Goal: Information Seeking & Learning: Find specific fact

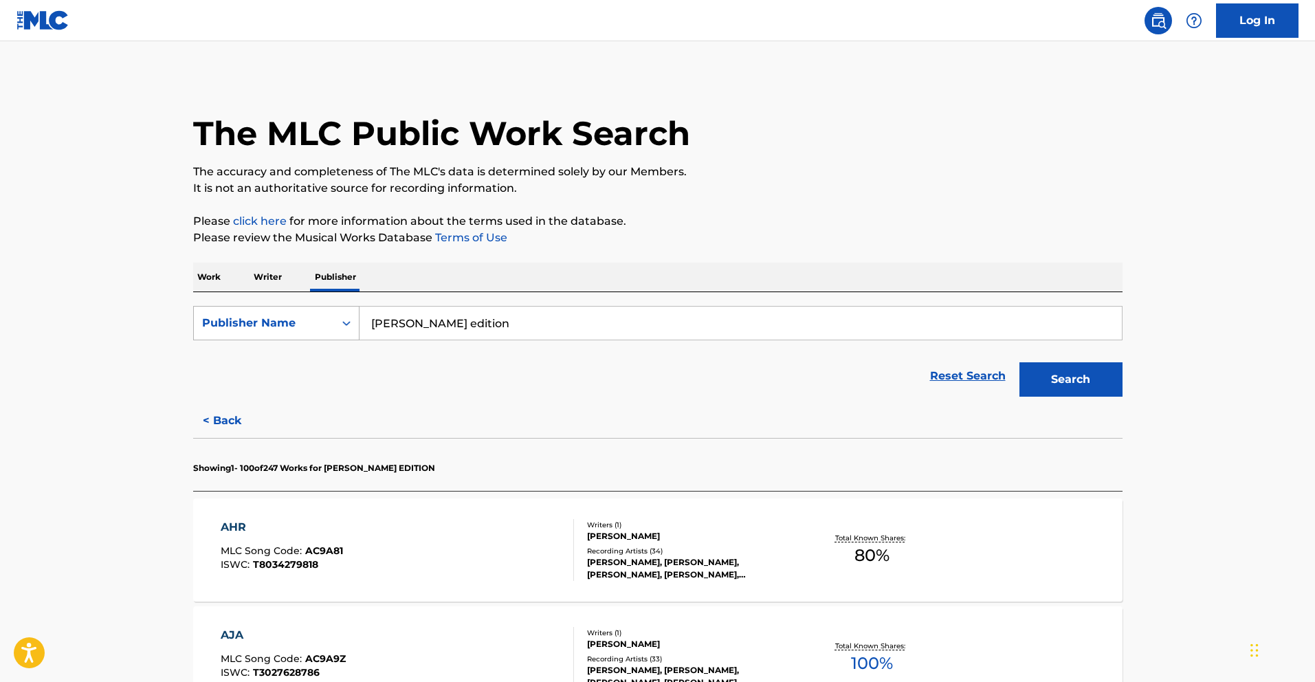
click at [273, 317] on div "Publisher Name" at bounding box center [264, 323] width 124 height 16
click at [267, 364] on div "Publisher IPI" at bounding box center [276, 357] width 165 height 34
click at [417, 323] on input "Search Form" at bounding box center [740, 323] width 762 height 33
paste input "01119635949"
click at [1074, 374] on button "Search" at bounding box center [1070, 379] width 103 height 34
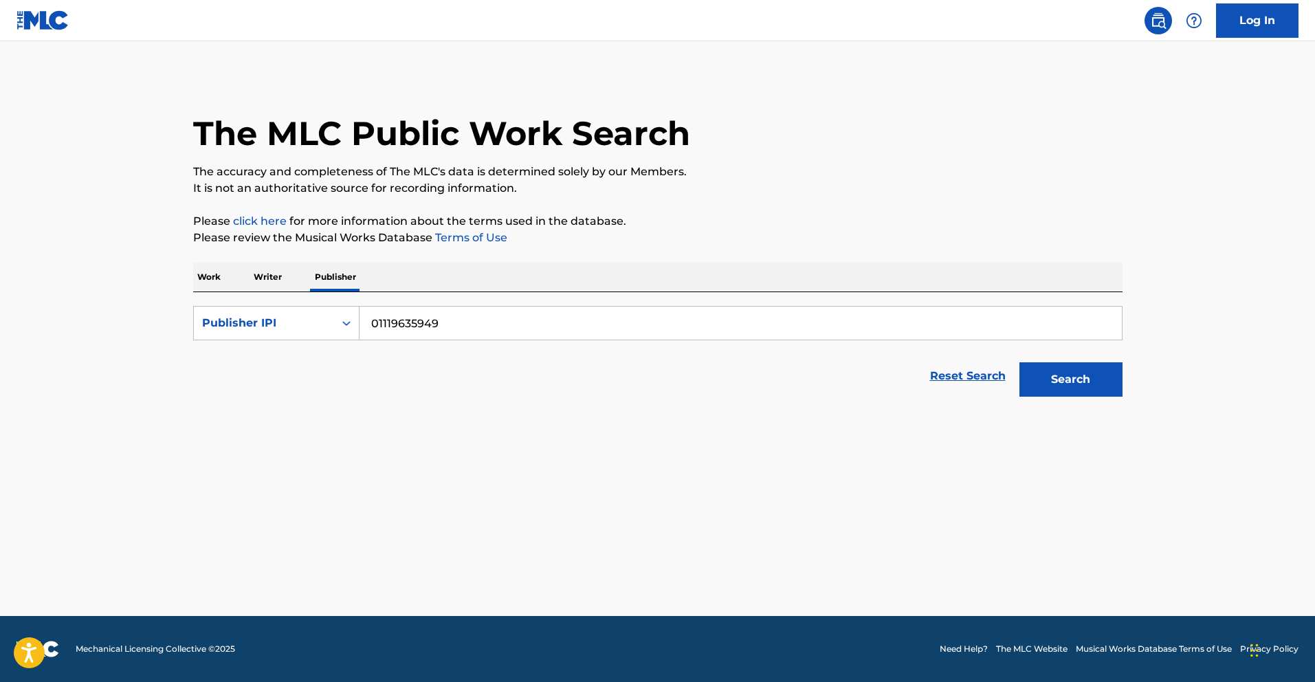
click at [1012, 403] on div "Search" at bounding box center [1067, 375] width 110 height 55
click at [1067, 388] on button "Search" at bounding box center [1070, 379] width 103 height 34
click at [377, 324] on input "01119635949" at bounding box center [740, 323] width 762 height 33
type input "1119635949"
click at [1019, 362] on button "Search" at bounding box center [1070, 379] width 103 height 34
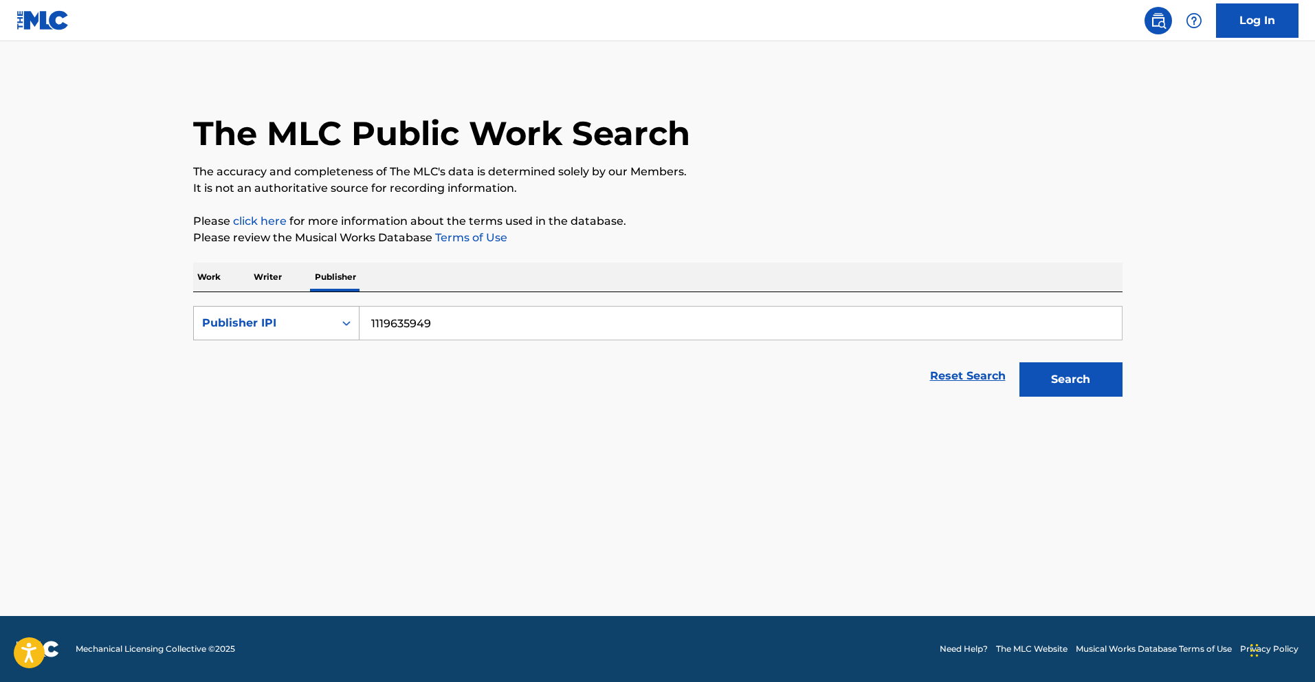
click at [277, 324] on div "Publisher IPI" at bounding box center [264, 323] width 124 height 16
click at [275, 351] on div "Publisher Name" at bounding box center [276, 357] width 165 height 34
click at [434, 333] on input "Search Form" at bounding box center [740, 323] width 762 height 33
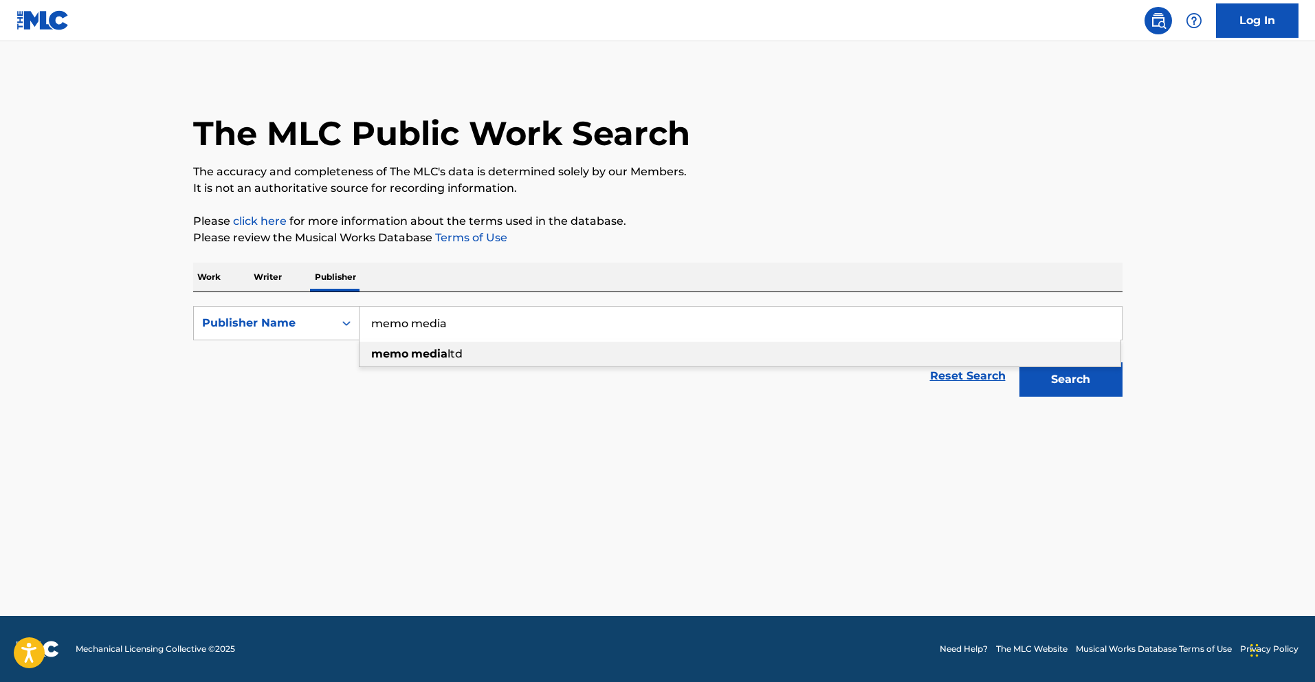
click at [442, 358] on strong "media" at bounding box center [429, 353] width 36 height 13
type input "memo media ltd"
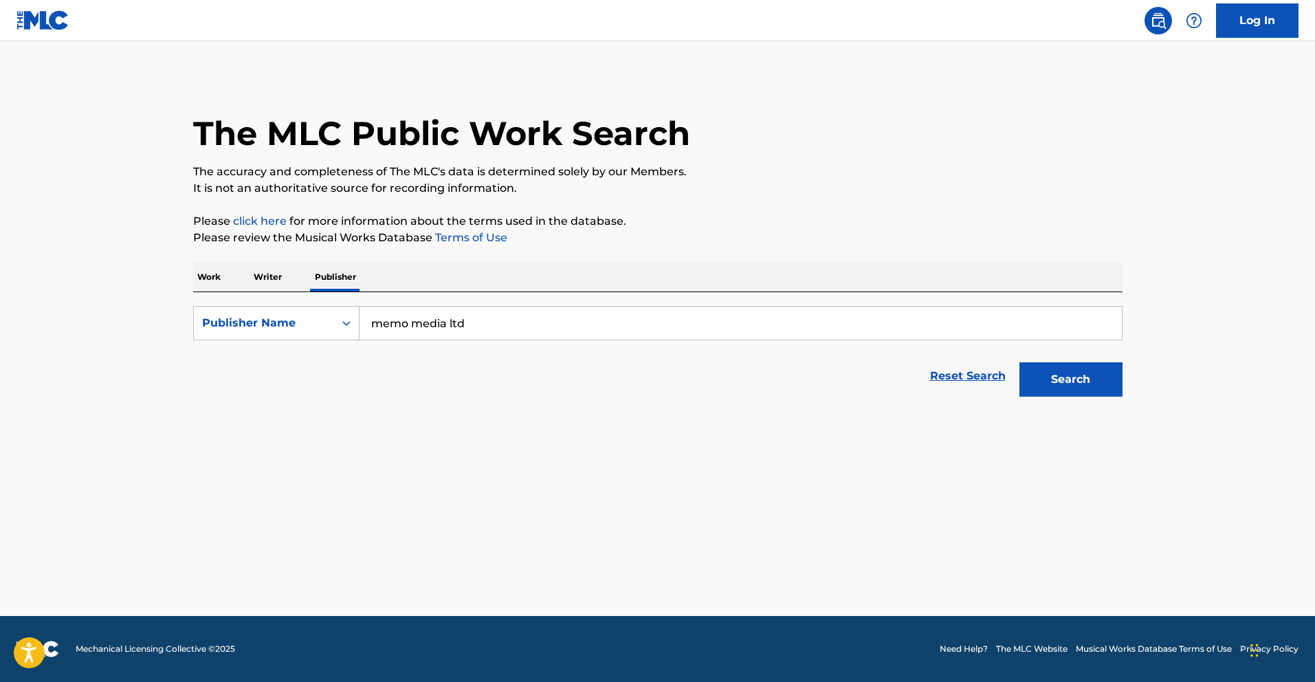
click at [1085, 367] on button "Search" at bounding box center [1070, 379] width 103 height 34
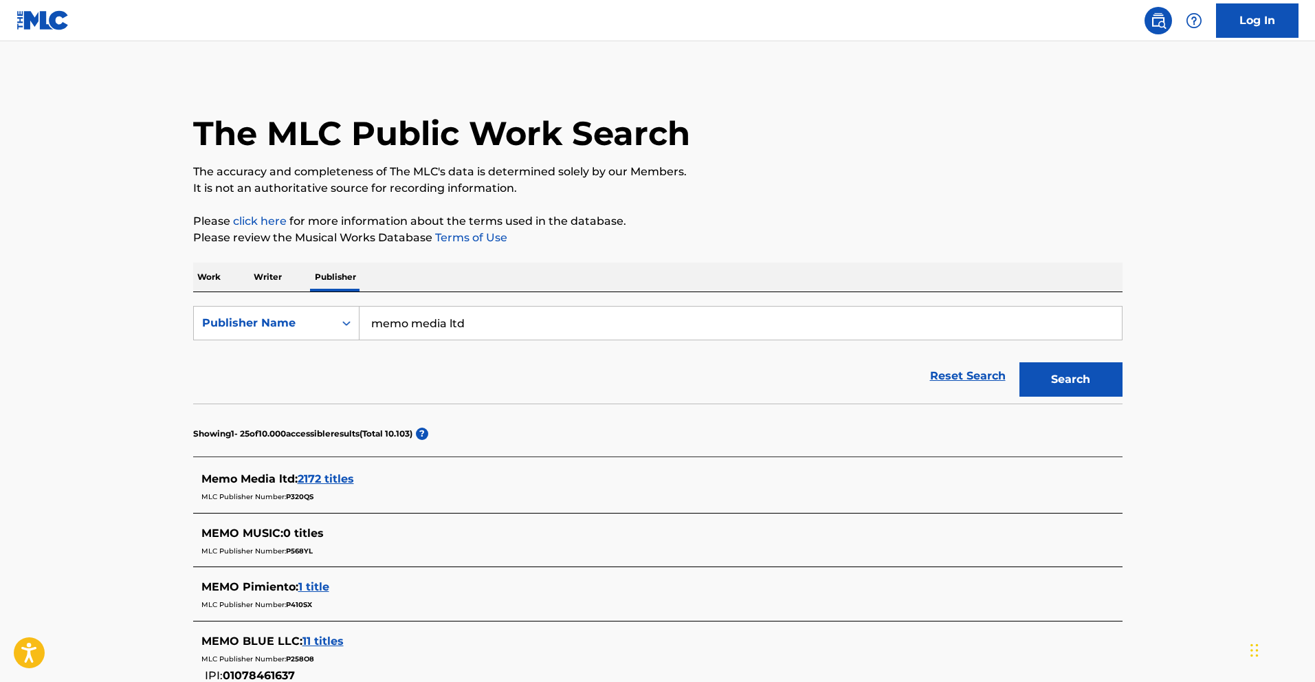
click at [339, 478] on span "2172 titles" at bounding box center [326, 478] width 56 height 13
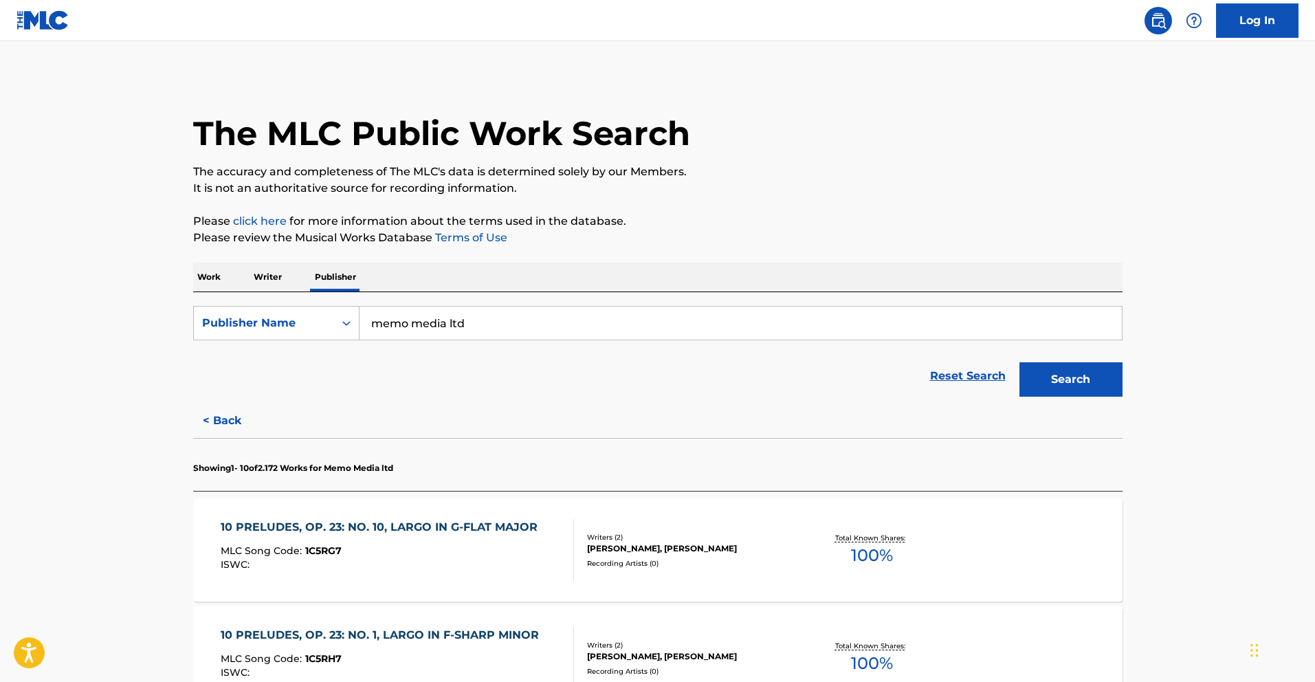
click at [434, 533] on div "10 PRELUDES, OP. 23: NO. 10, LARGO IN G-FLAT MAJOR" at bounding box center [383, 527] width 324 height 16
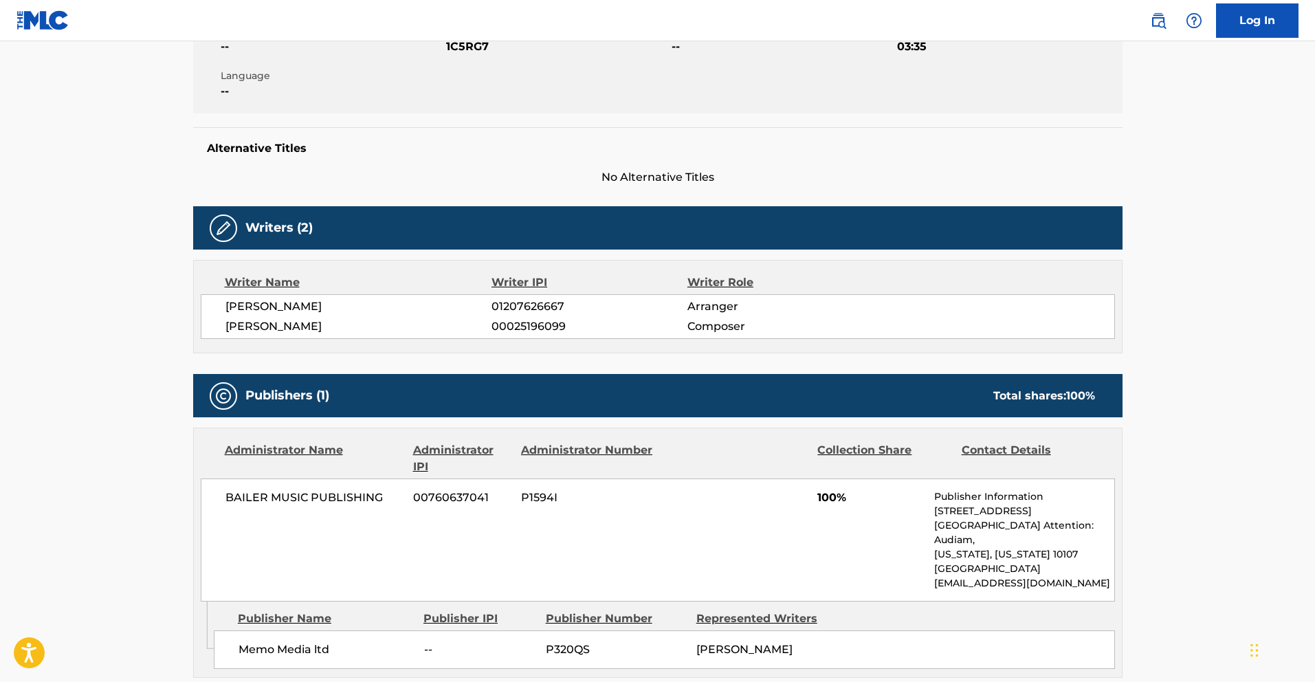
scroll to position [485, 0]
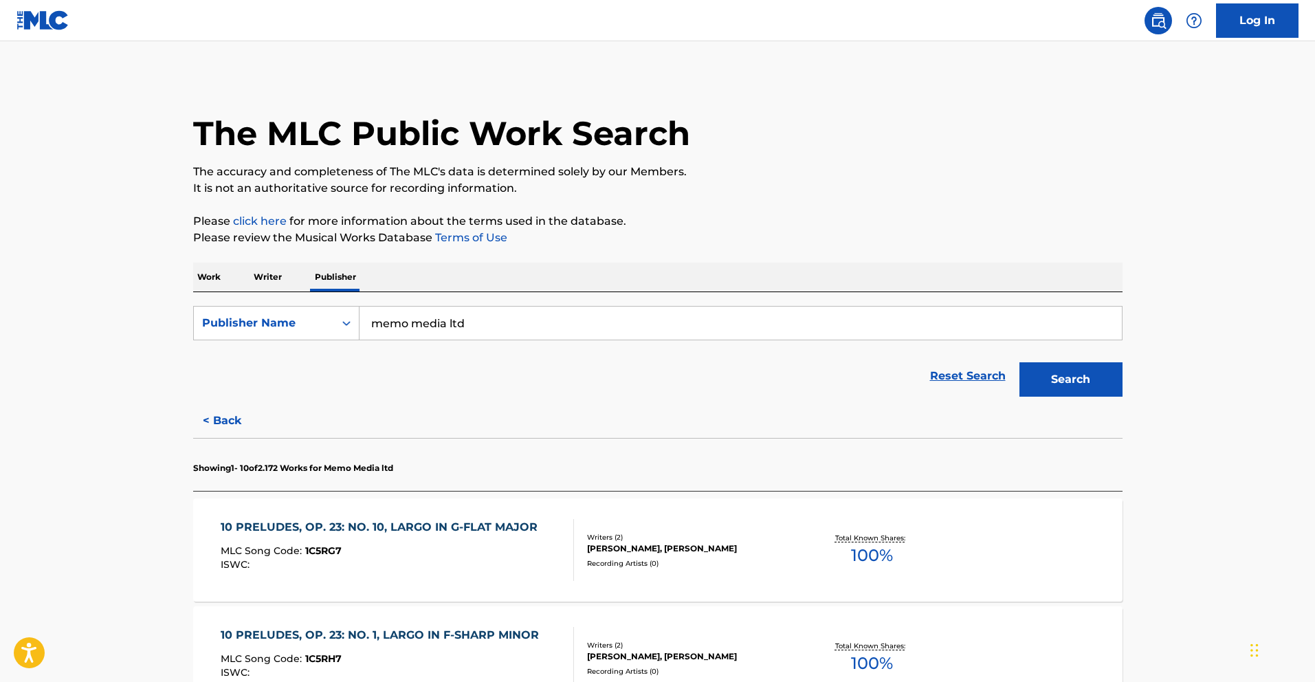
scroll to position [340, 0]
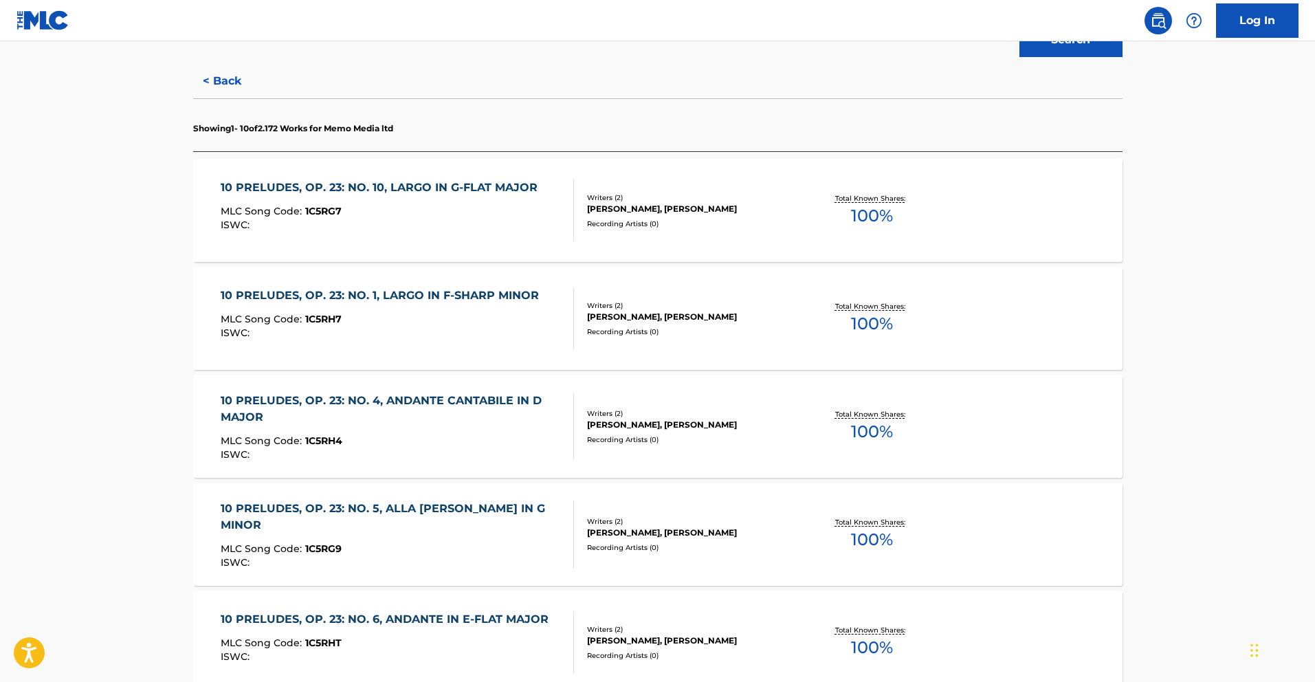
click at [485, 518] on div "10 PRELUDES, OP. 23: NO. 5, ALLA [PERSON_NAME] IN G MINOR" at bounding box center [392, 516] width 342 height 33
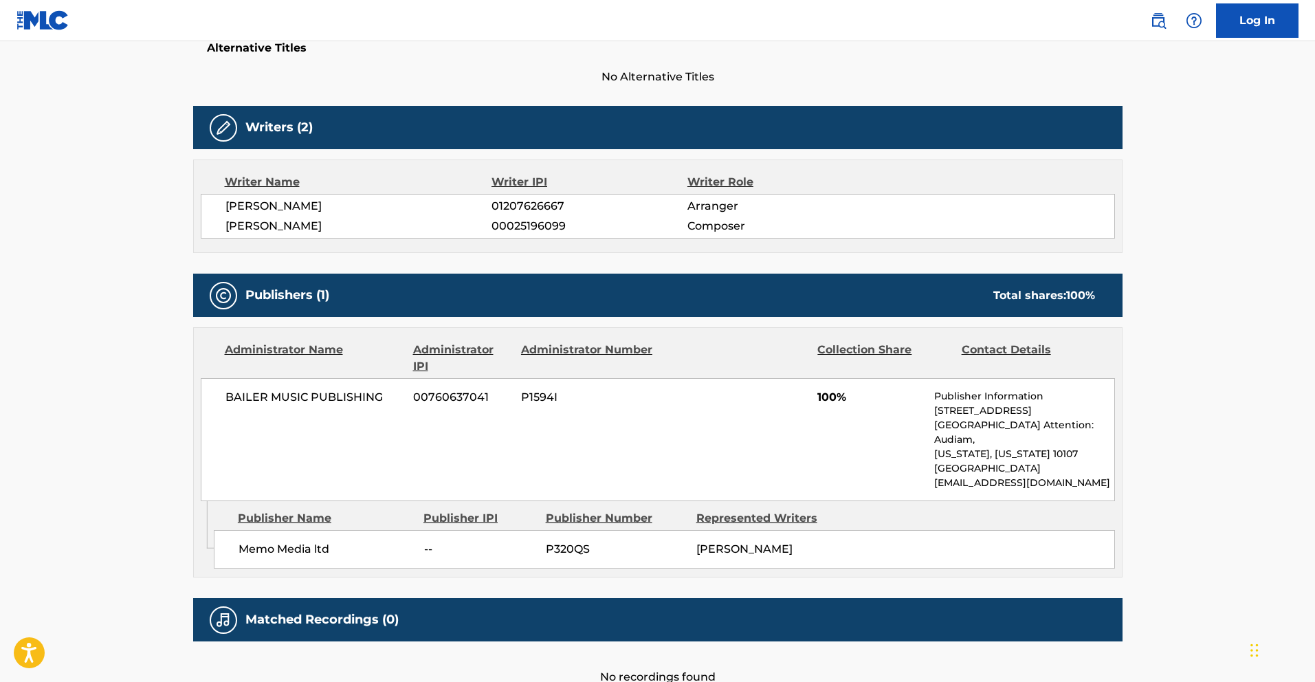
scroll to position [485, 0]
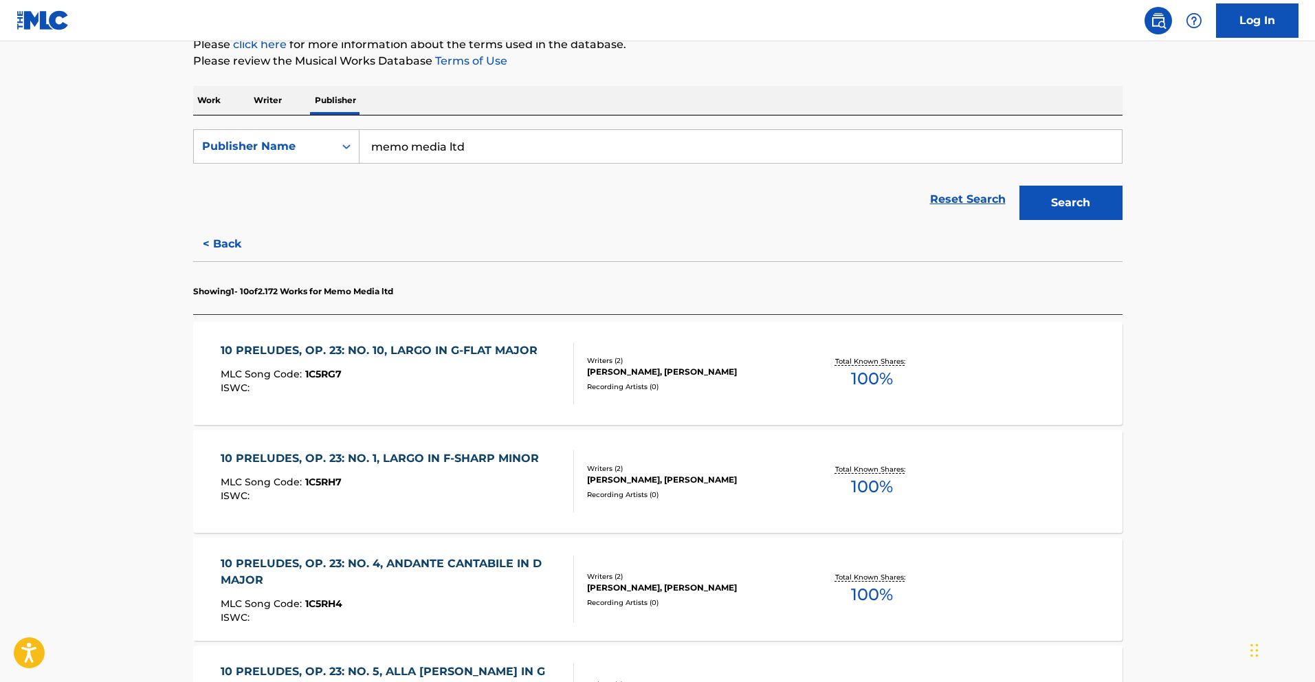
scroll to position [539, 0]
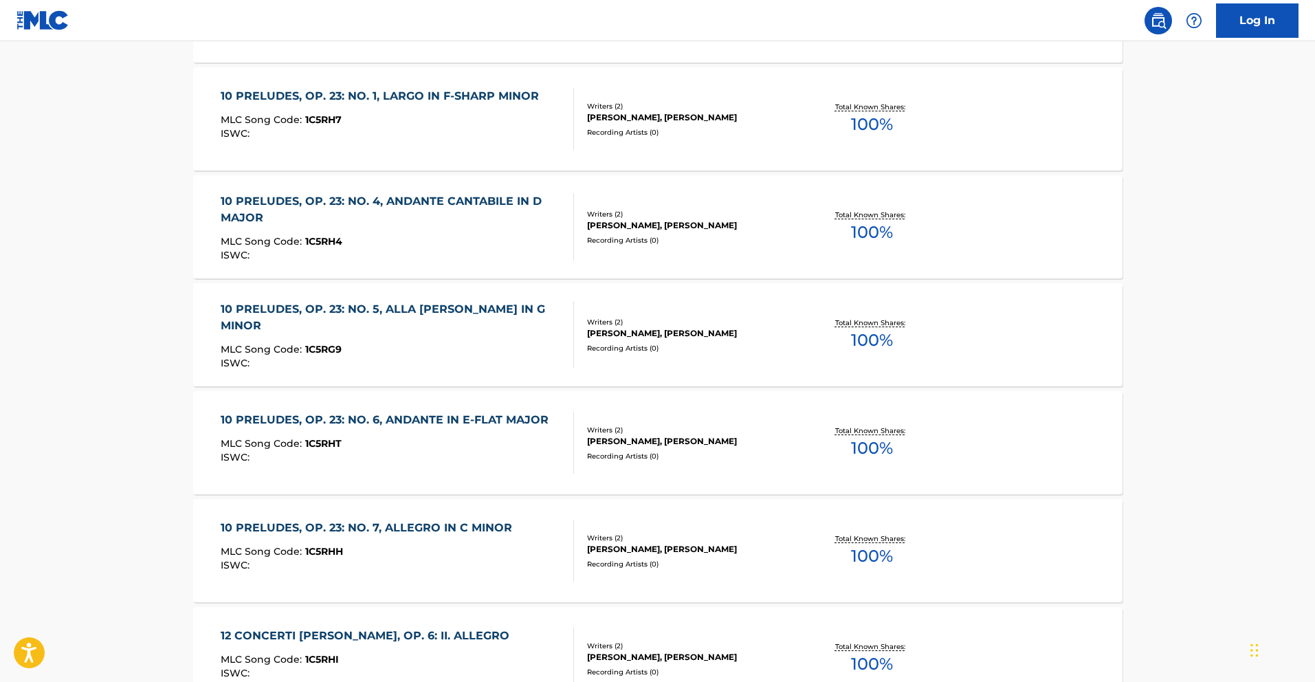
click at [450, 545] on div "10 PRELUDES, OP. 23: NO. 7, ALLEGRO IN C MINOR MLC Song Code : 1C5RHH ISWC :" at bounding box center [370, 551] width 298 height 62
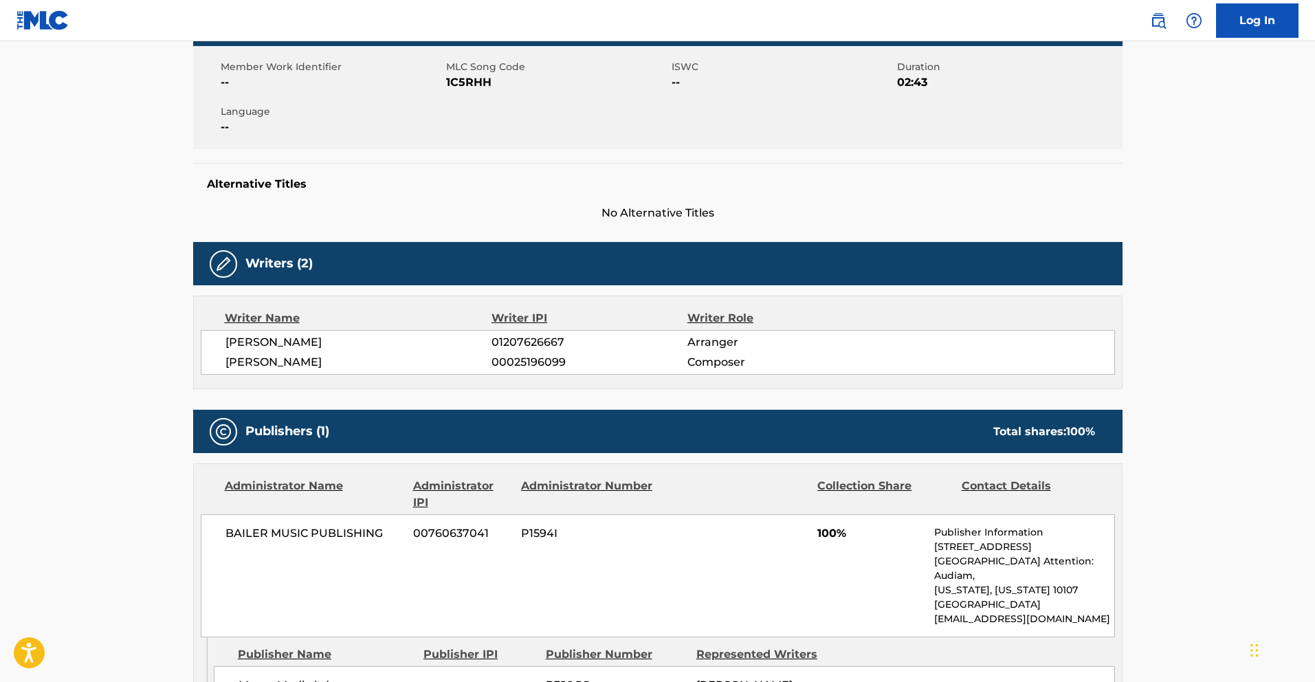
scroll to position [485, 0]
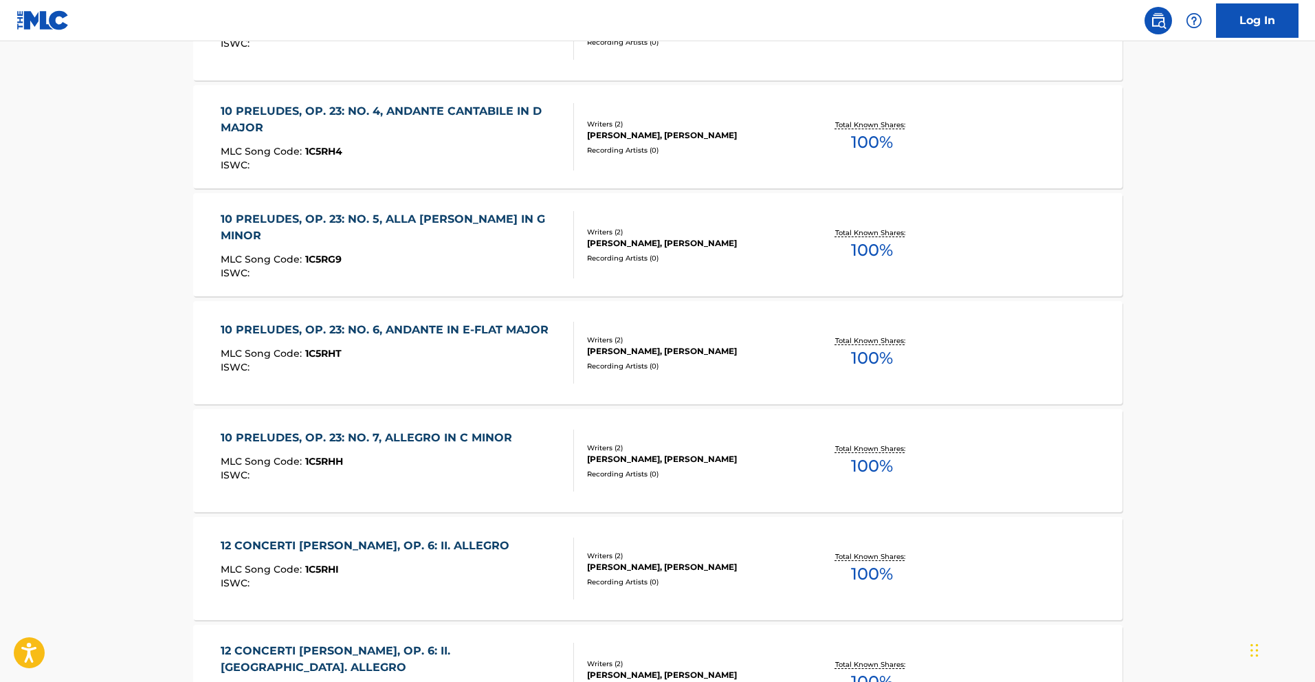
scroll to position [991, 0]
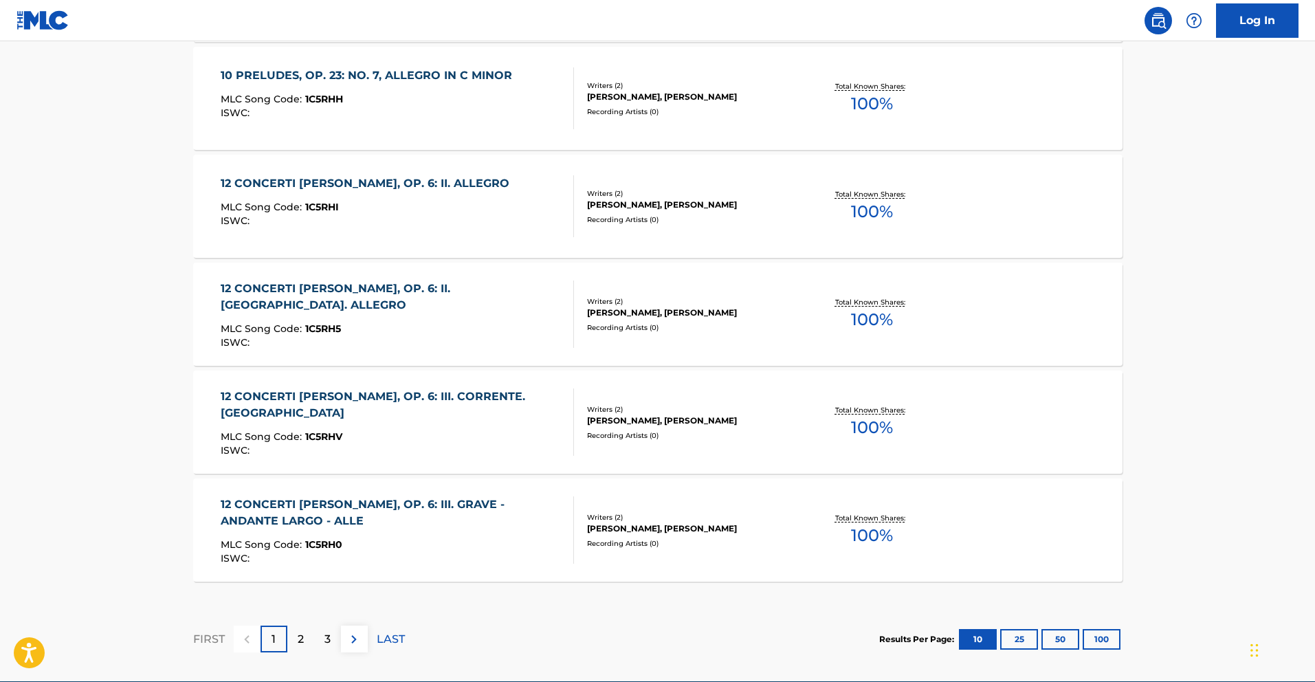
click at [479, 521] on div "12 CONCERTI [PERSON_NAME], OP. 6: III. GRAVE - ANDANTE LARGO - ALLE" at bounding box center [392, 512] width 342 height 33
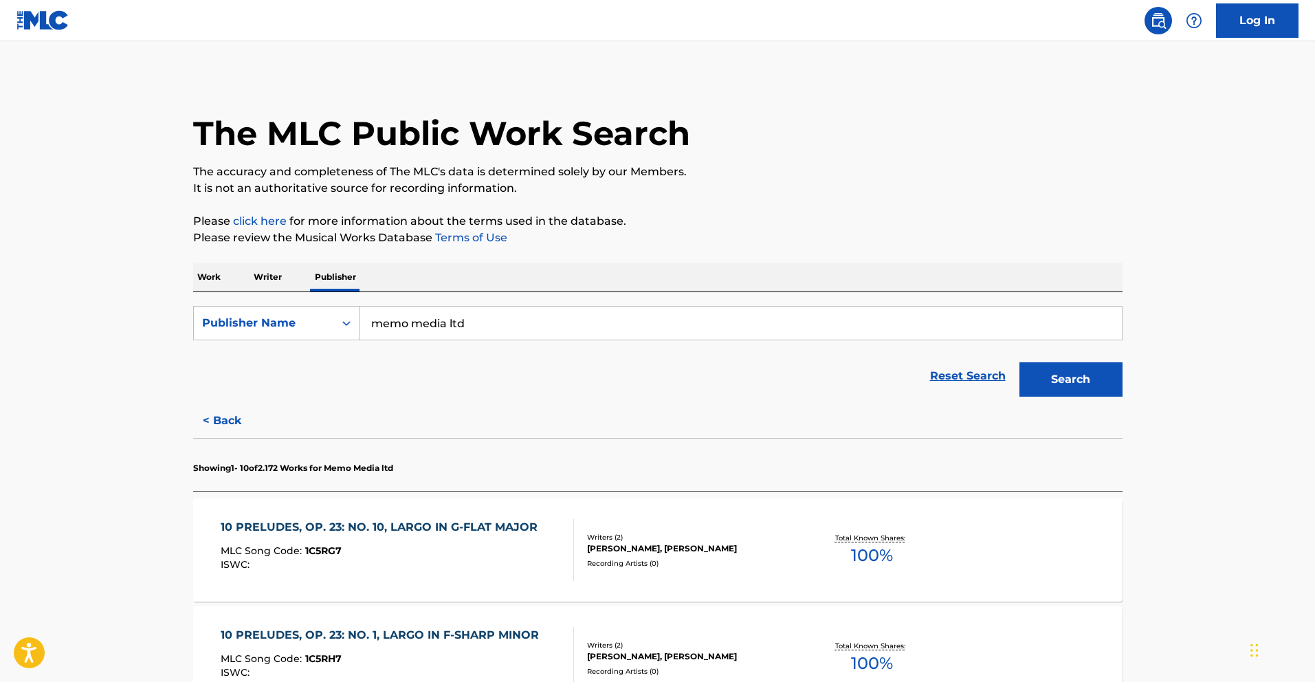
scroll to position [167, 0]
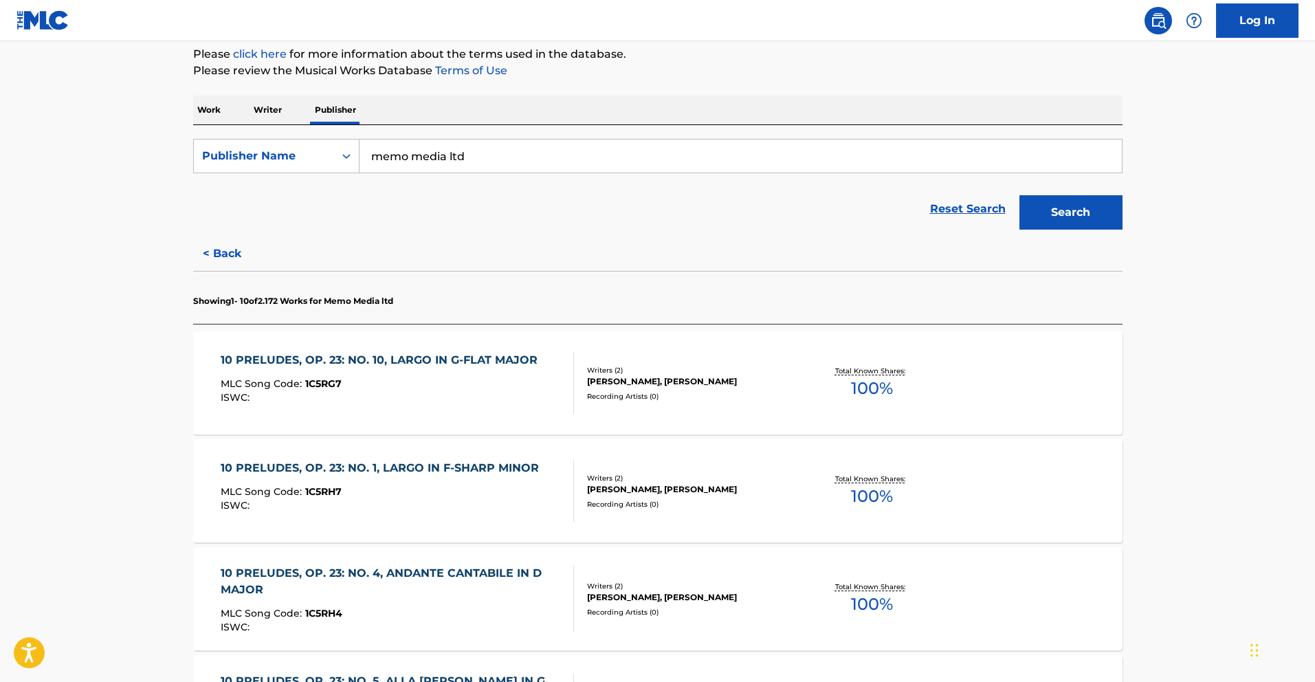
click at [520, 386] on div "MLC Song Code : 1C5RG7" at bounding box center [383, 386] width 324 height 14
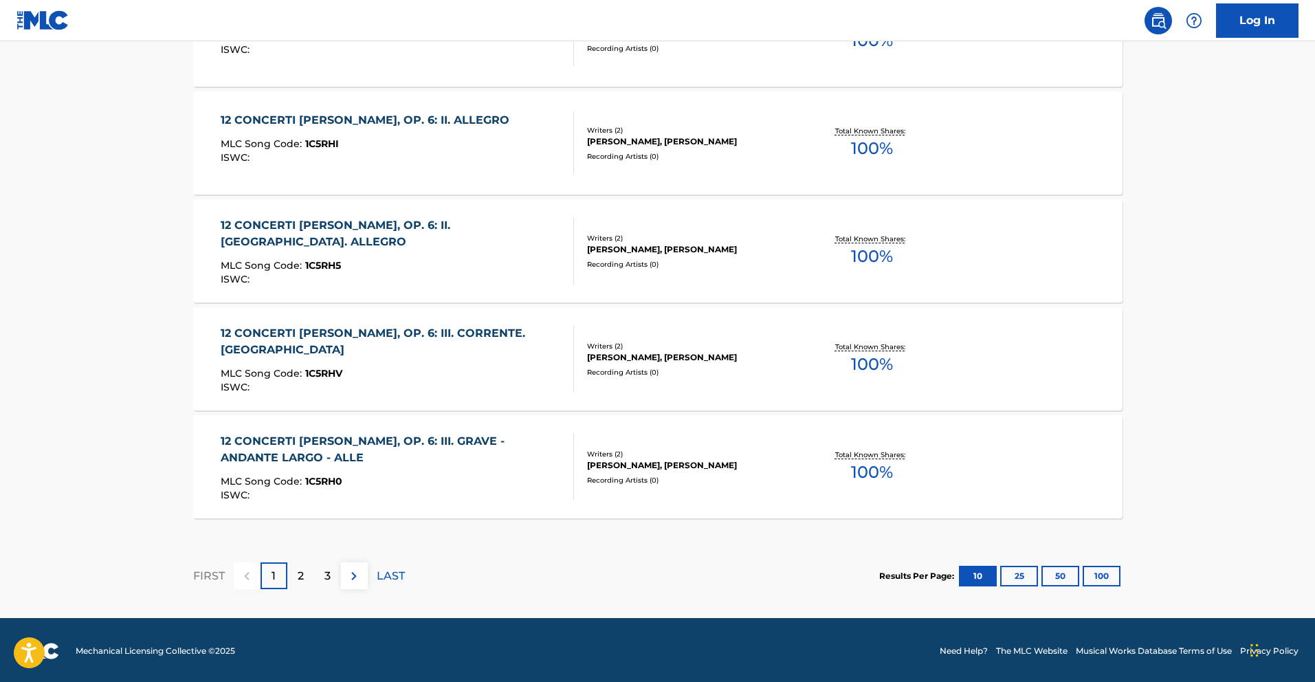
scroll to position [1056, 0]
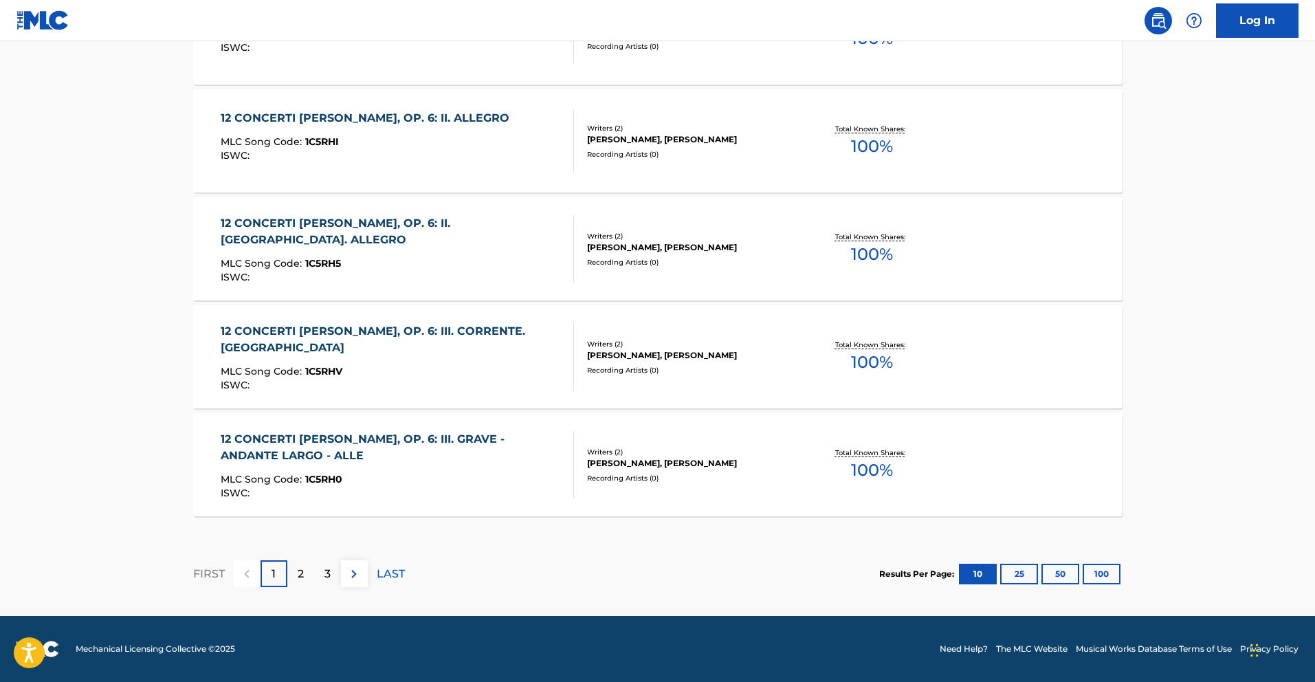
click at [289, 575] on div "2" at bounding box center [300, 573] width 27 height 27
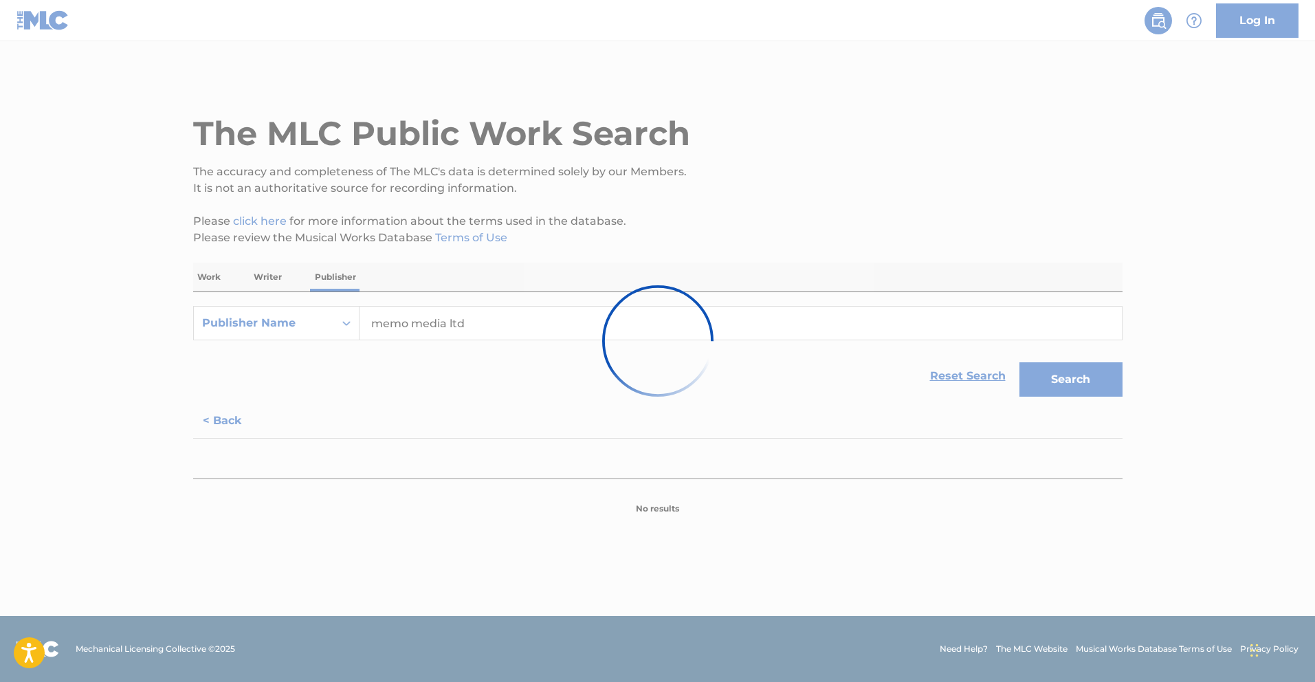
scroll to position [0, 0]
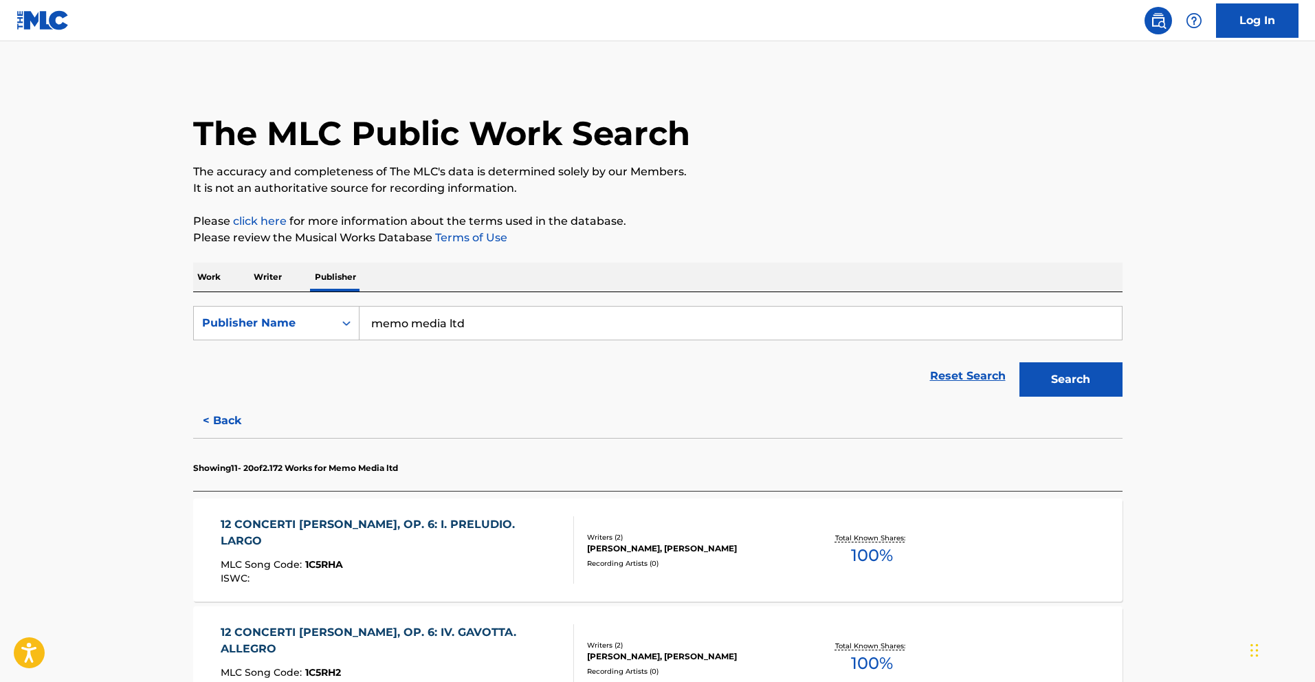
click at [381, 559] on div "MLC Song Code : 1C5RHA" at bounding box center [392, 566] width 342 height 14
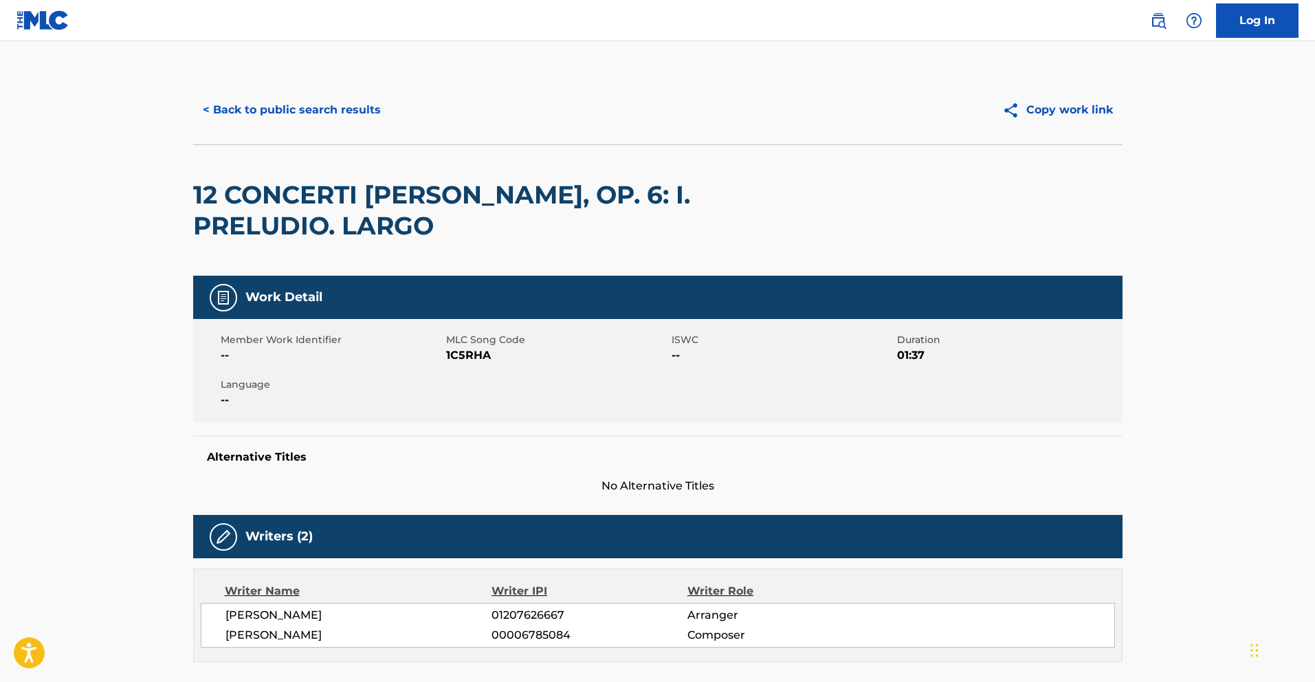
click at [258, 115] on button "< Back to public search results" at bounding box center [291, 110] width 197 height 34
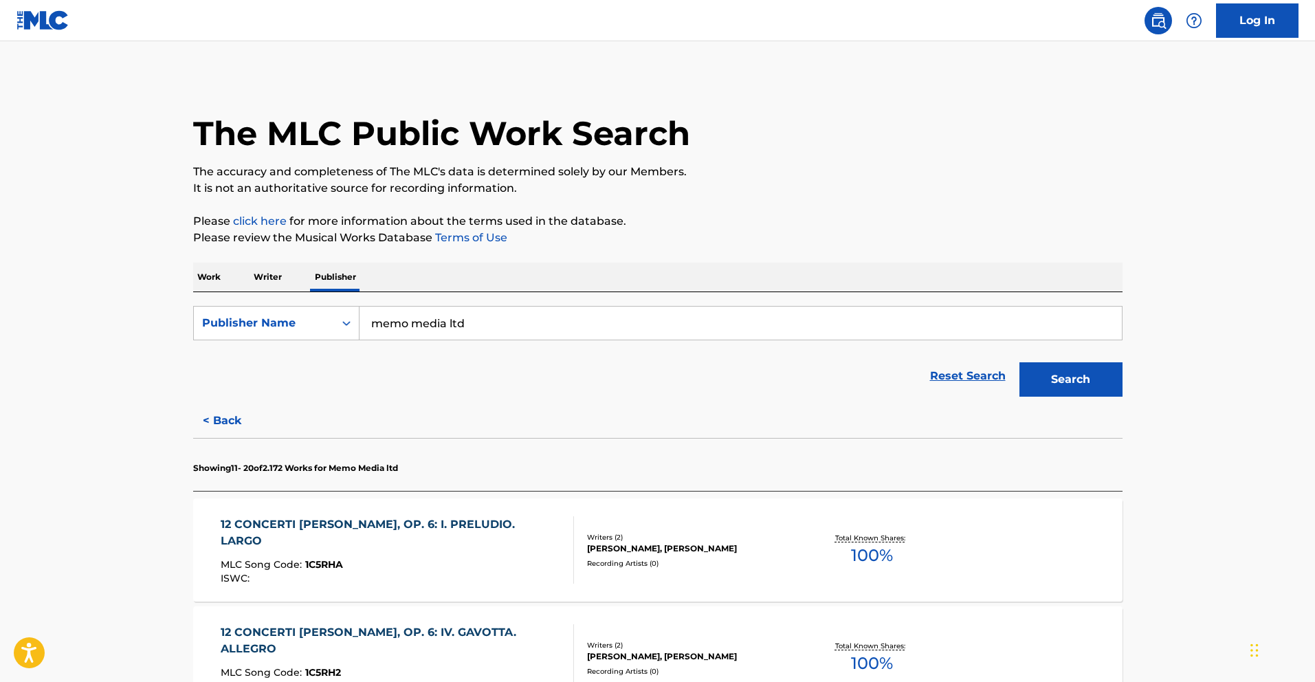
click at [417, 321] on input "memo media ltd" at bounding box center [740, 323] width 762 height 33
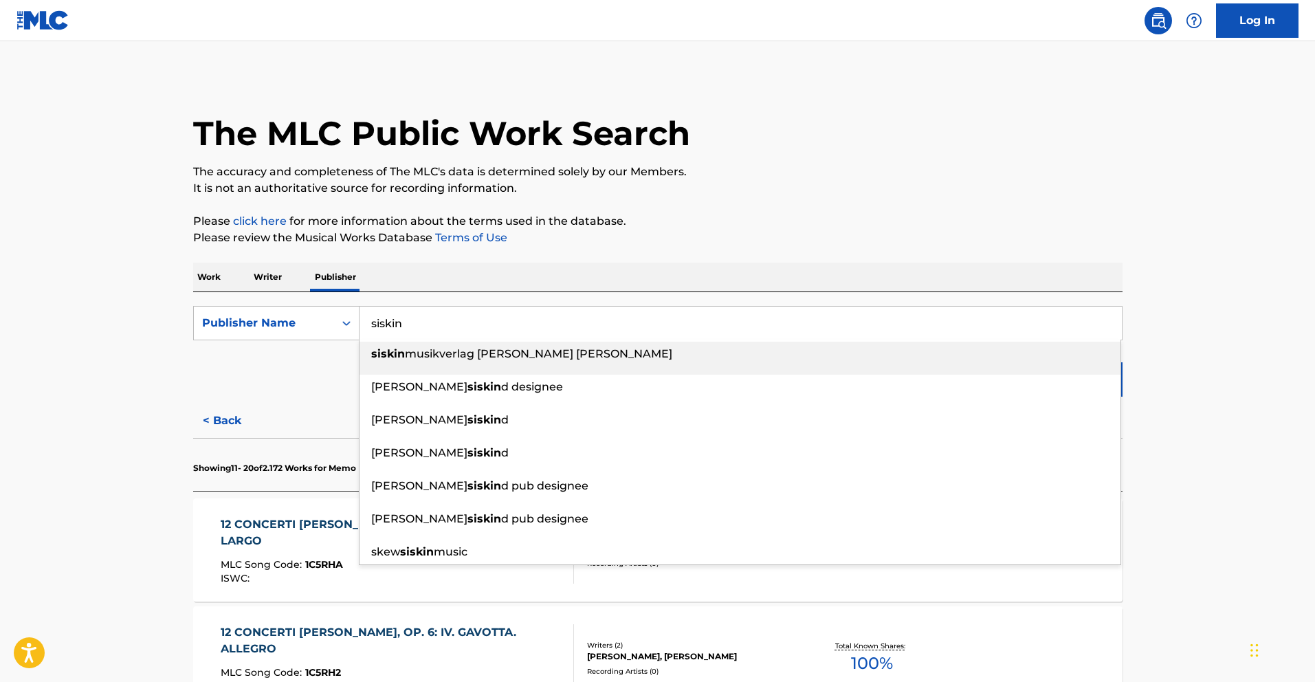
click at [434, 347] on span "musikverlag [PERSON_NAME] [PERSON_NAME]" at bounding box center [538, 353] width 267 height 13
type input "siskin musikverlag [PERSON_NAME] [PERSON_NAME]"
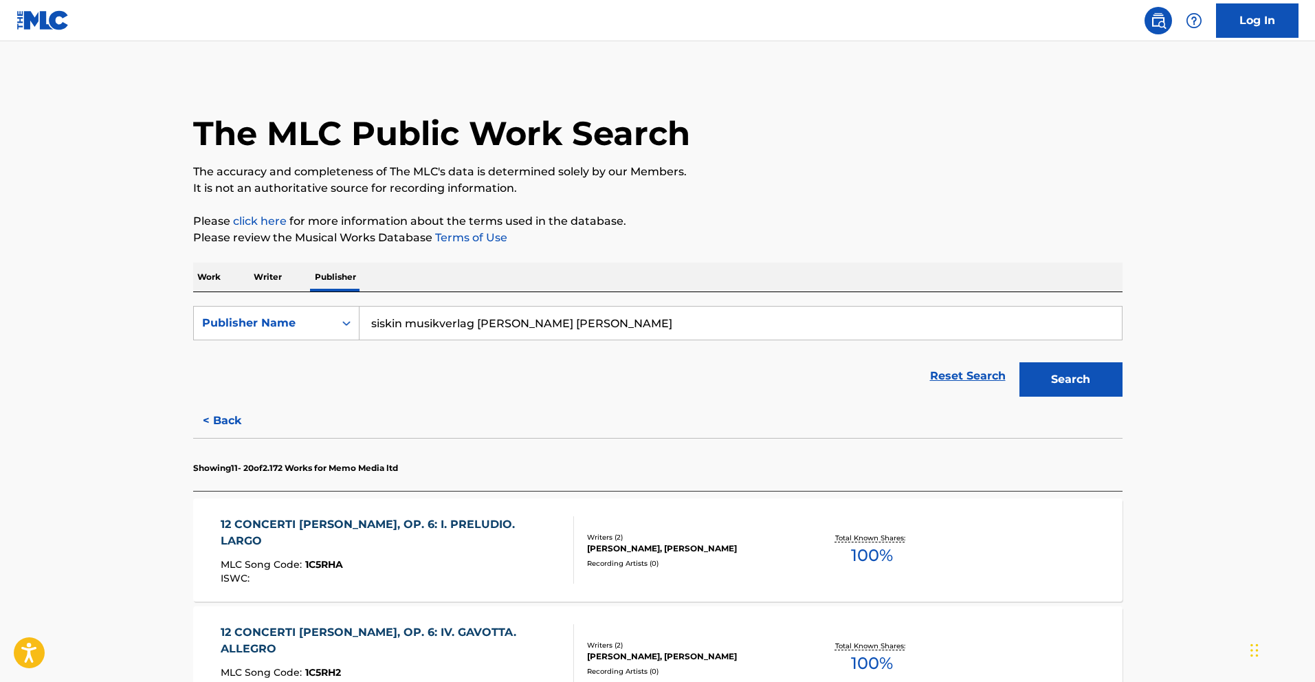
click at [1080, 376] on button "Search" at bounding box center [1070, 379] width 103 height 34
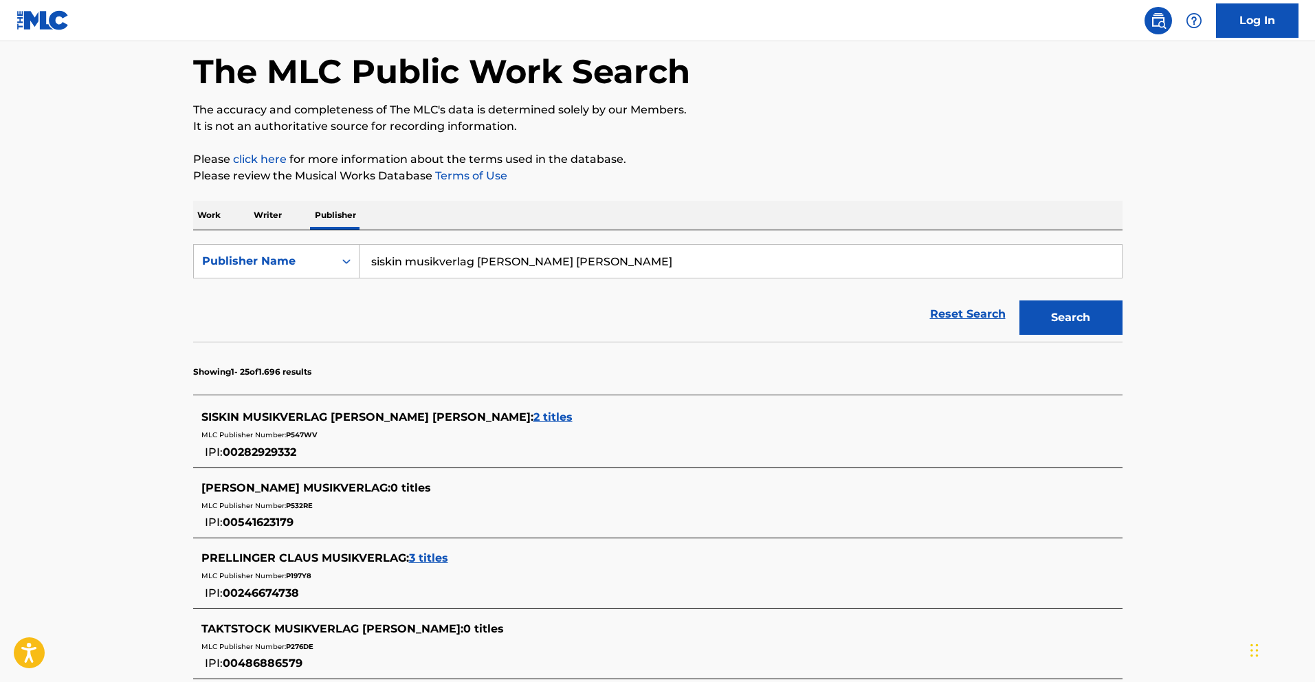
scroll to position [199, 0]
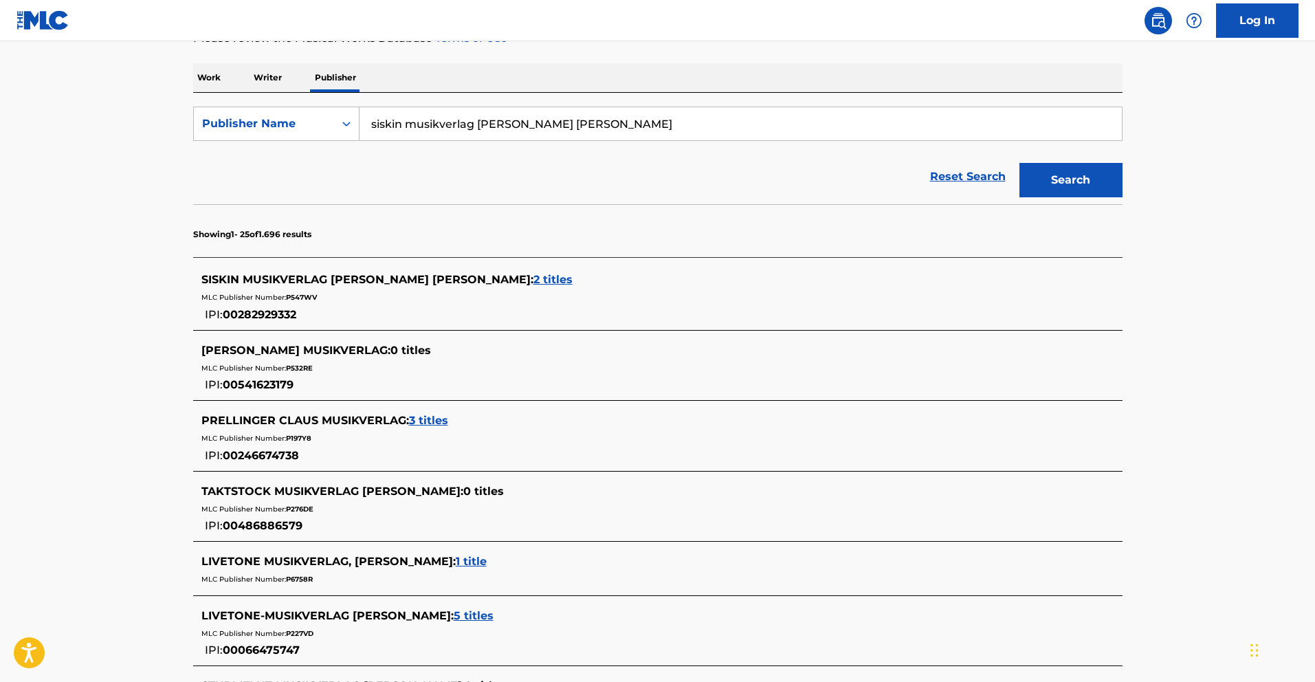
click at [538, 276] on span "2 titles" at bounding box center [552, 279] width 39 height 13
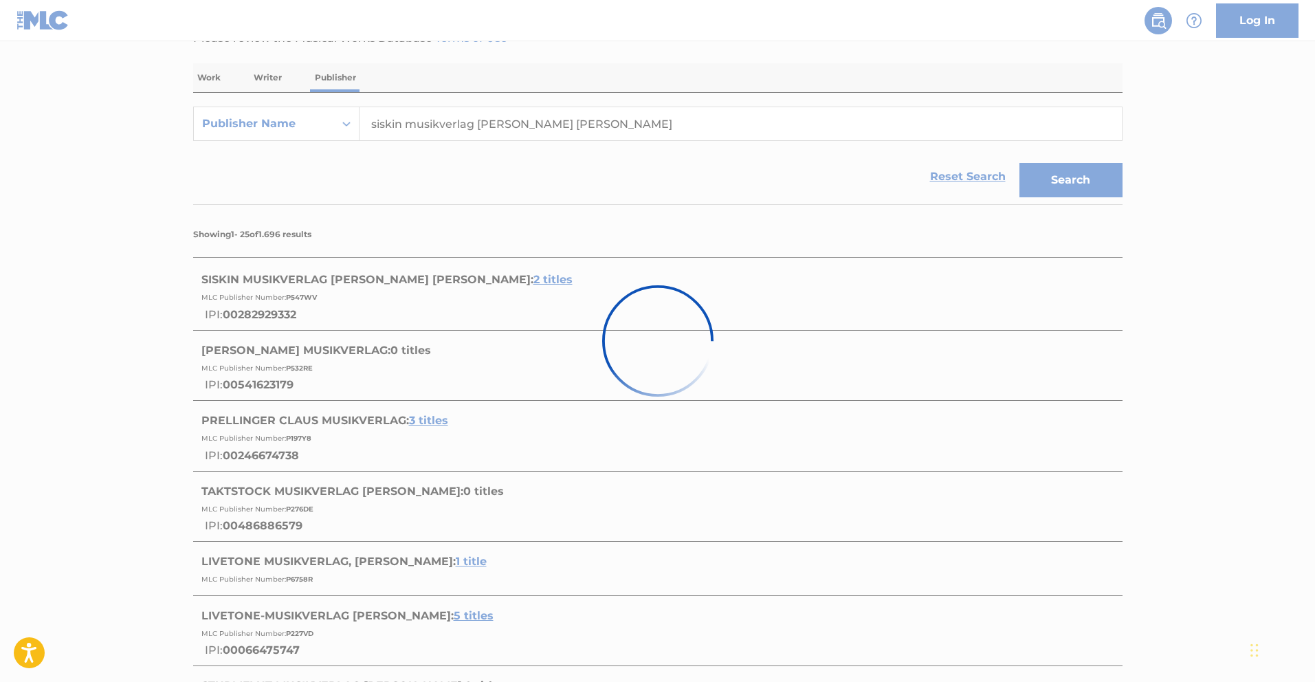
scroll to position [187, 0]
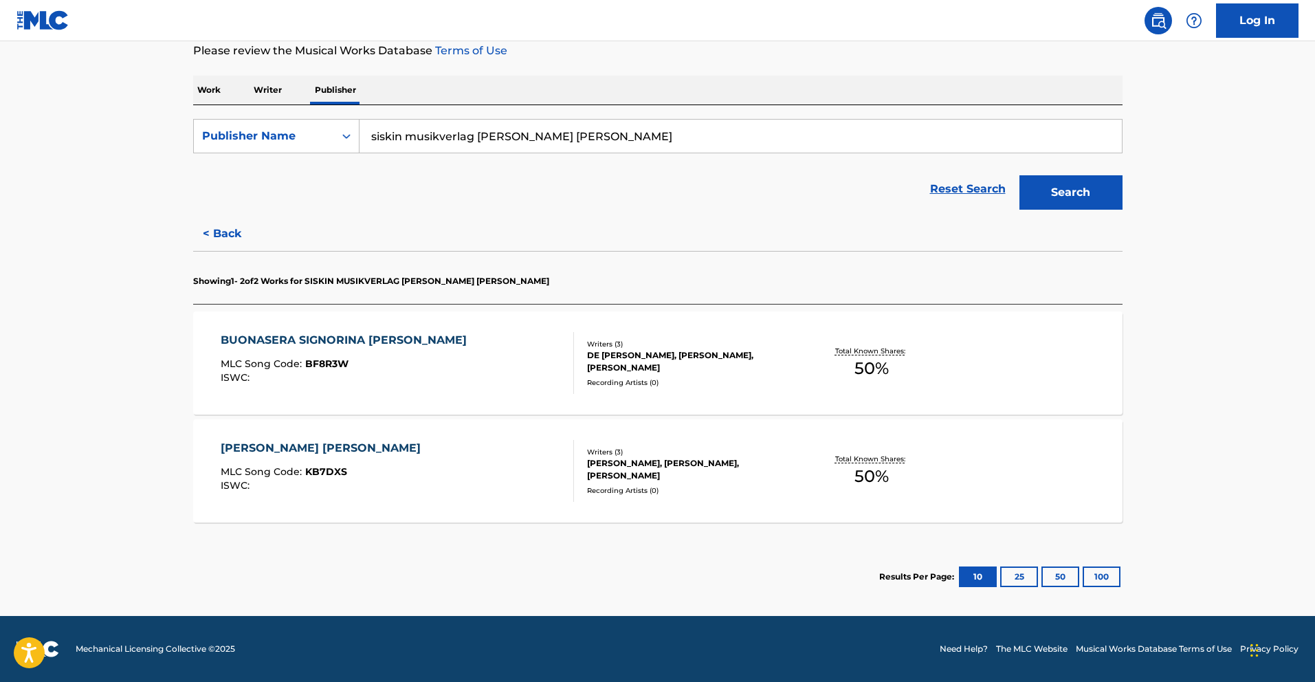
click at [201, 91] on p "Work" at bounding box center [209, 90] width 32 height 29
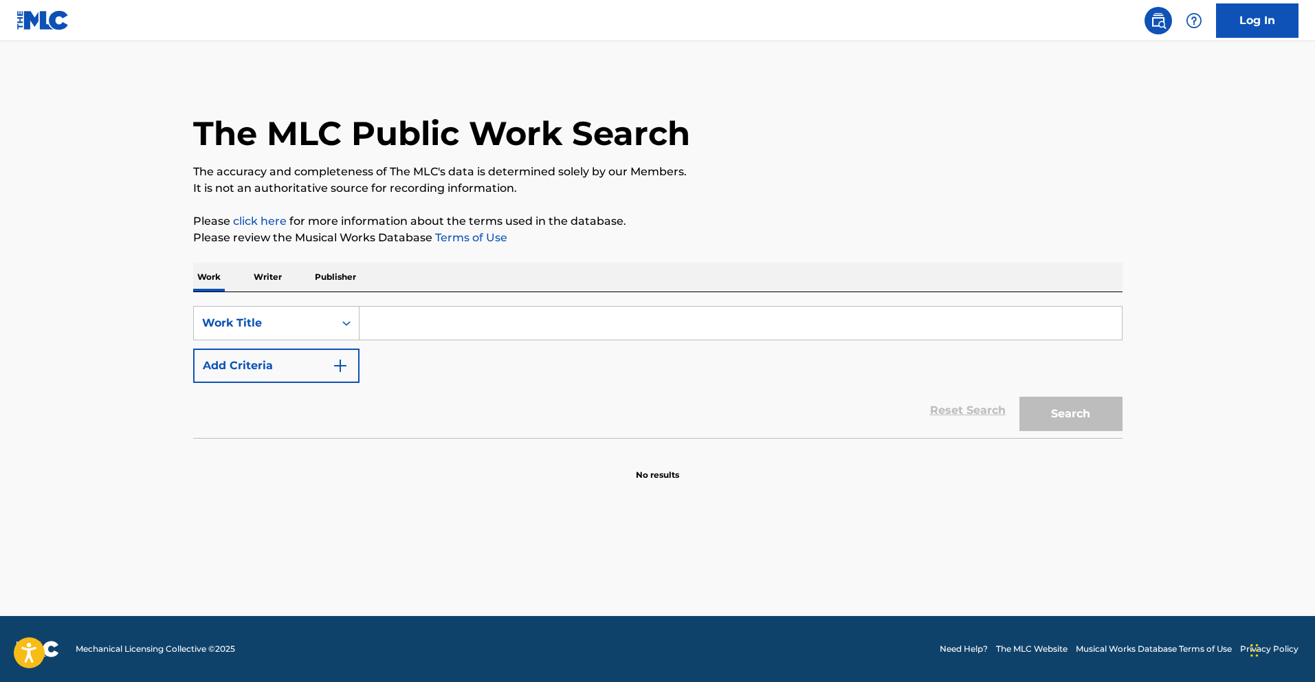
click at [447, 326] on input "Search Form" at bounding box center [740, 323] width 762 height 33
paste input "Buona Sera-Ciao Ciao"
type input "Buona Sera-Ciao Ciao"
click at [1084, 403] on button "Search" at bounding box center [1070, 414] width 103 height 34
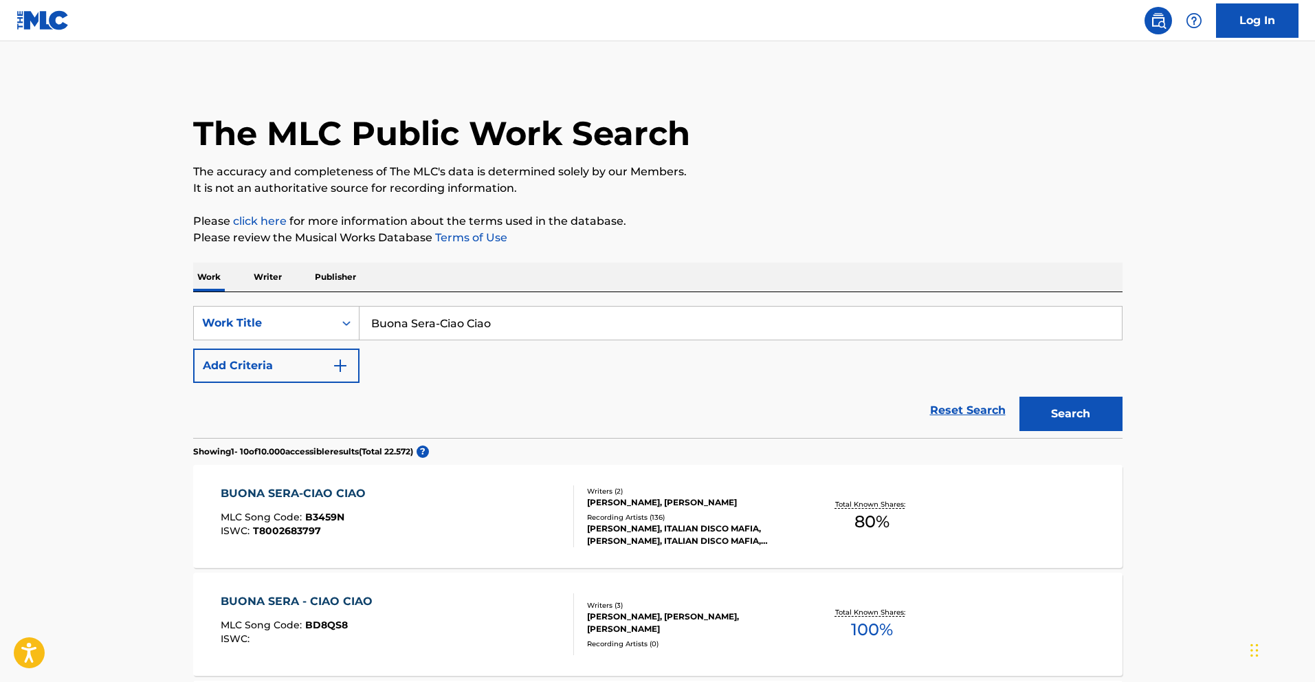
click at [489, 496] on div "BUONA SERA-CIAO CIAO MLC Song Code : B3459N ISWC : T8002683797" at bounding box center [397, 516] width 353 height 62
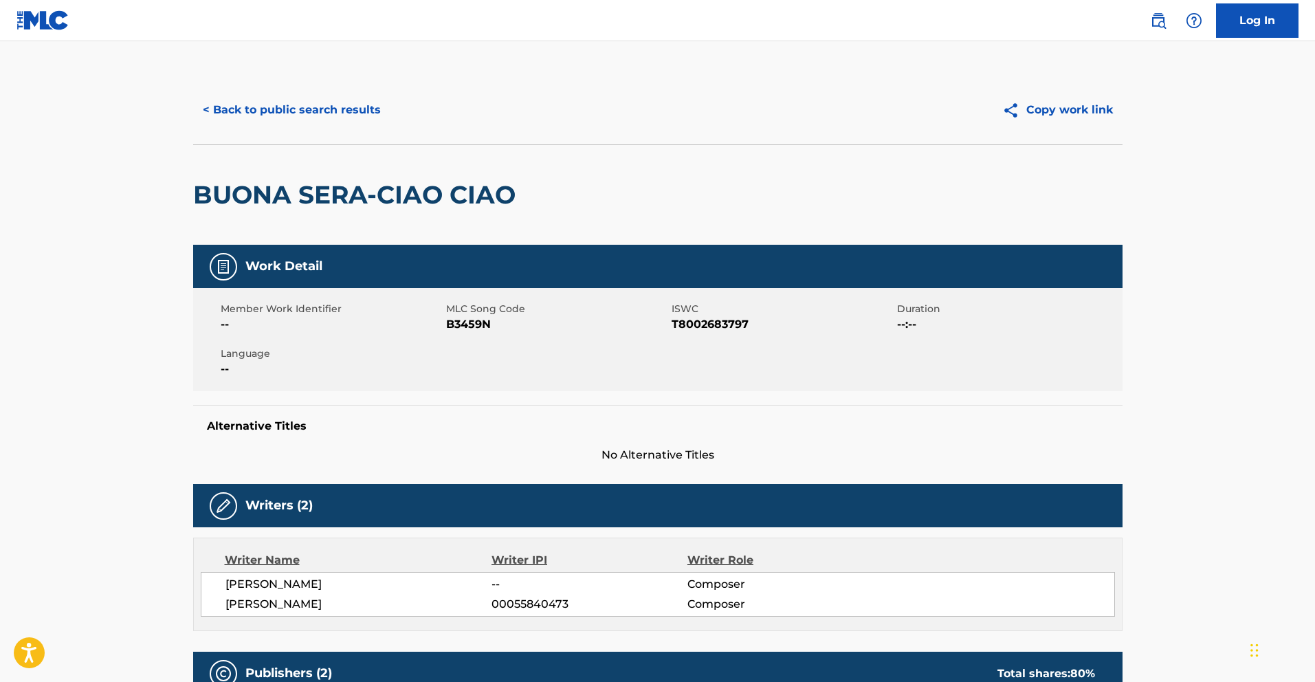
click at [473, 324] on span "B3459N" at bounding box center [557, 324] width 222 height 16
copy span "B3459N"
click at [234, 100] on button "< Back to public search results" at bounding box center [291, 110] width 197 height 34
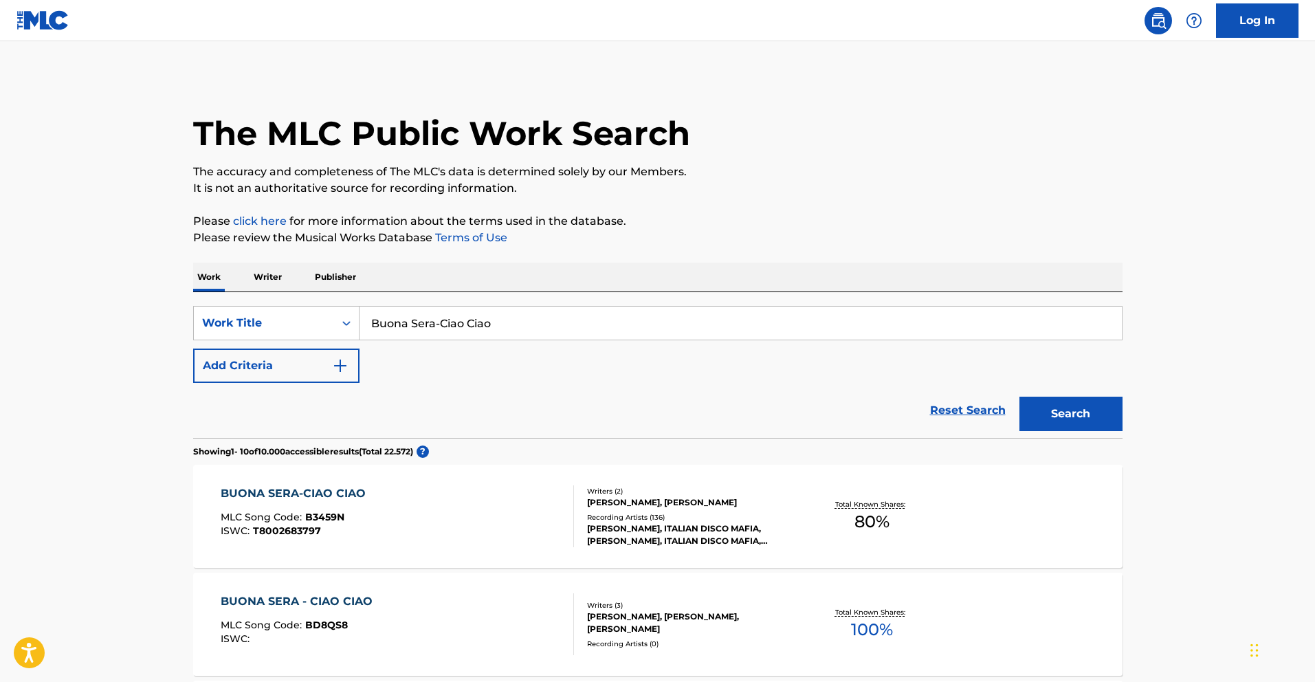
click at [265, 274] on p "Writer" at bounding box center [267, 277] width 36 height 29
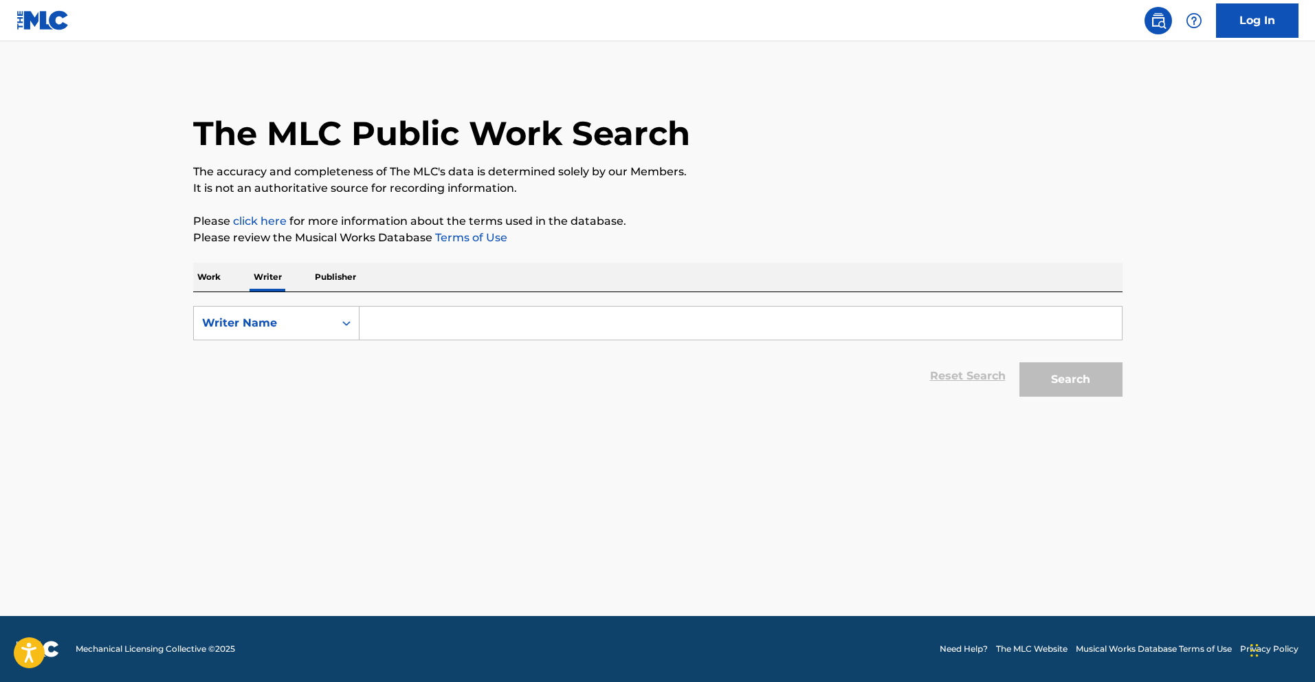
click at [390, 313] on input "Search Form" at bounding box center [740, 323] width 762 height 33
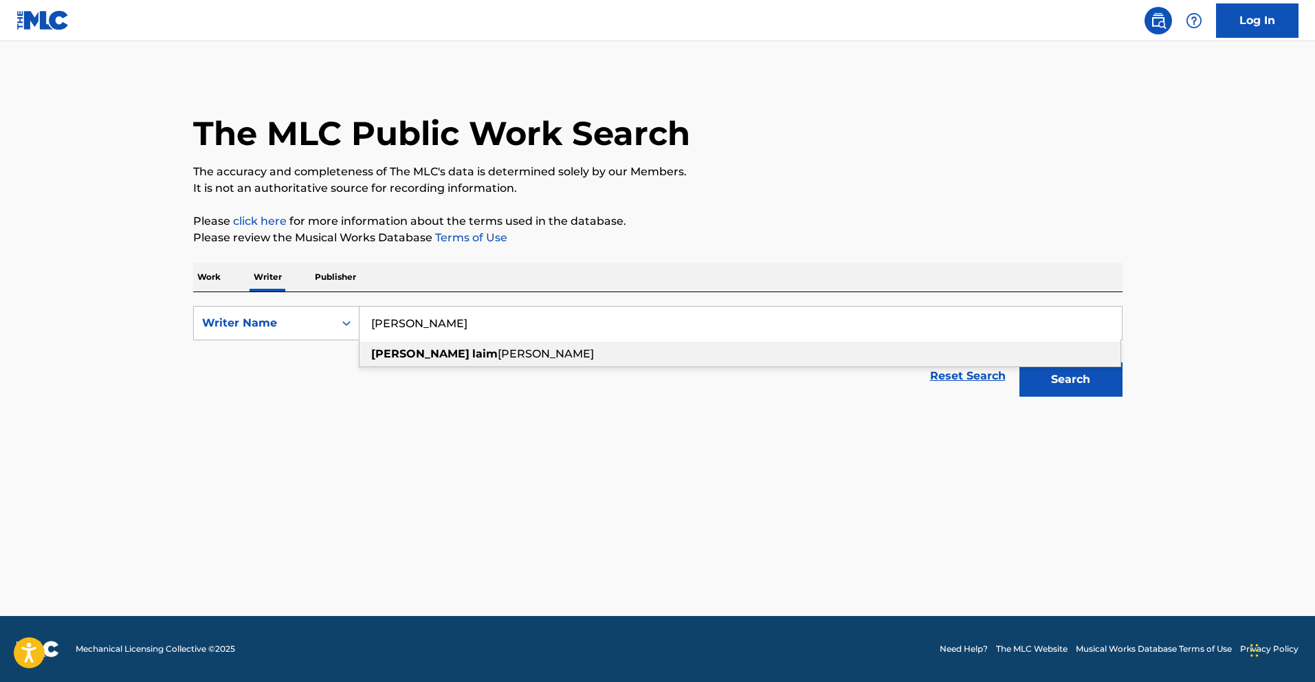
click at [405, 356] on strong "[PERSON_NAME]" at bounding box center [420, 353] width 98 height 13
type input "[PERSON_NAME]"
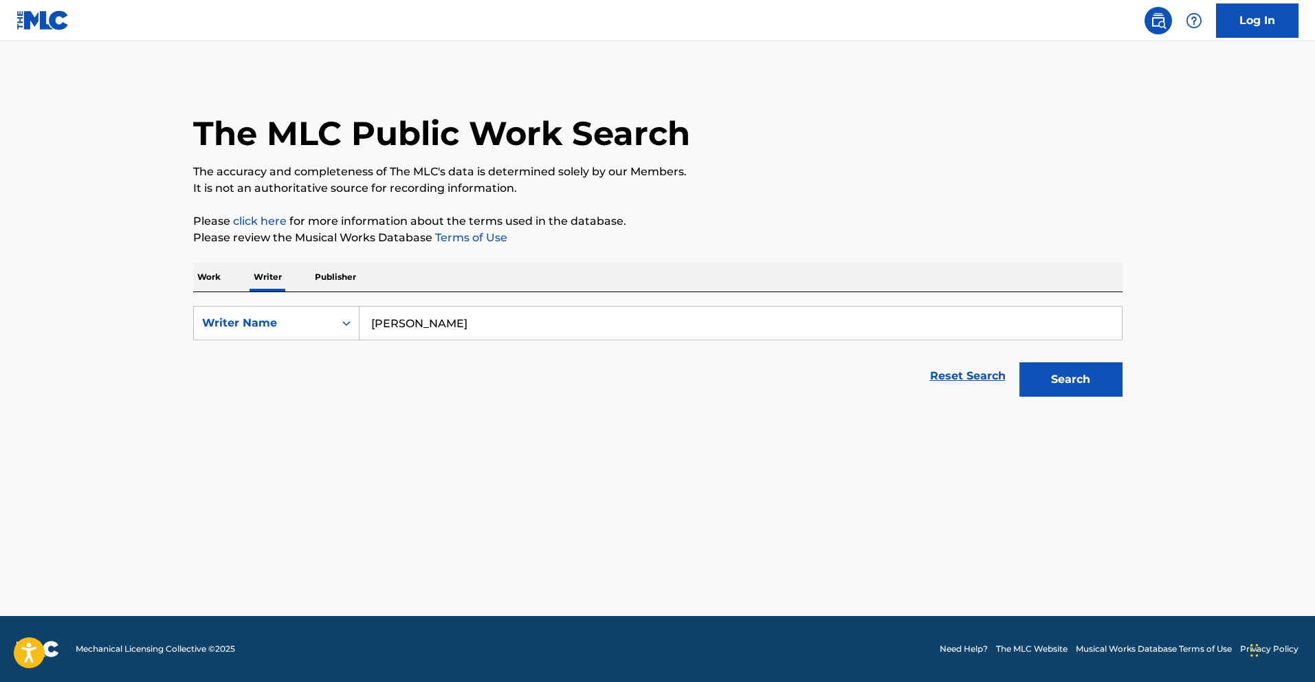
click at [1100, 392] on button "Search" at bounding box center [1070, 379] width 103 height 34
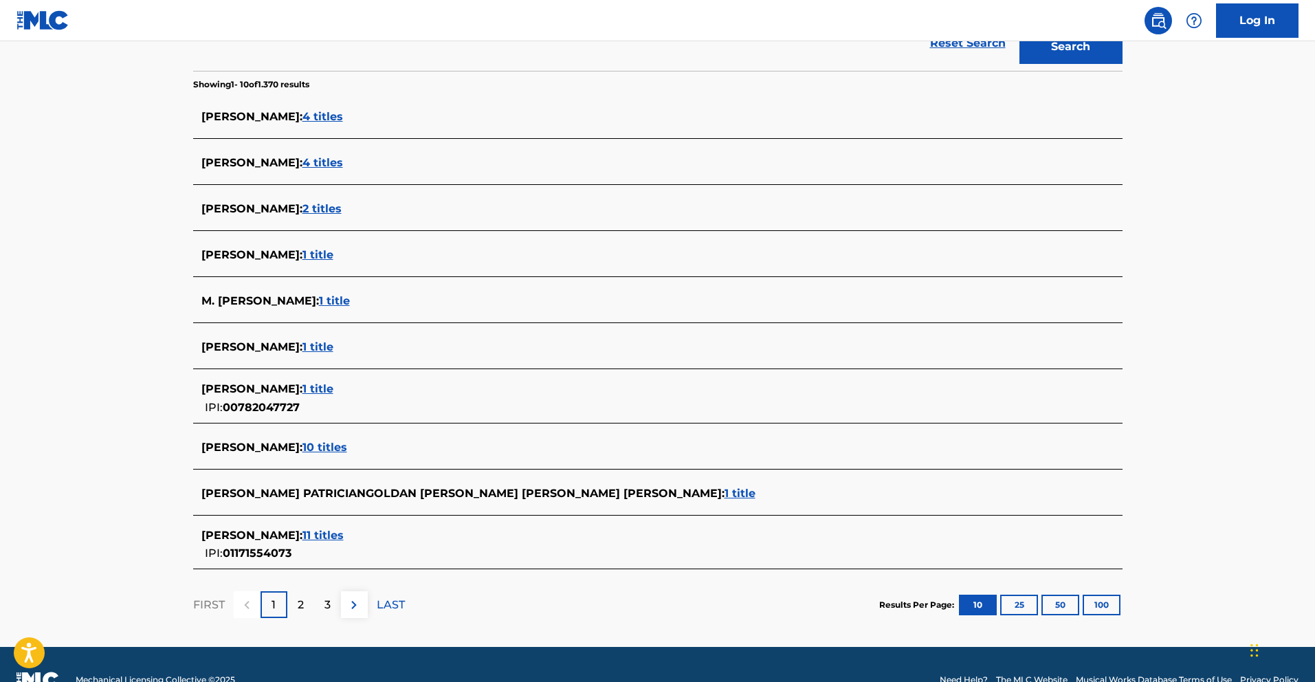
scroll to position [364, 0]
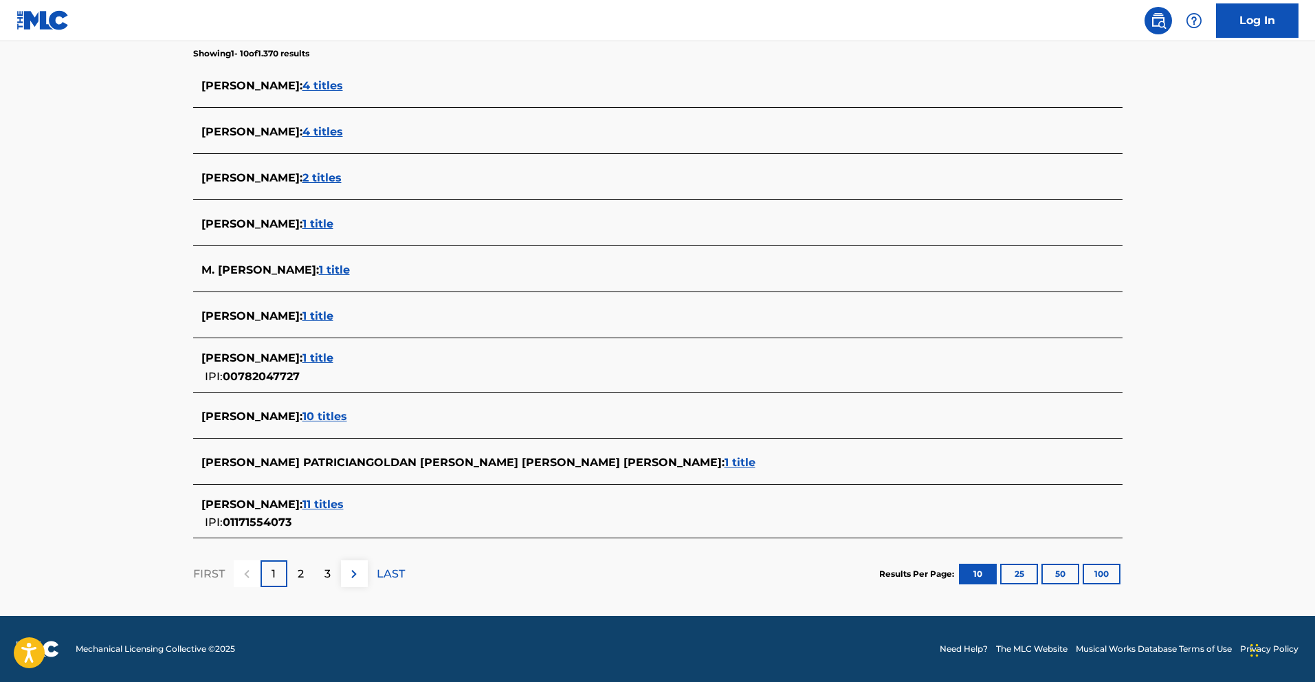
click at [344, 499] on span "11 titles" at bounding box center [322, 504] width 41 height 13
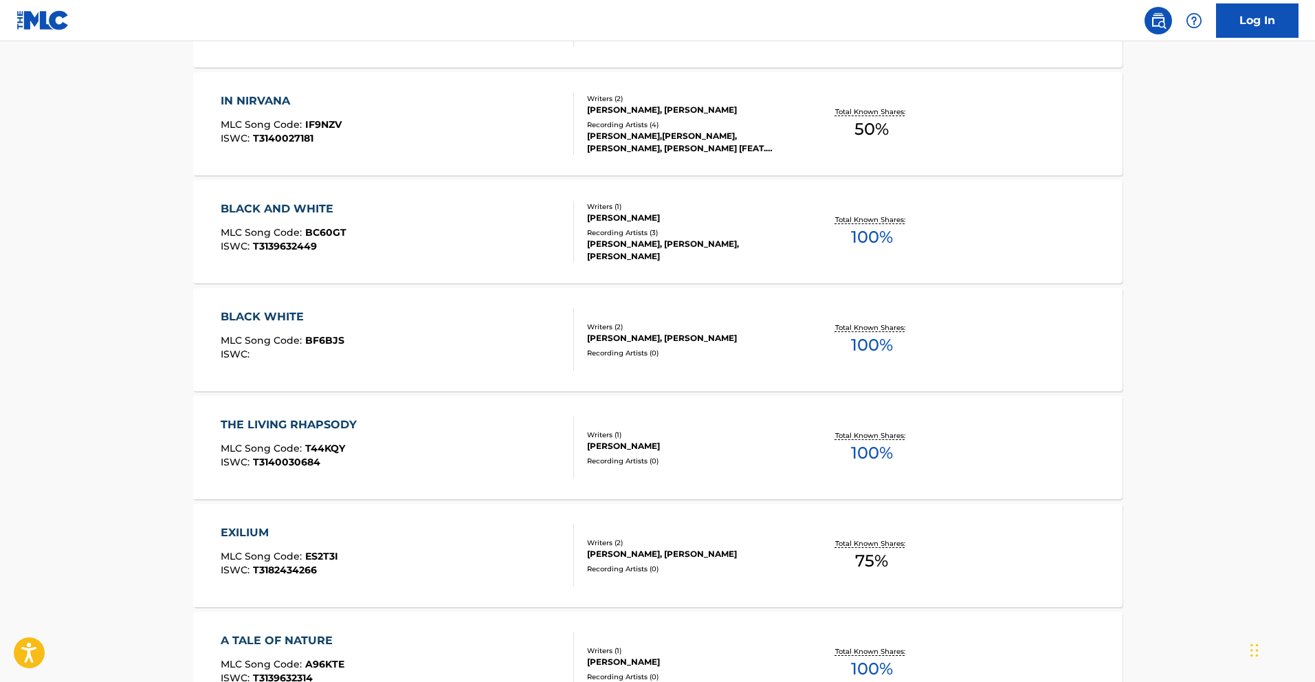
scroll to position [1001, 0]
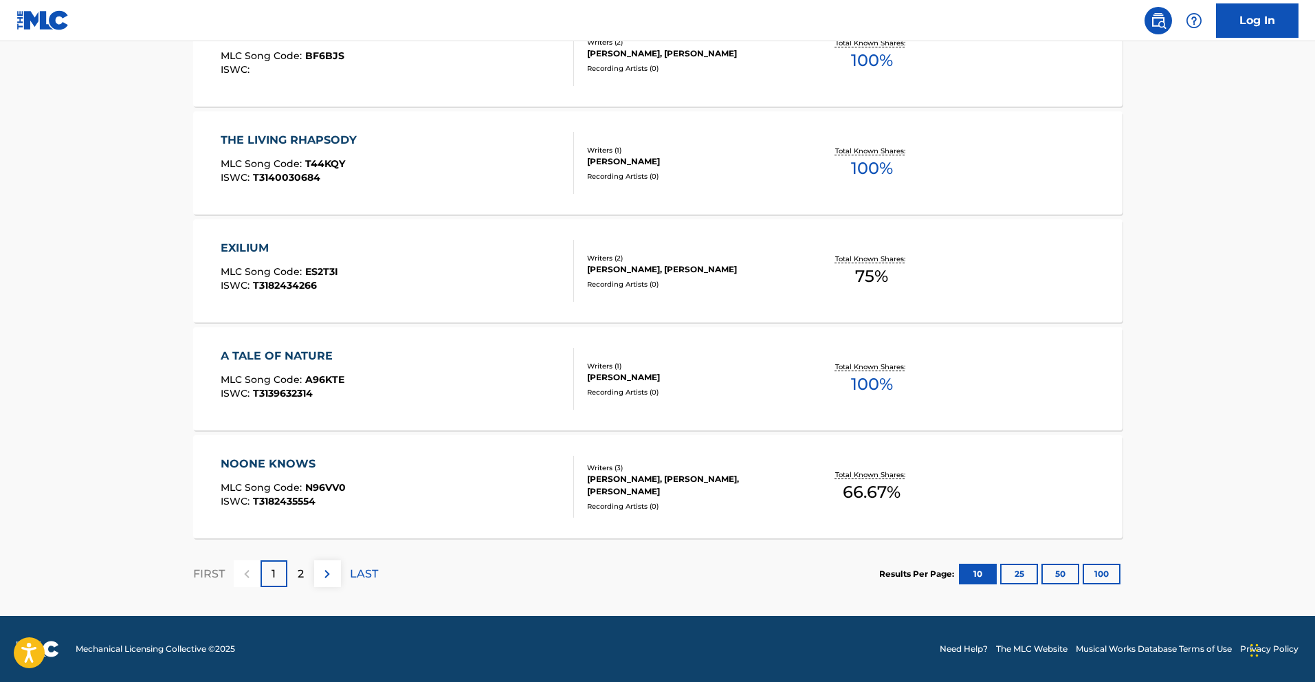
click at [1021, 571] on button "25" at bounding box center [1019, 574] width 38 height 21
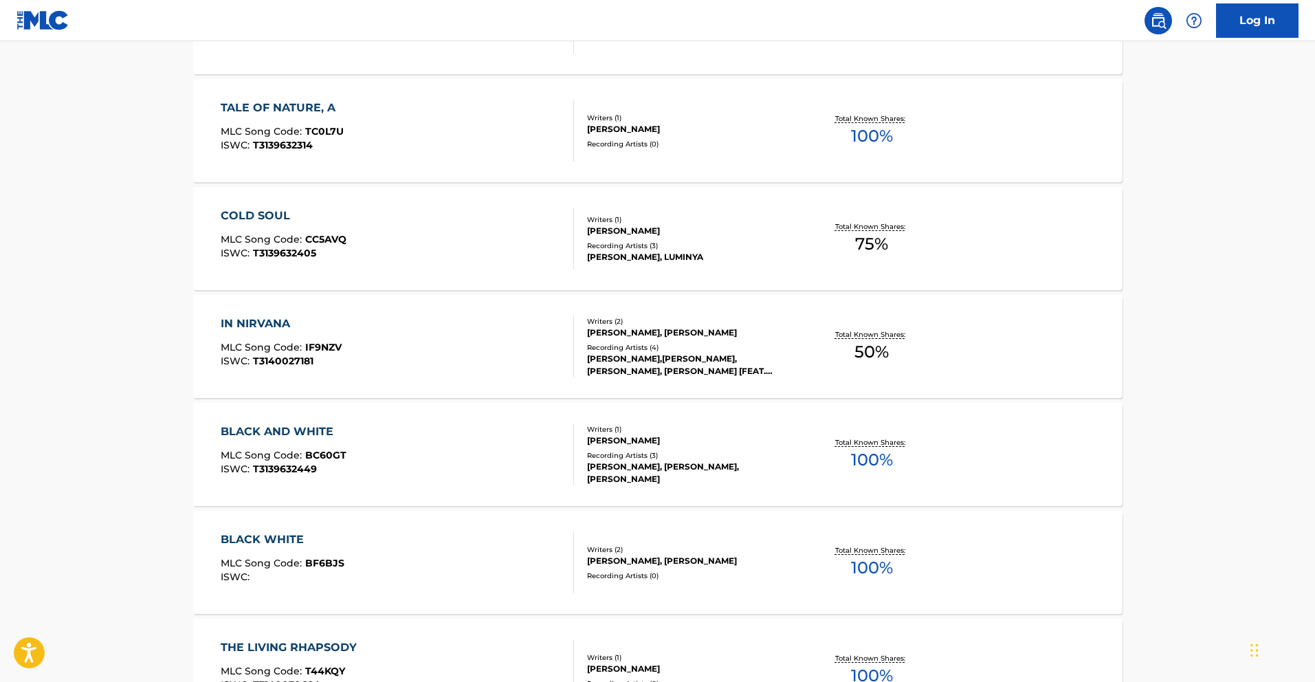
scroll to position [258, 0]
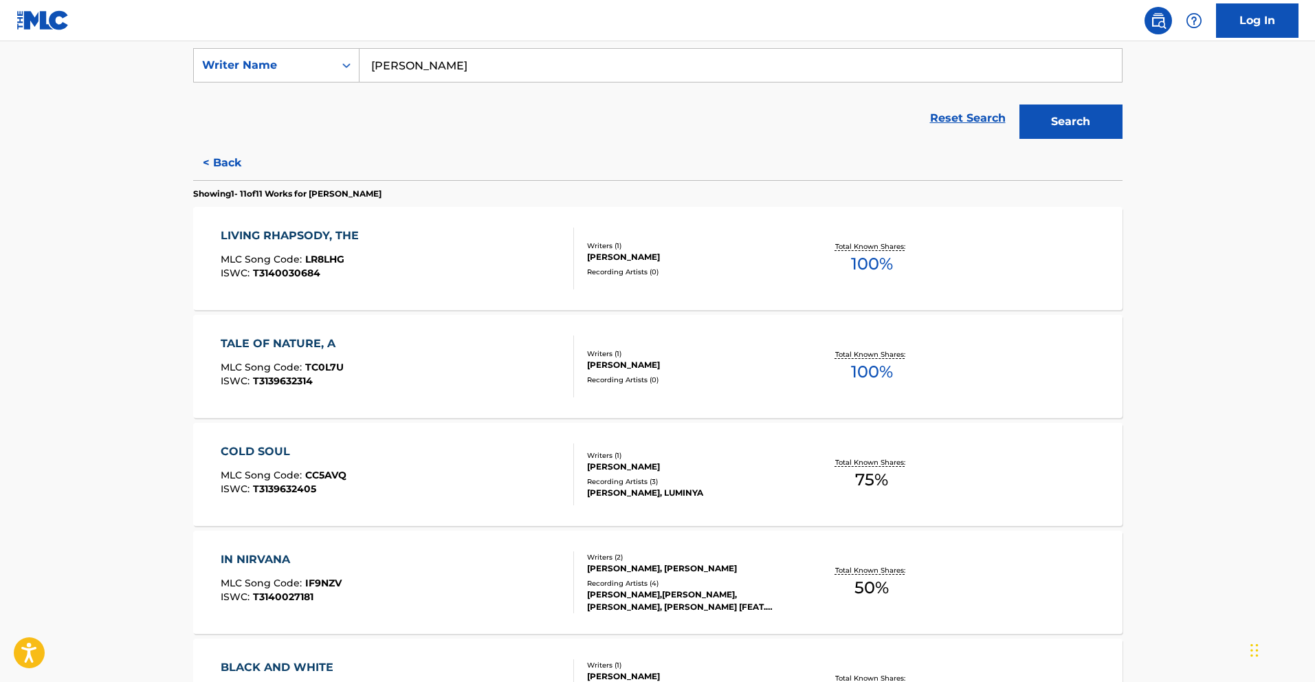
click at [449, 275] on div "LIVING RHAPSODY, THE MLC Song Code : LR8LHG ISWC : T3140030684" at bounding box center [397, 258] width 353 height 62
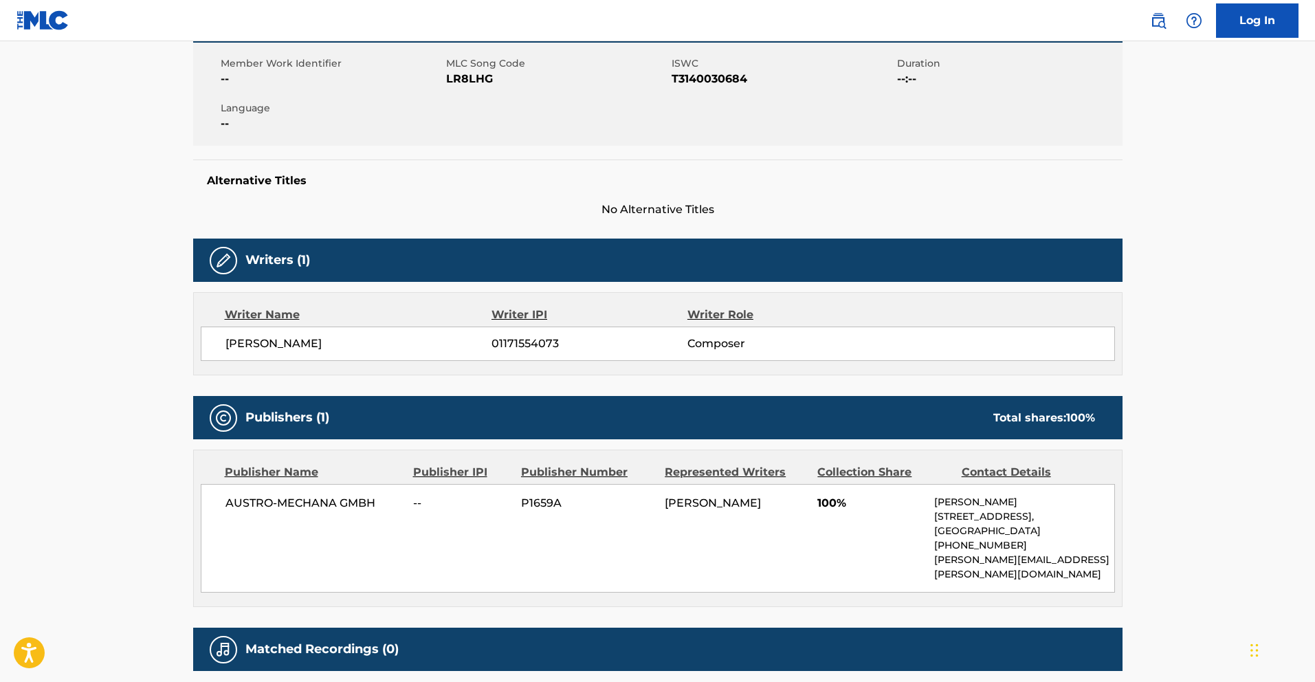
scroll to position [284, 0]
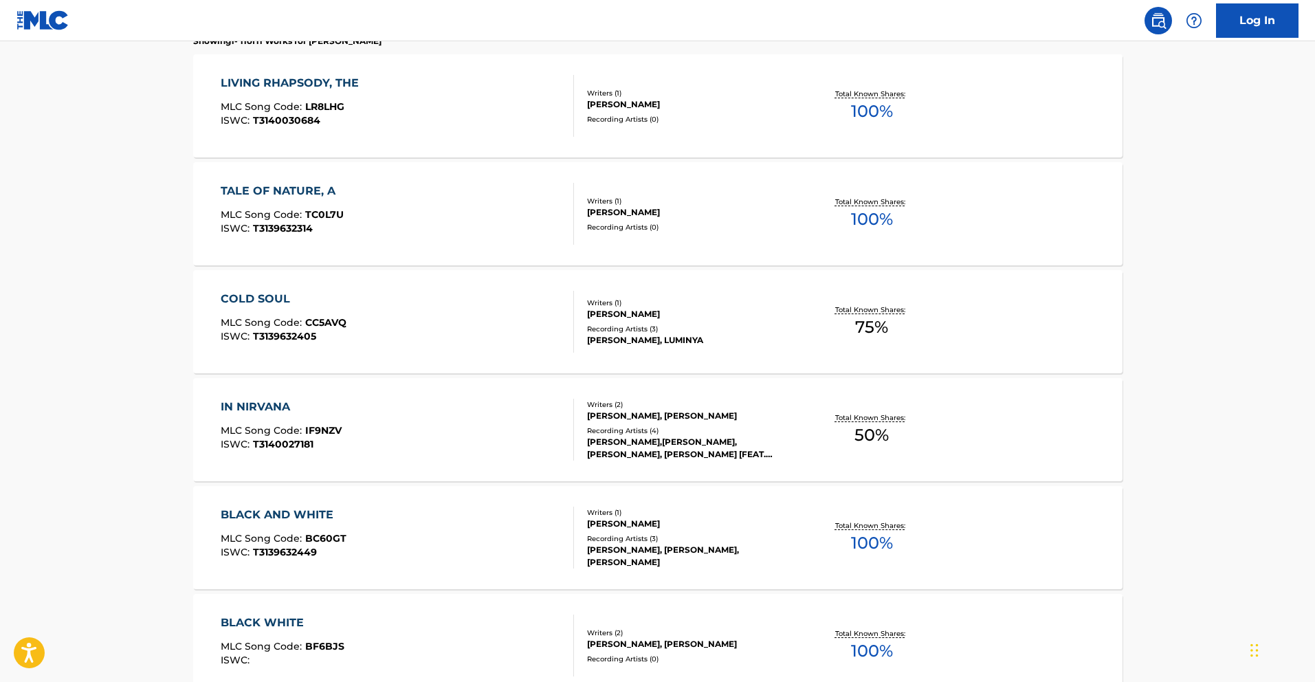
scroll to position [641, 0]
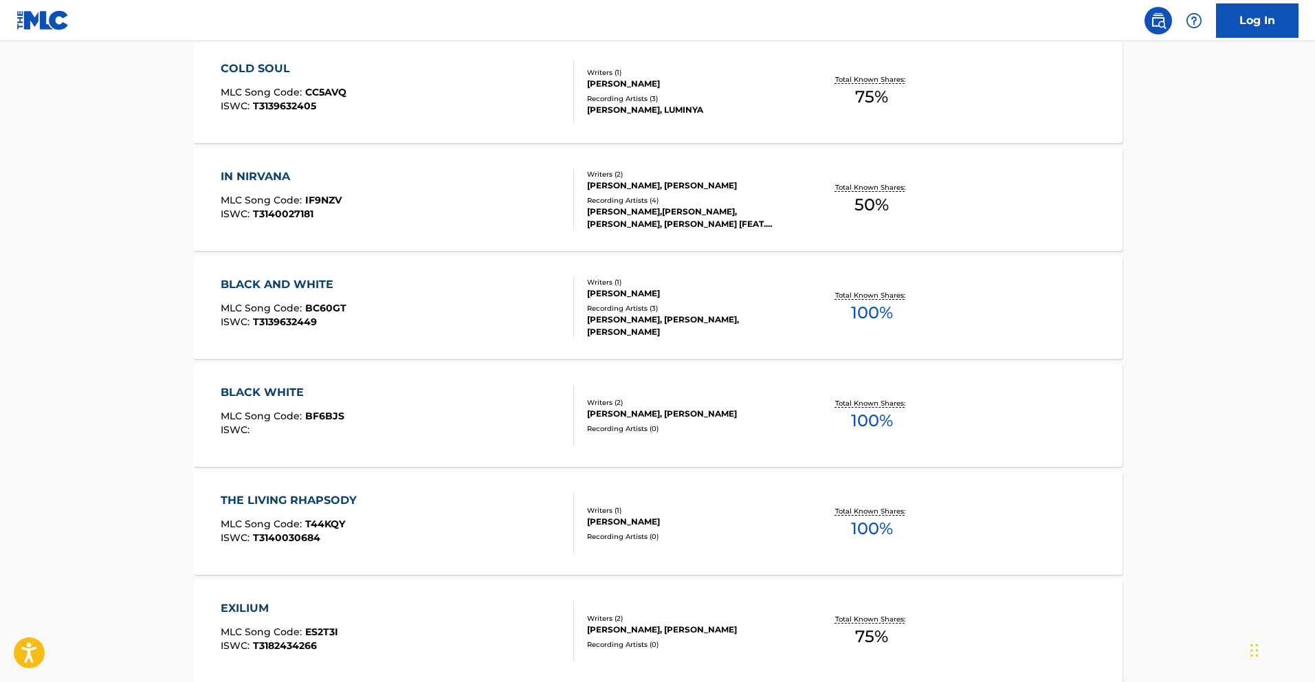
click at [363, 513] on div "THE LIVING RHAPSODY MLC Song Code : T44KQY ISWC : T3140030684" at bounding box center [397, 523] width 353 height 62
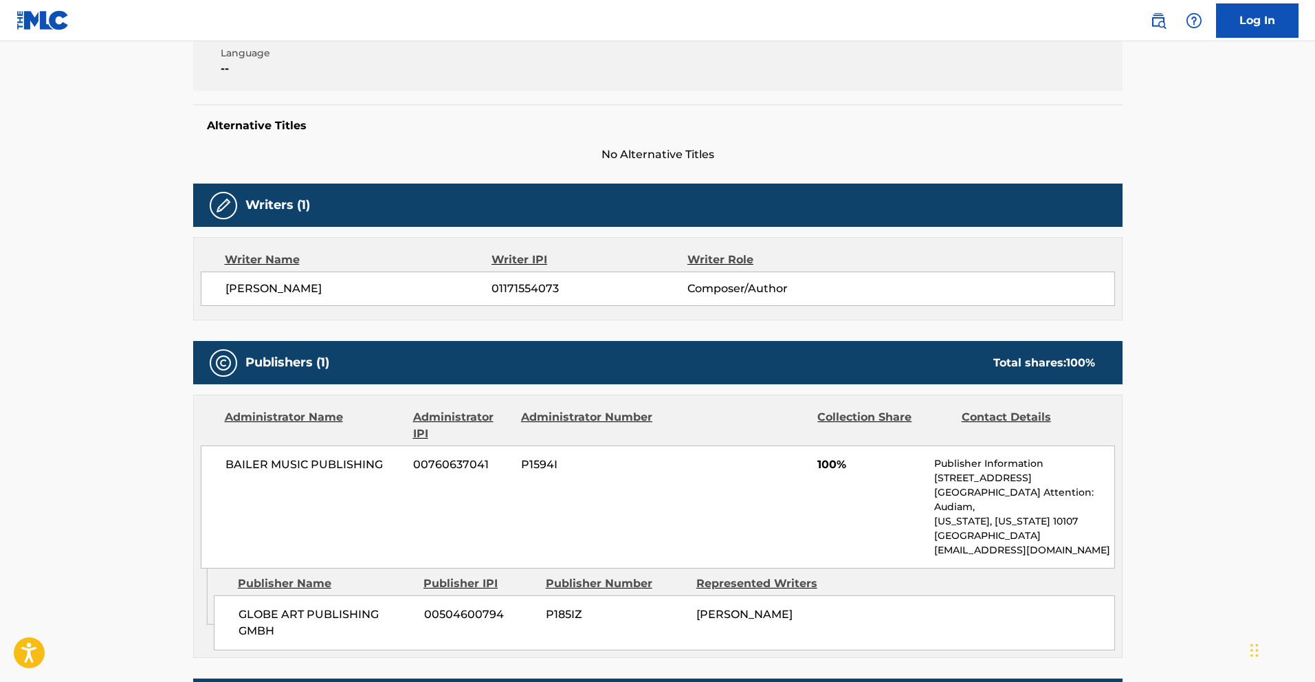
scroll to position [35, 0]
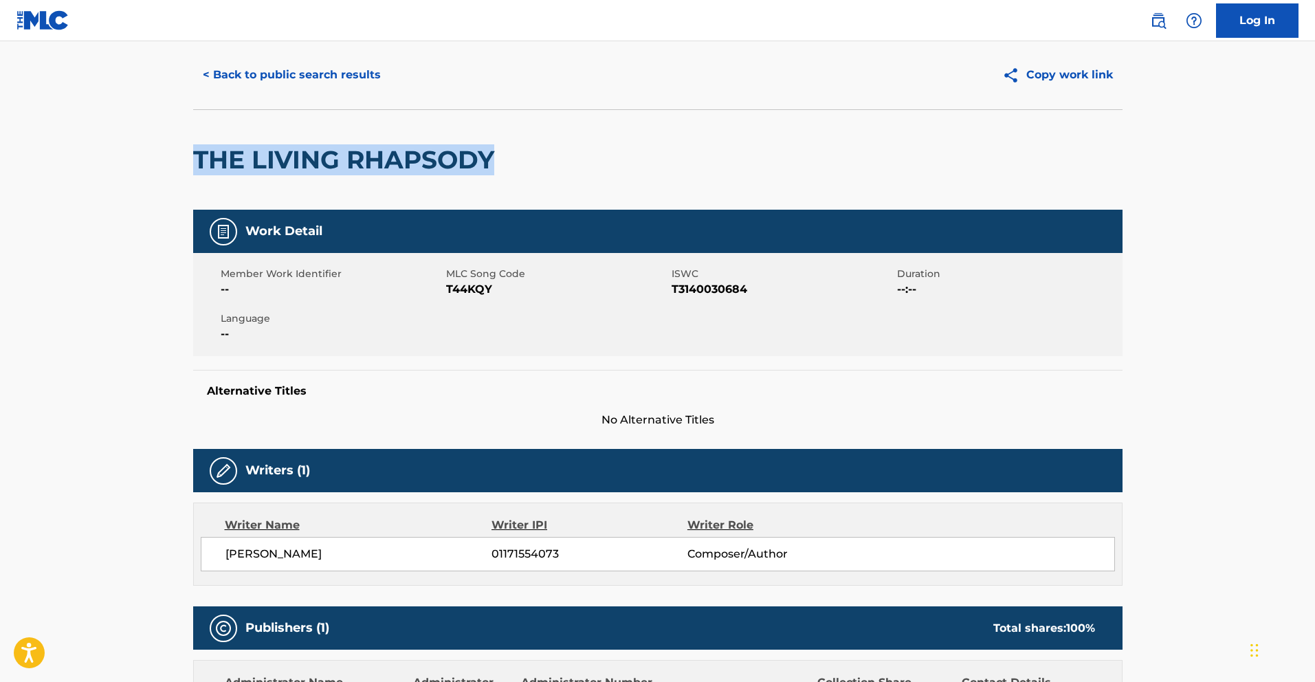
drag, startPoint x: 507, startPoint y: 164, endPoint x: 197, endPoint y: 145, distance: 310.5
click at [197, 145] on div "THE LIVING RHAPSODY" at bounding box center [657, 159] width 929 height 100
copy h2 "THE LIVING RHAPSODY"
click at [479, 287] on span "T44KQY" at bounding box center [557, 289] width 222 height 16
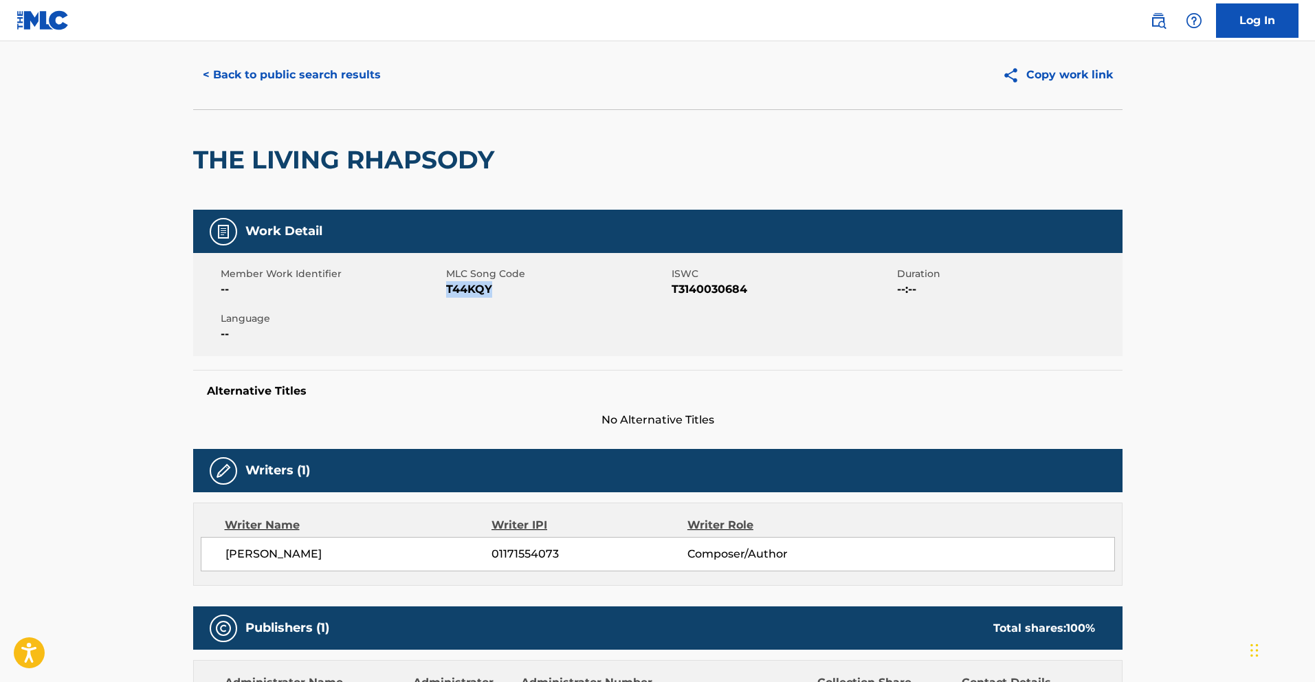
click at [479, 287] on span "T44KQY" at bounding box center [557, 289] width 222 height 16
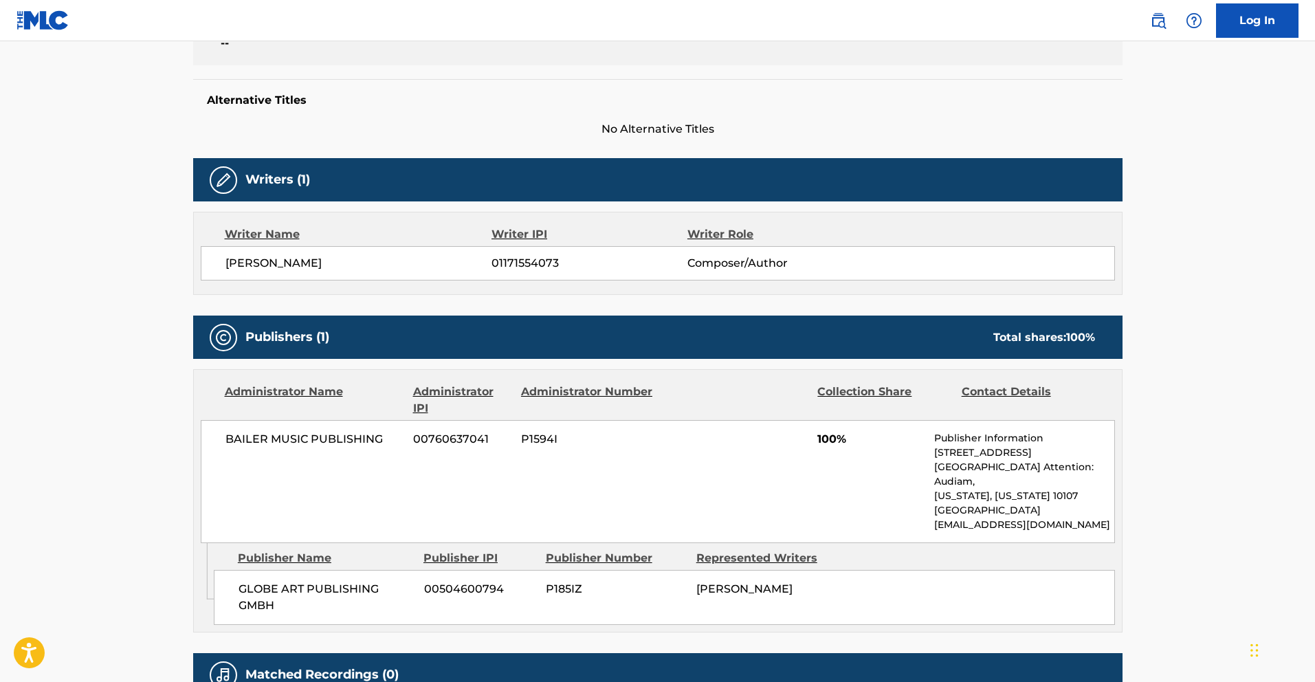
copy span "T44KQY"
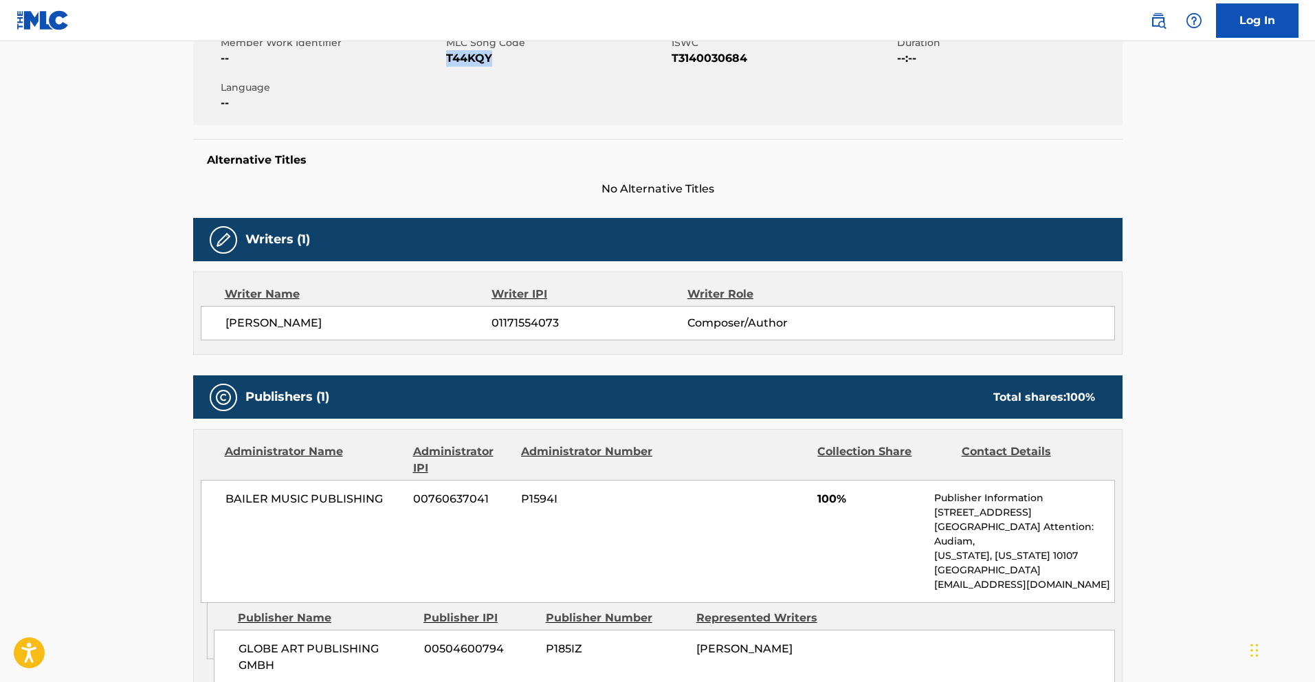
scroll to position [0, 0]
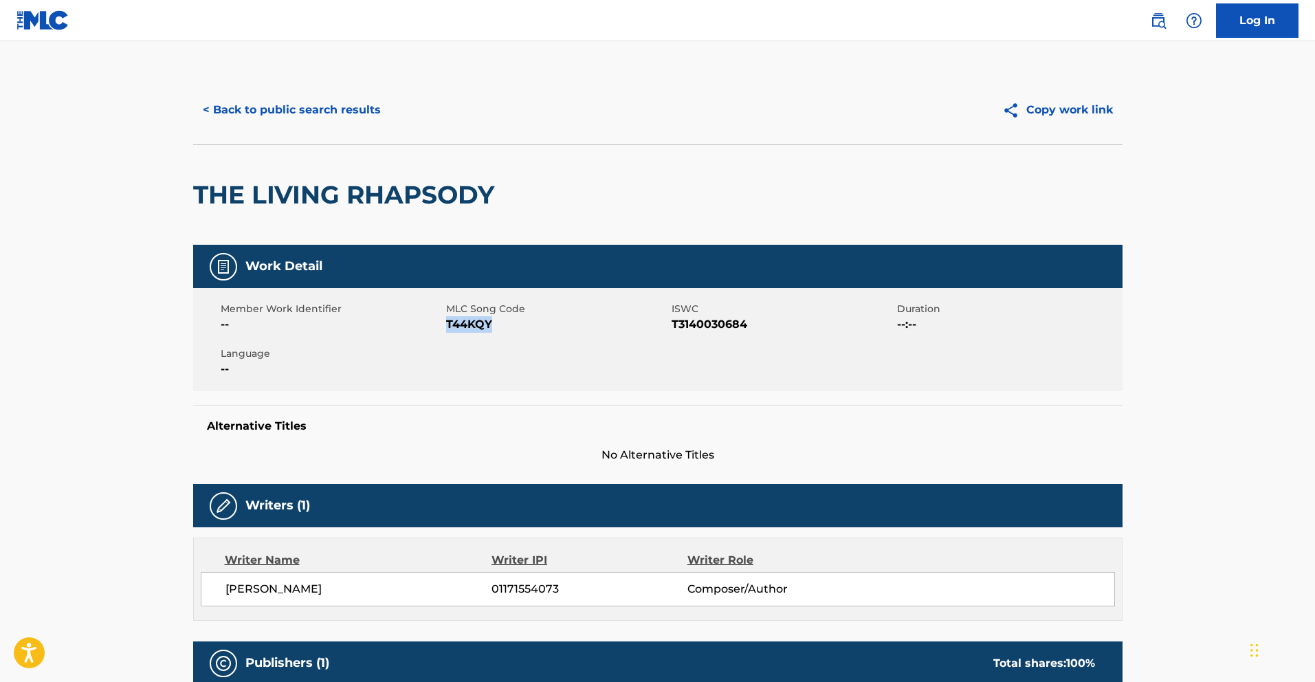
click at [221, 112] on button "< Back to public search results" at bounding box center [291, 110] width 197 height 34
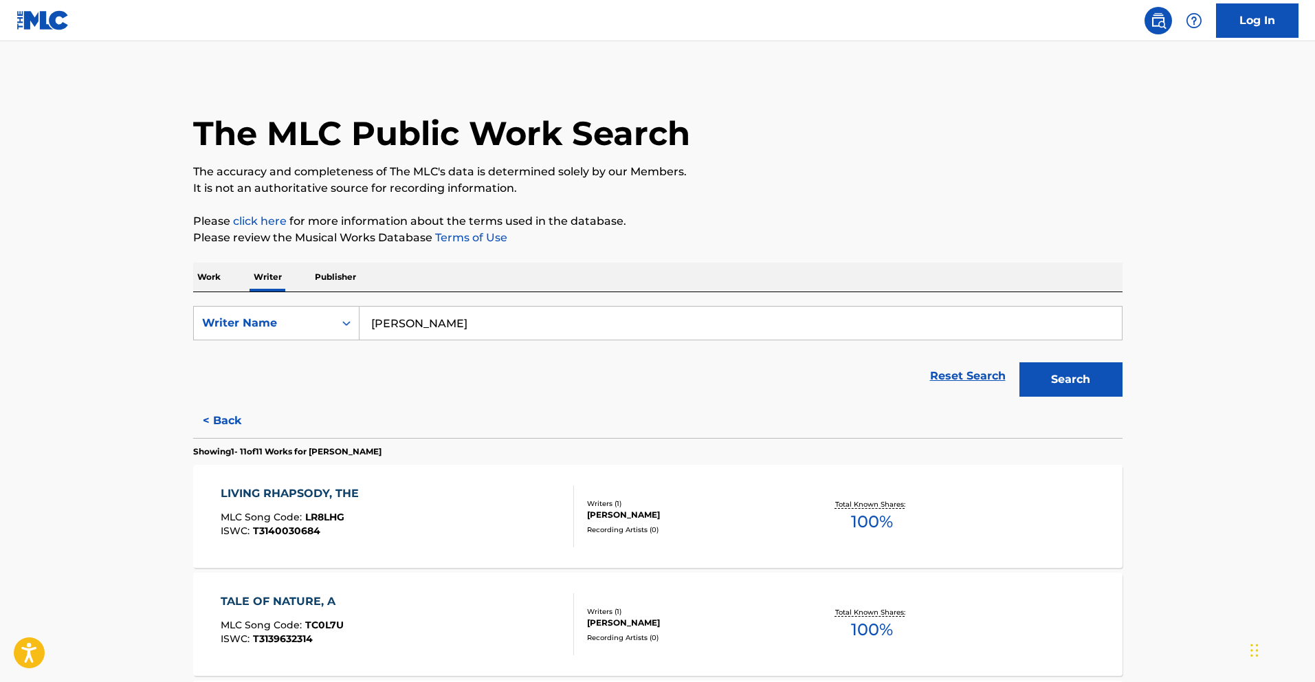
click at [476, 496] on div "LIVING RHAPSODY, THE MLC Song Code : LR8LHG ISWC : T3140030684" at bounding box center [397, 516] width 353 height 62
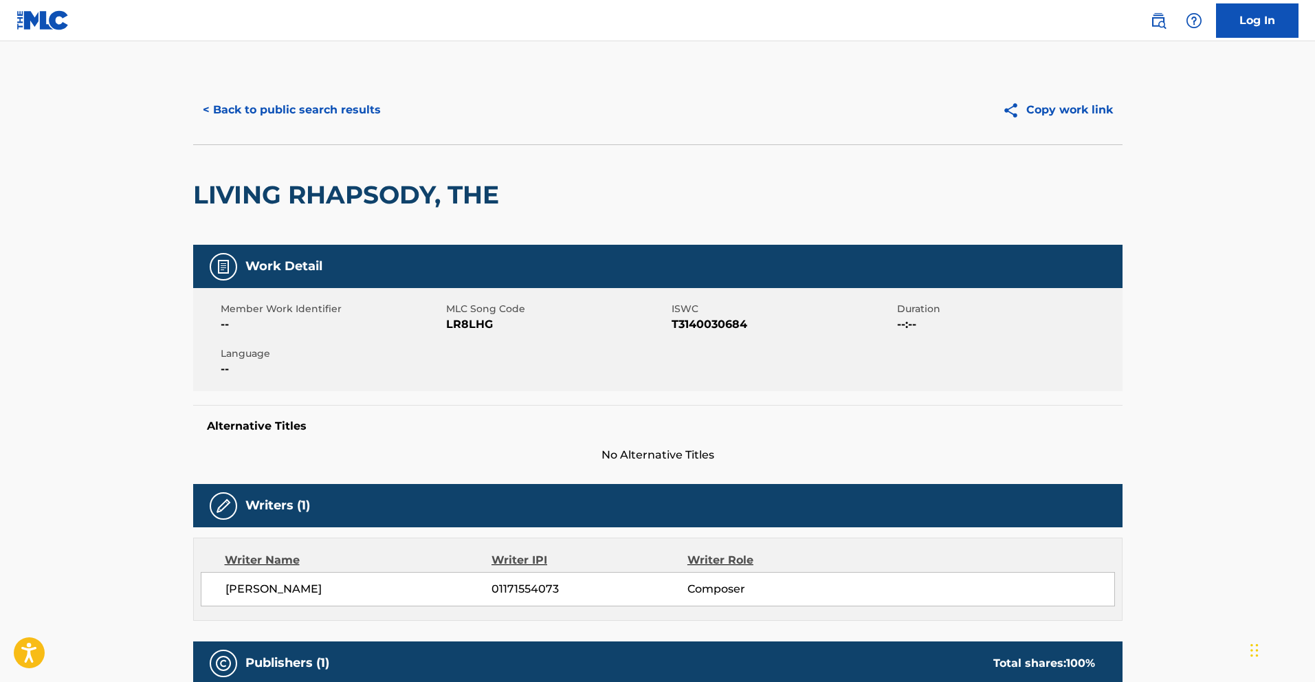
click at [474, 321] on span "LR8LHG" at bounding box center [557, 324] width 222 height 16
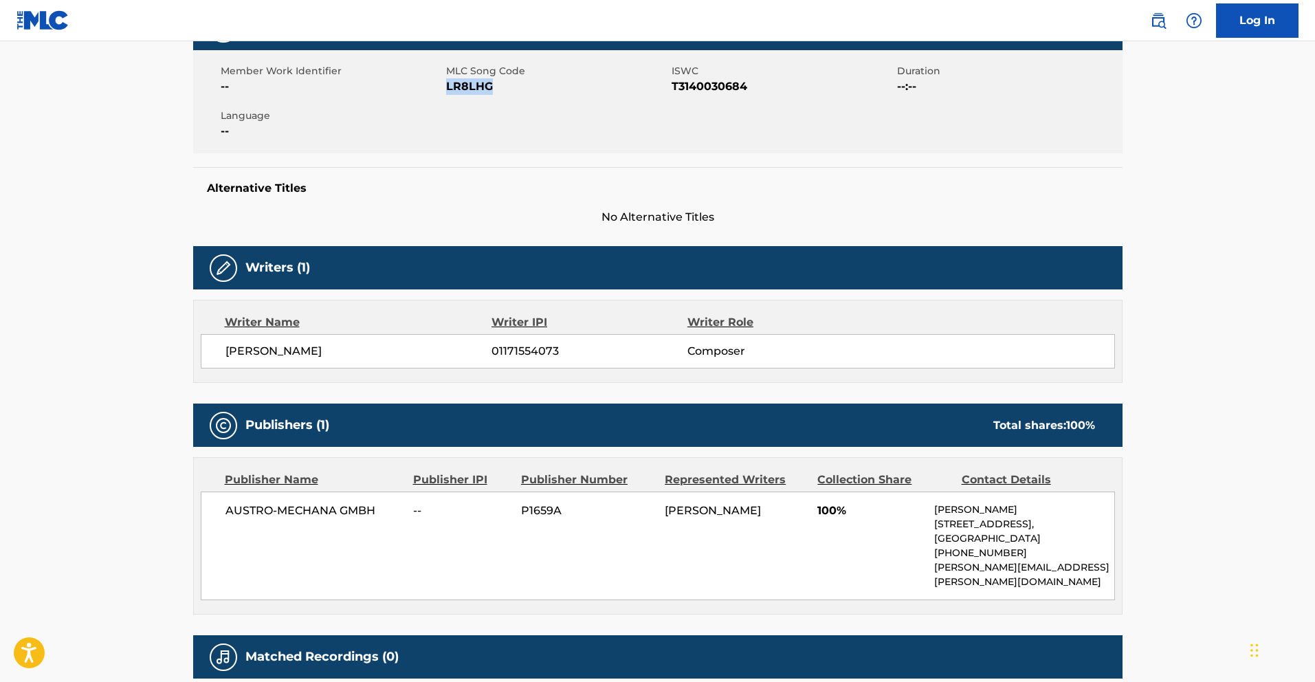
copy span "LR8LHG"
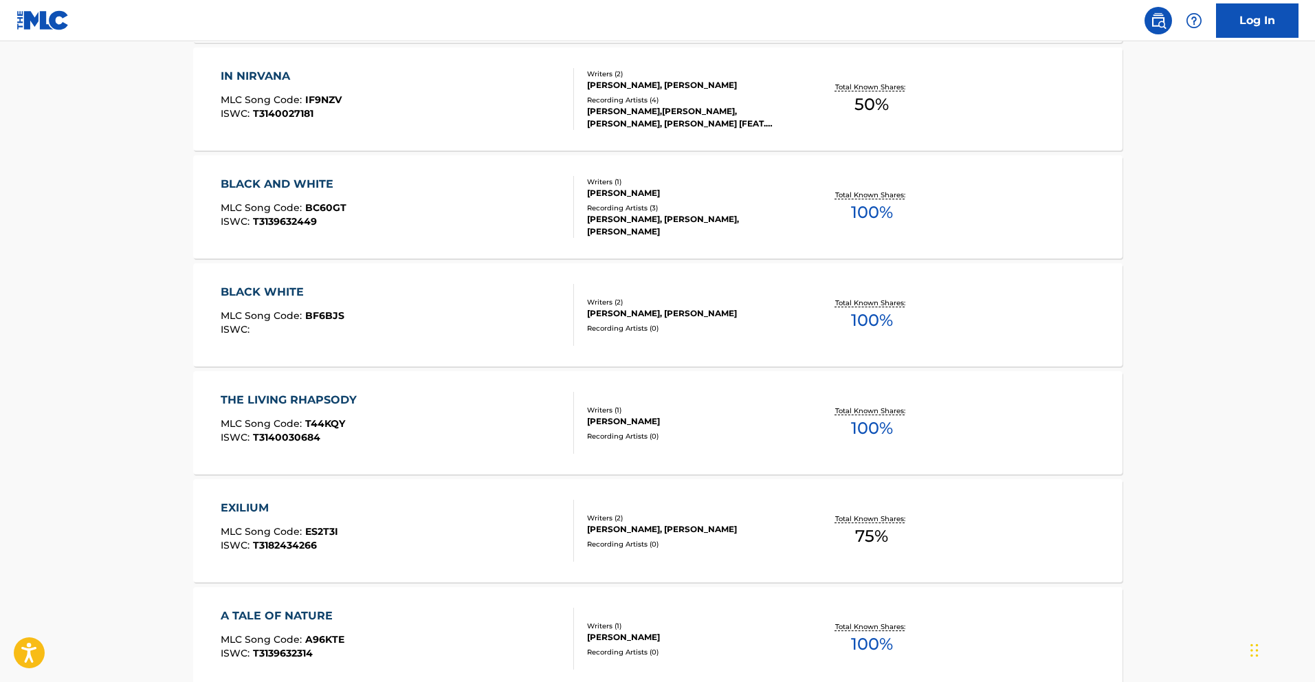
scroll to position [1049, 0]
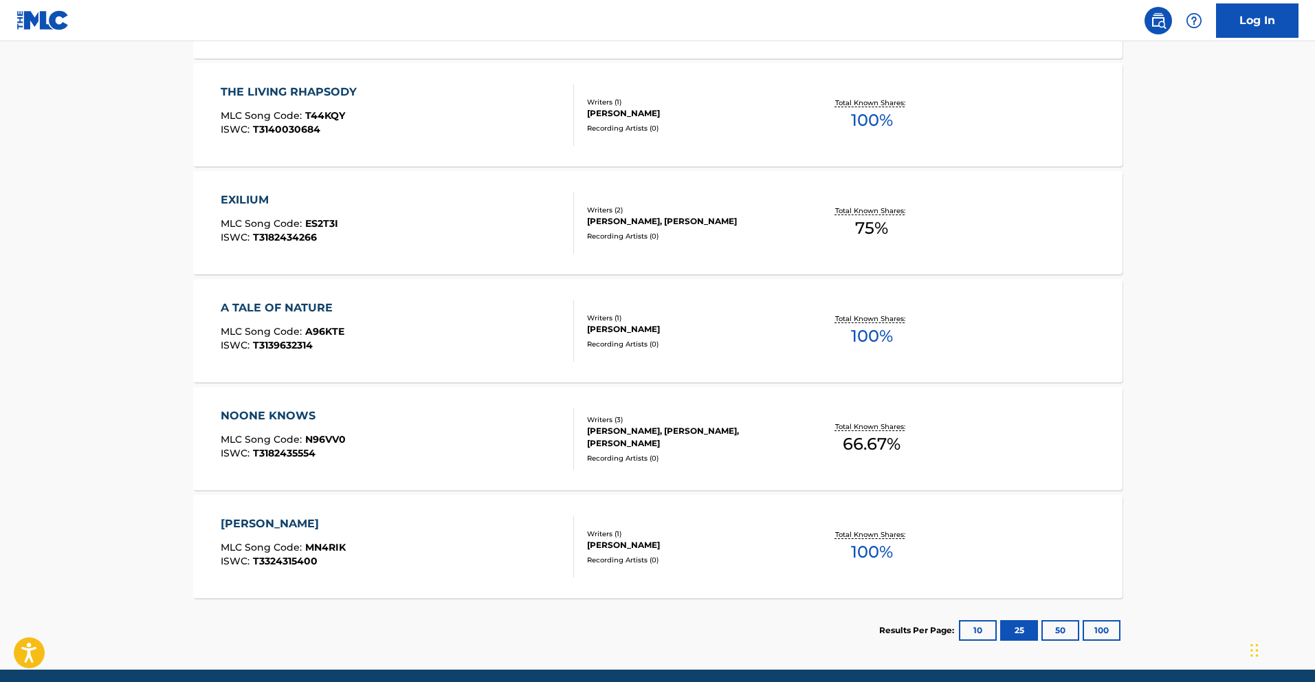
click at [494, 430] on div "NOONE KNOWS MLC Song Code : N96VV0 ISWC : T3182435554" at bounding box center [397, 439] width 353 height 62
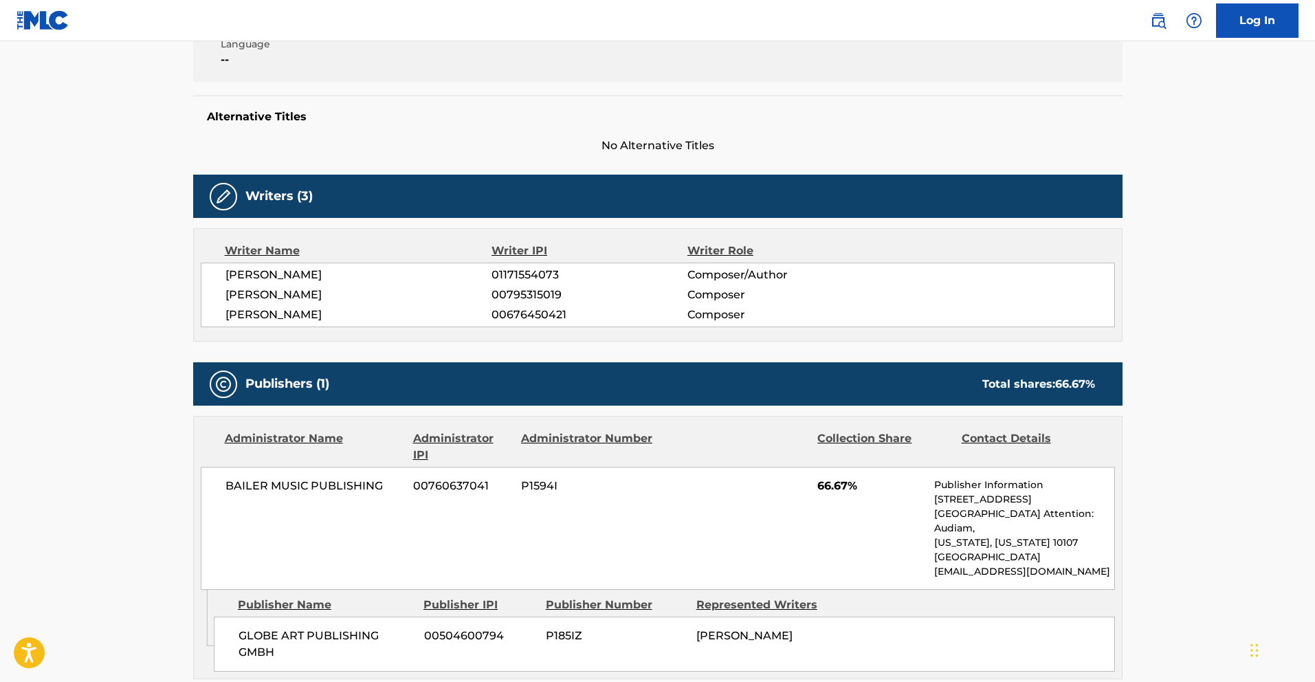
scroll to position [487, 0]
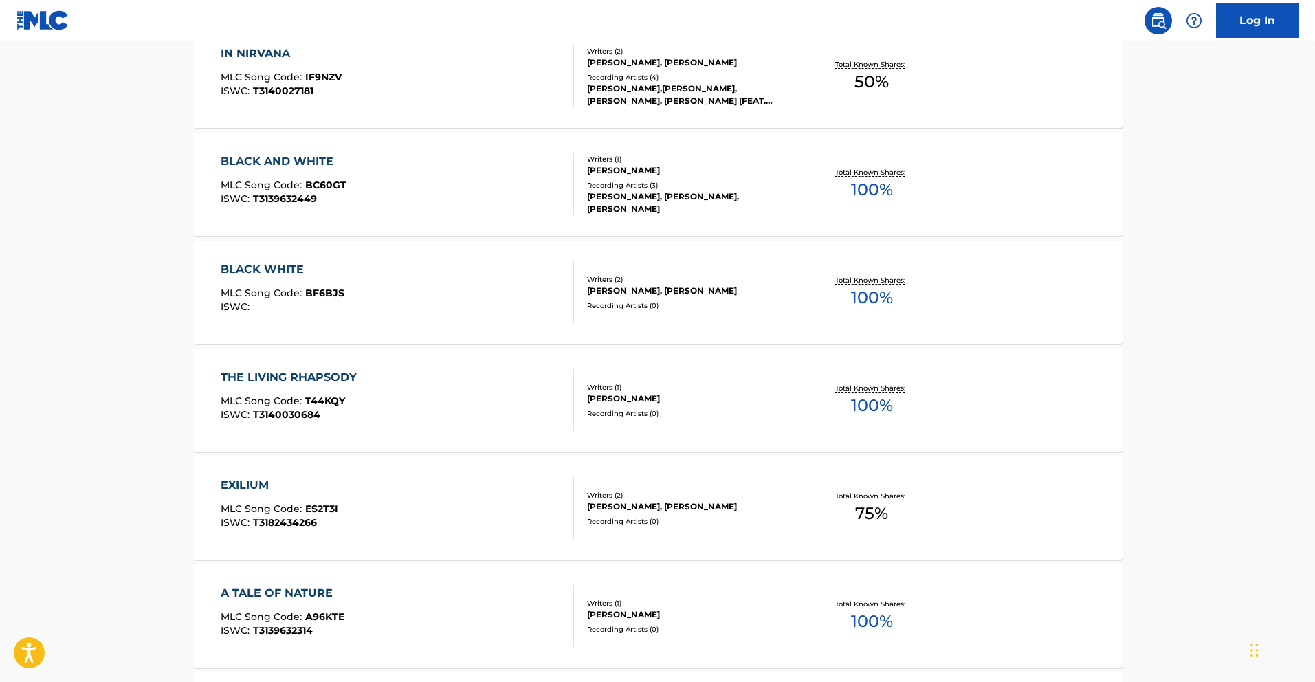
scroll to position [801, 0]
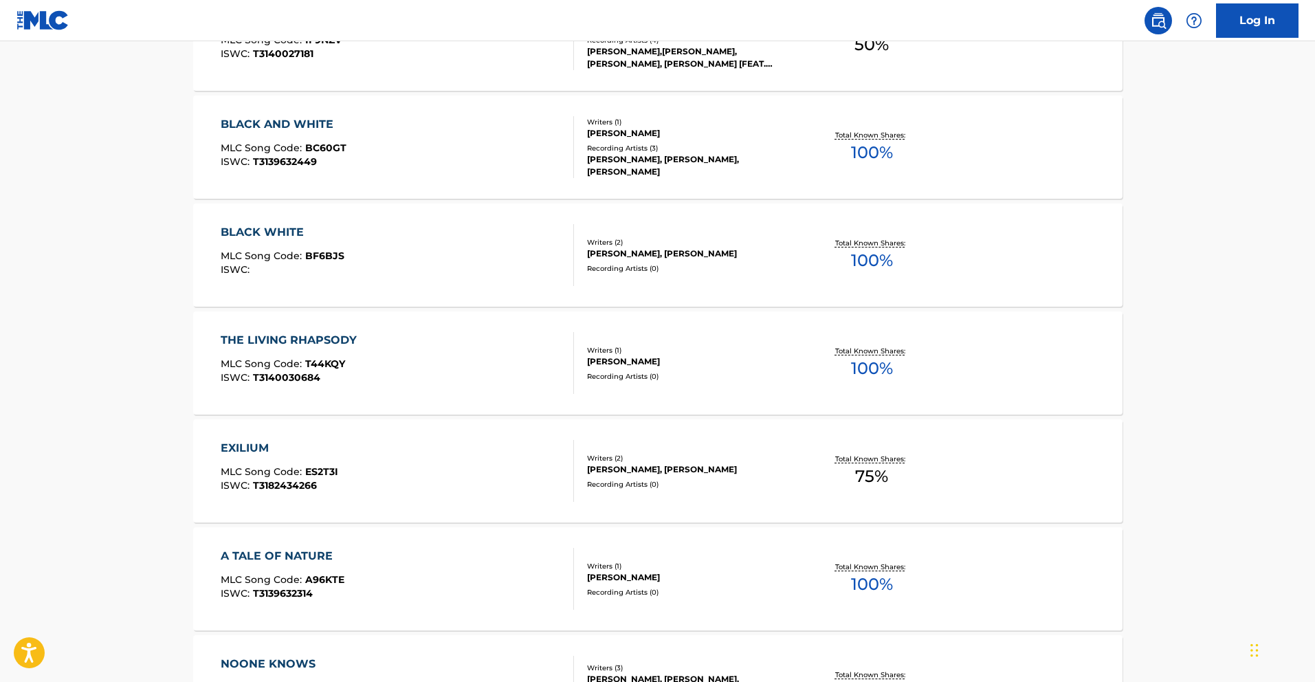
click at [432, 365] on div "THE LIVING RHAPSODY MLC Song Code : T44KQY ISWC : T3140030684" at bounding box center [397, 363] width 353 height 62
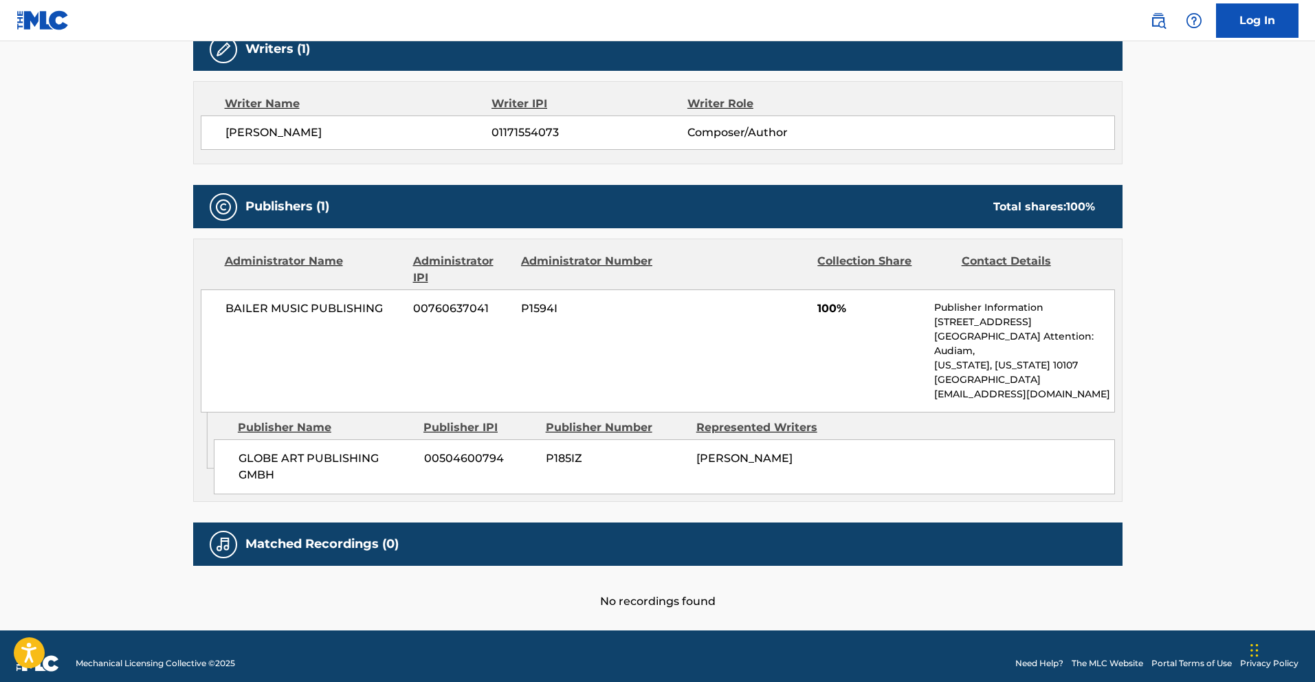
scroll to position [219, 0]
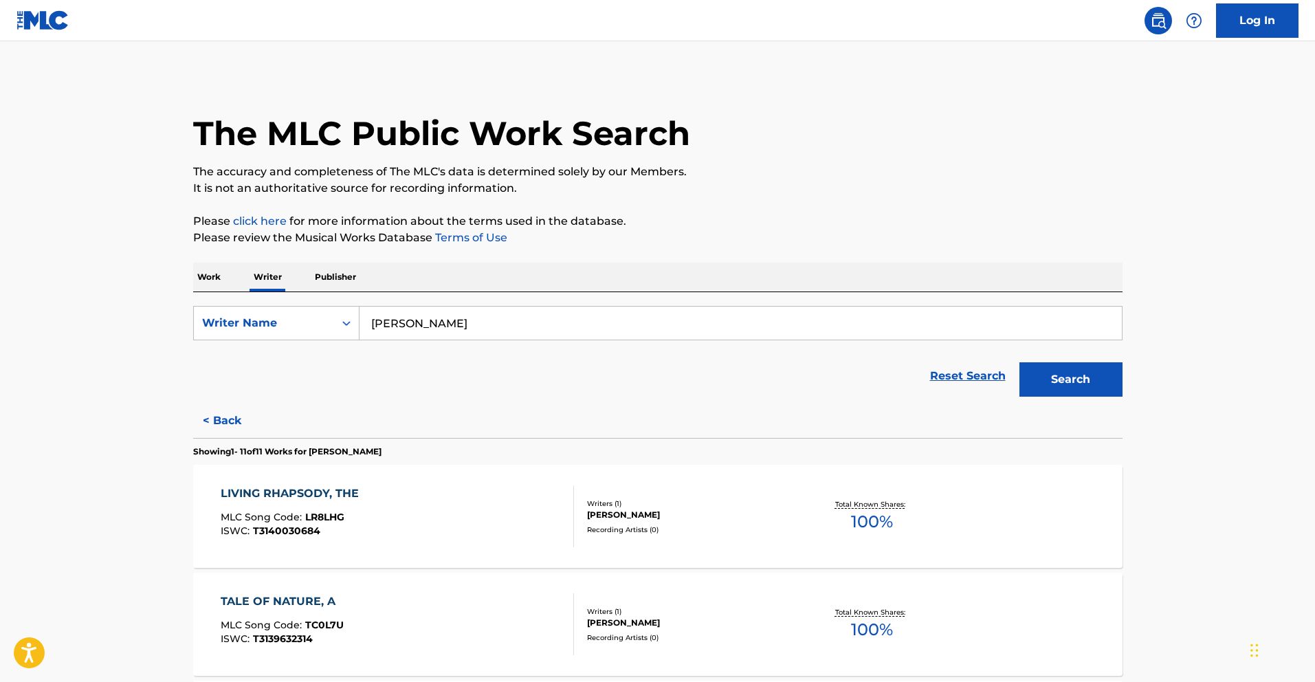
click at [483, 330] on input "[PERSON_NAME]" at bounding box center [740, 323] width 762 height 33
type input "[PERSON_NAME]"
click at [1040, 369] on button "Search" at bounding box center [1070, 379] width 103 height 34
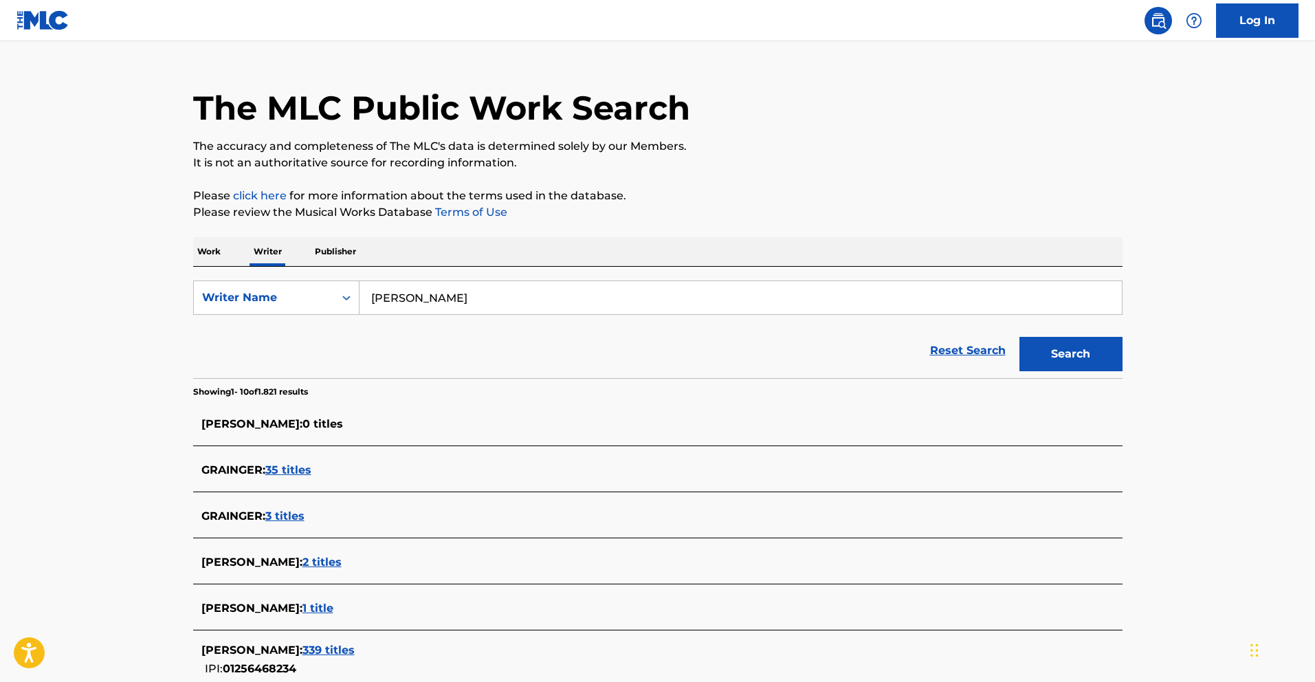
scroll to position [100, 0]
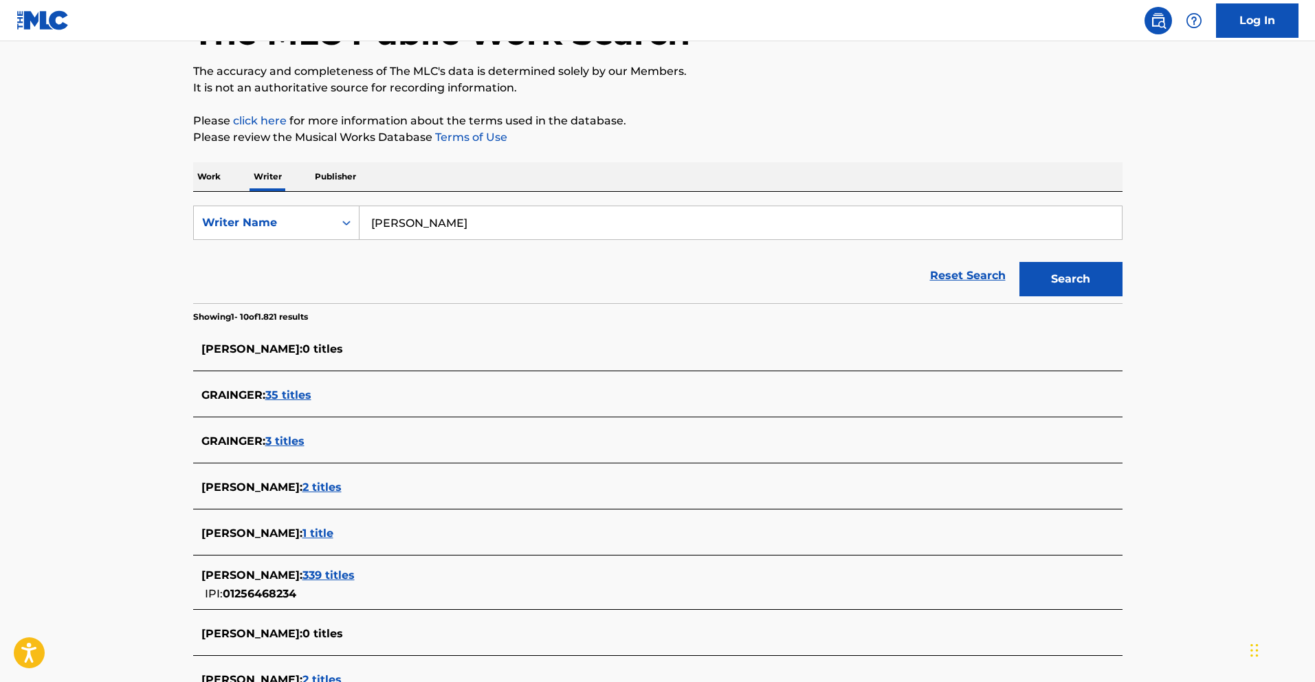
click at [355, 574] on span "339 titles" at bounding box center [328, 574] width 52 height 13
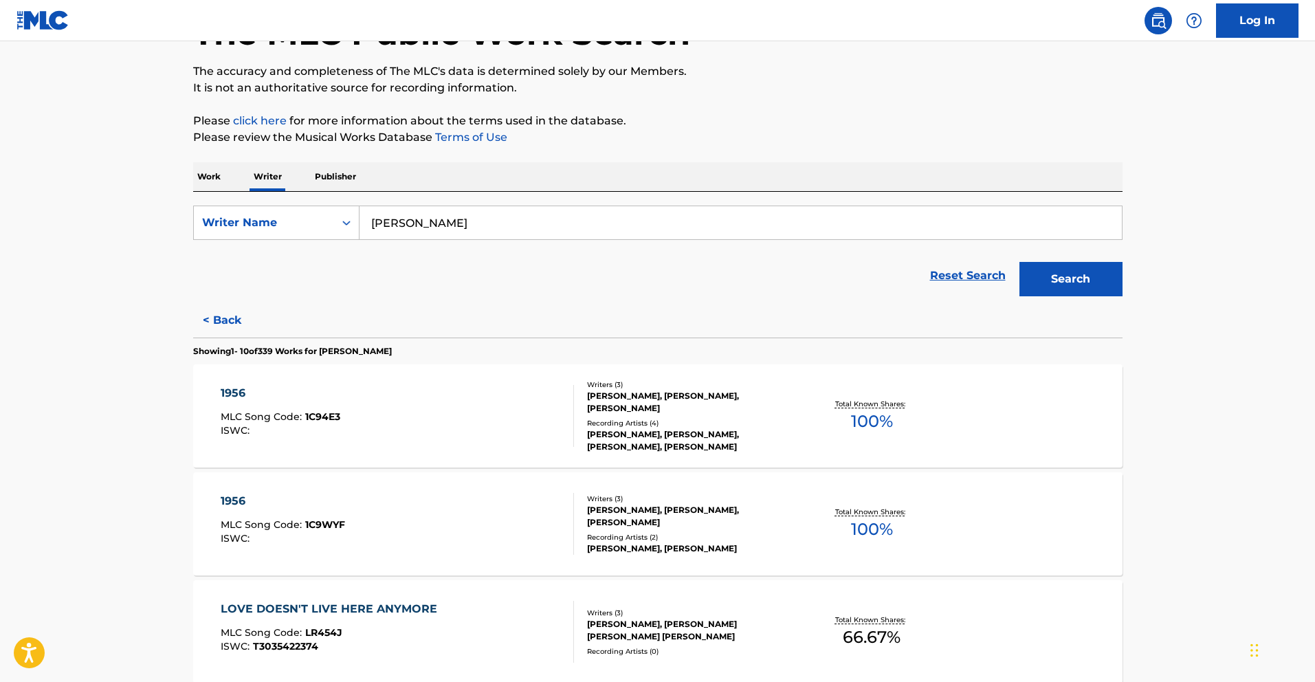
click at [433, 420] on div "1956 MLC Song Code : 1C94E3 ISWC :" at bounding box center [397, 416] width 353 height 62
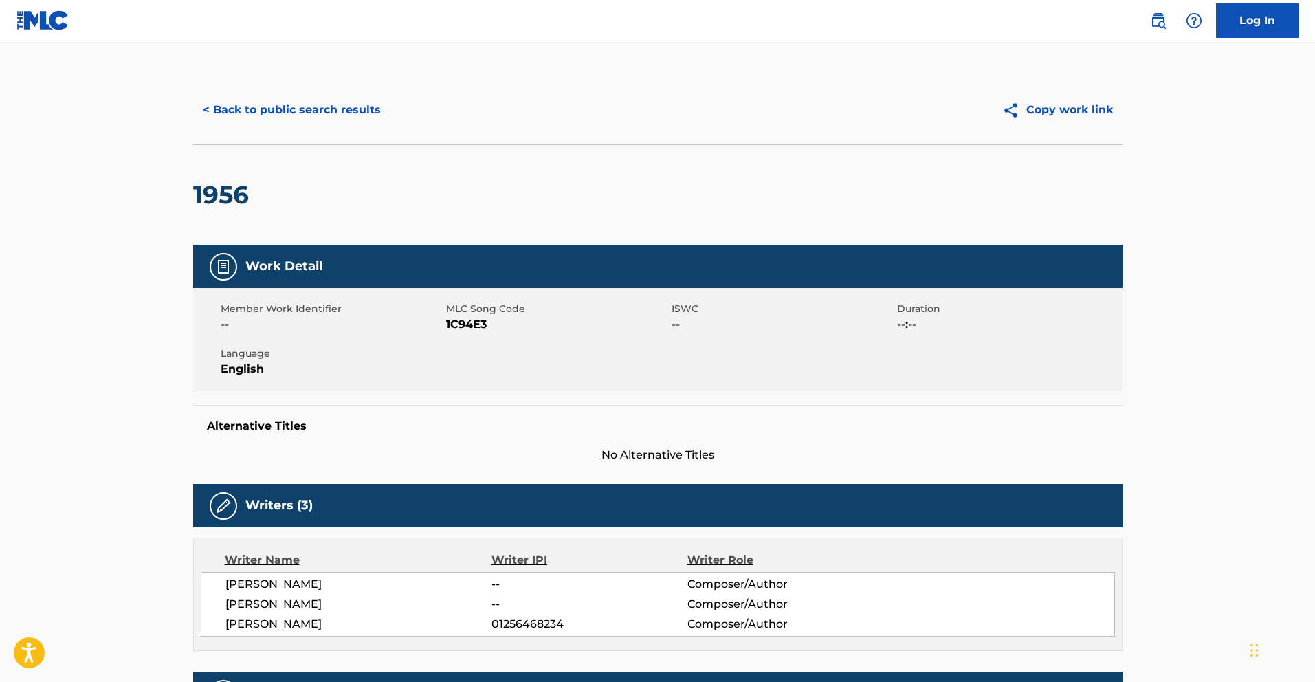
scroll to position [230, 0]
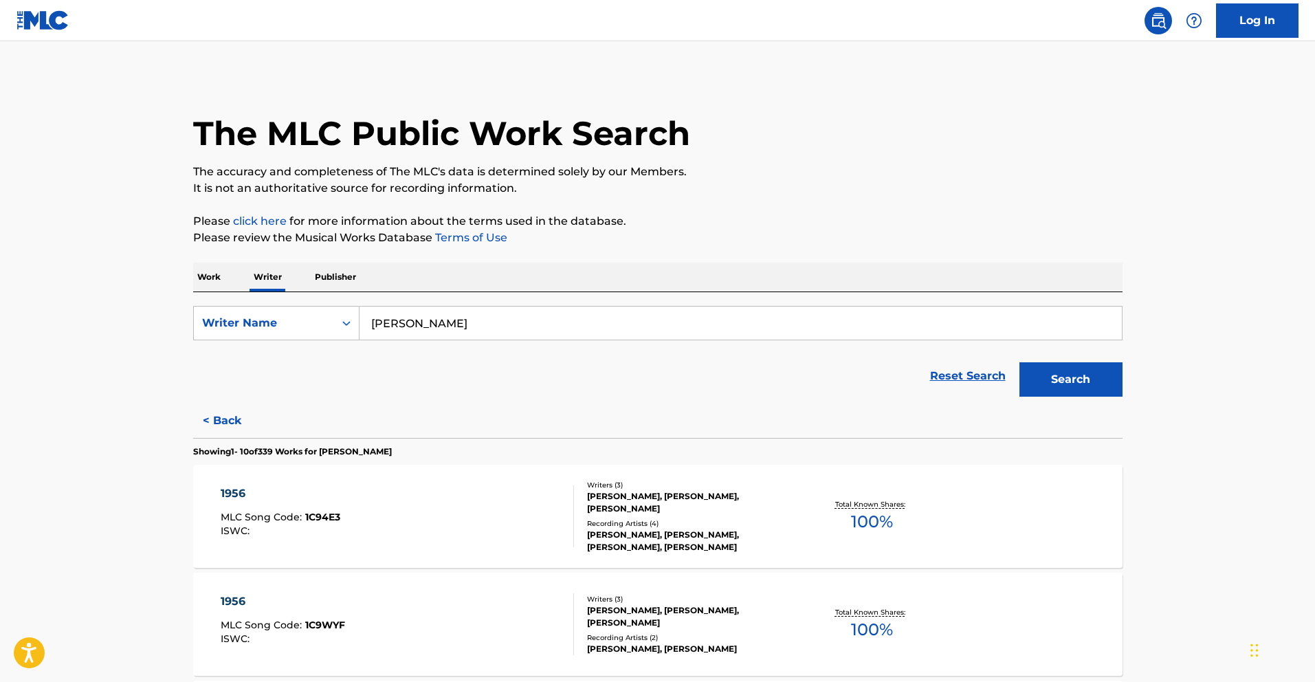
click at [349, 587] on div "1956 MLC Song Code : 1C9WYF ISWC : Writers ( 3 ) [PERSON_NAME], [PERSON_NAME], …" at bounding box center [657, 624] width 929 height 103
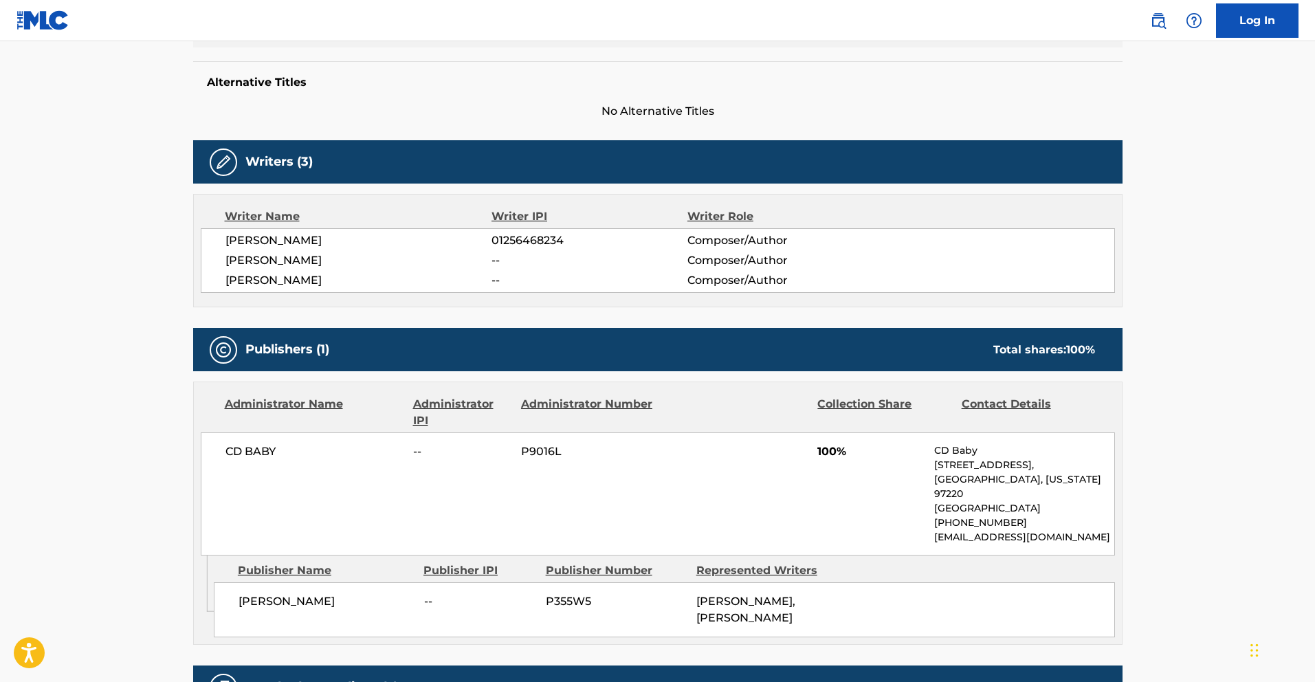
scroll to position [104, 0]
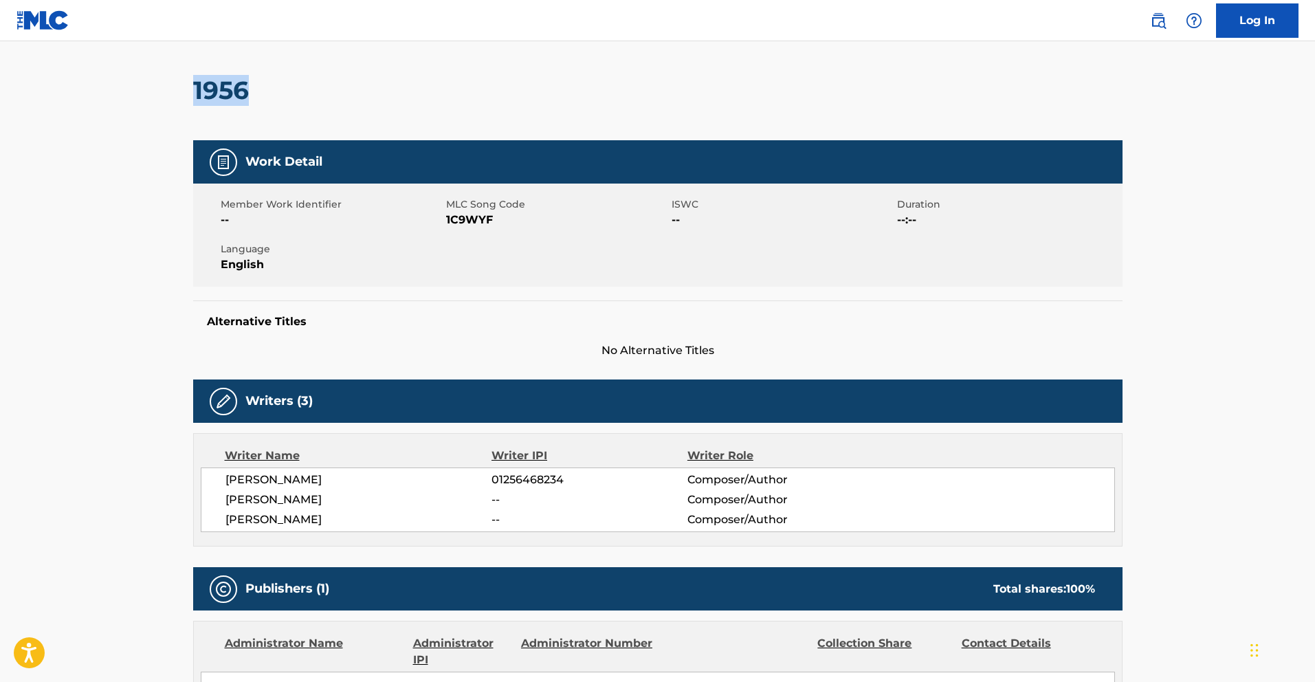
drag, startPoint x: 293, startPoint y: 96, endPoint x: 180, endPoint y: 100, distance: 112.8
click at [180, 100] on div "< Back to public search results Copy work link 1956 Work Detail Member Work Ide…" at bounding box center [658, 521] width 962 height 1100
copy h2 "1956"
click at [458, 218] on span "1C9WYF" at bounding box center [557, 220] width 222 height 16
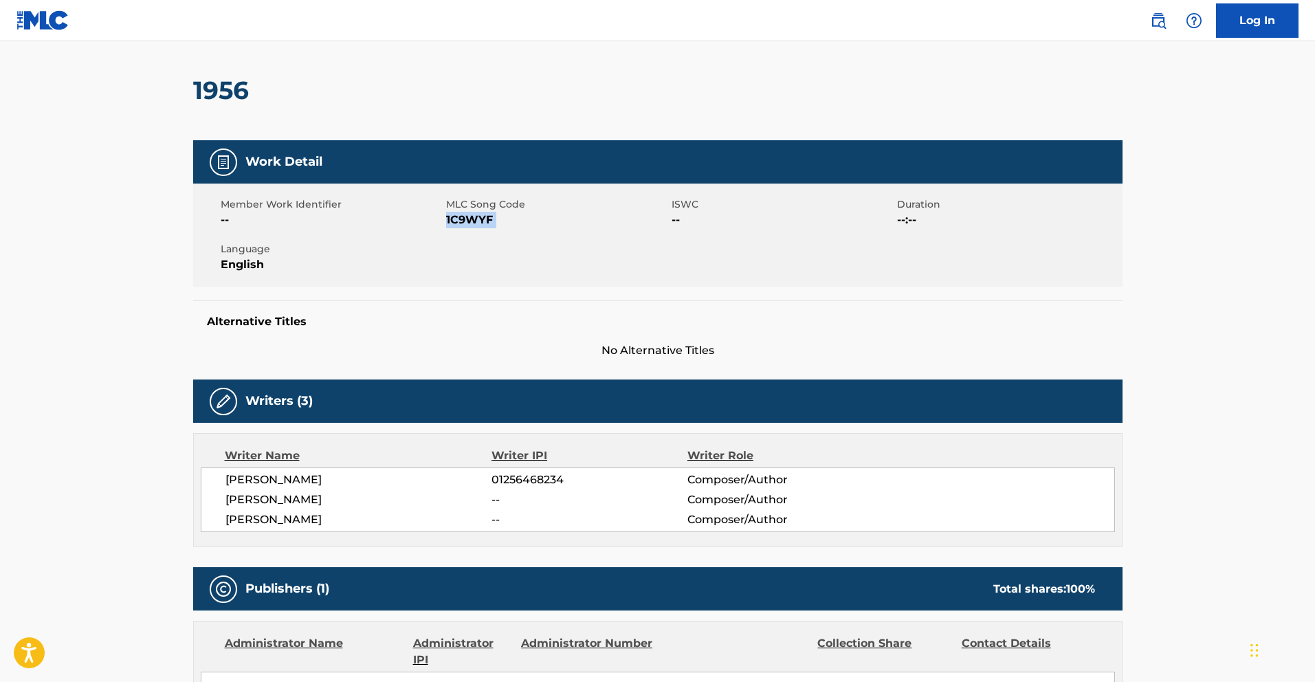
click at [458, 218] on span "1C9WYF" at bounding box center [557, 220] width 222 height 16
copy span "1C9WYF"
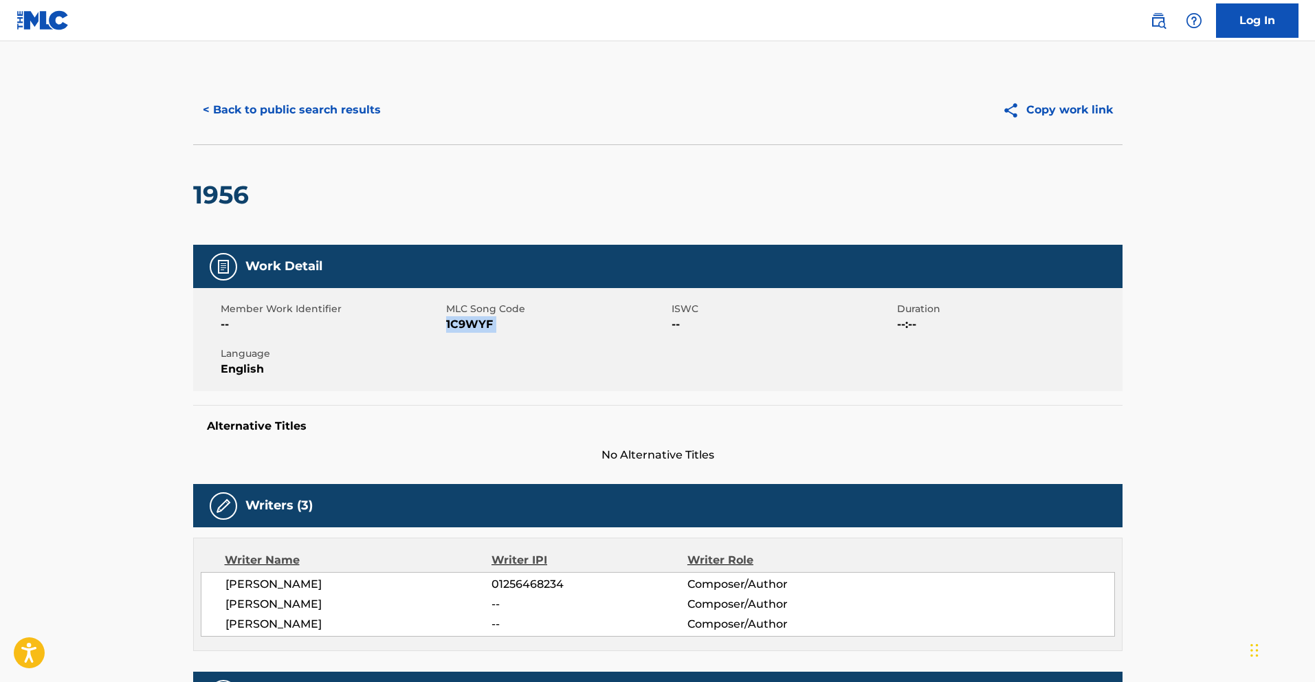
click at [225, 111] on button "< Back to public search results" at bounding box center [291, 110] width 197 height 34
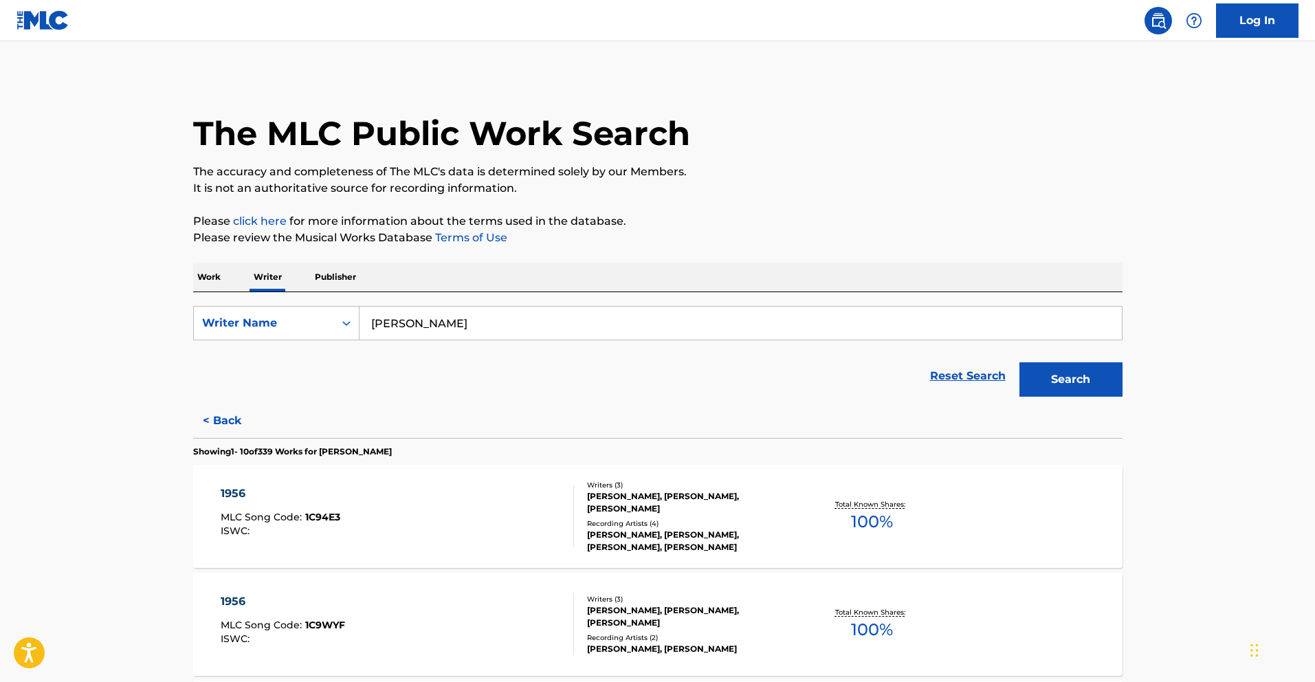
click at [436, 609] on div "1956 MLC Song Code : 1C9WYF ISWC :" at bounding box center [397, 624] width 353 height 62
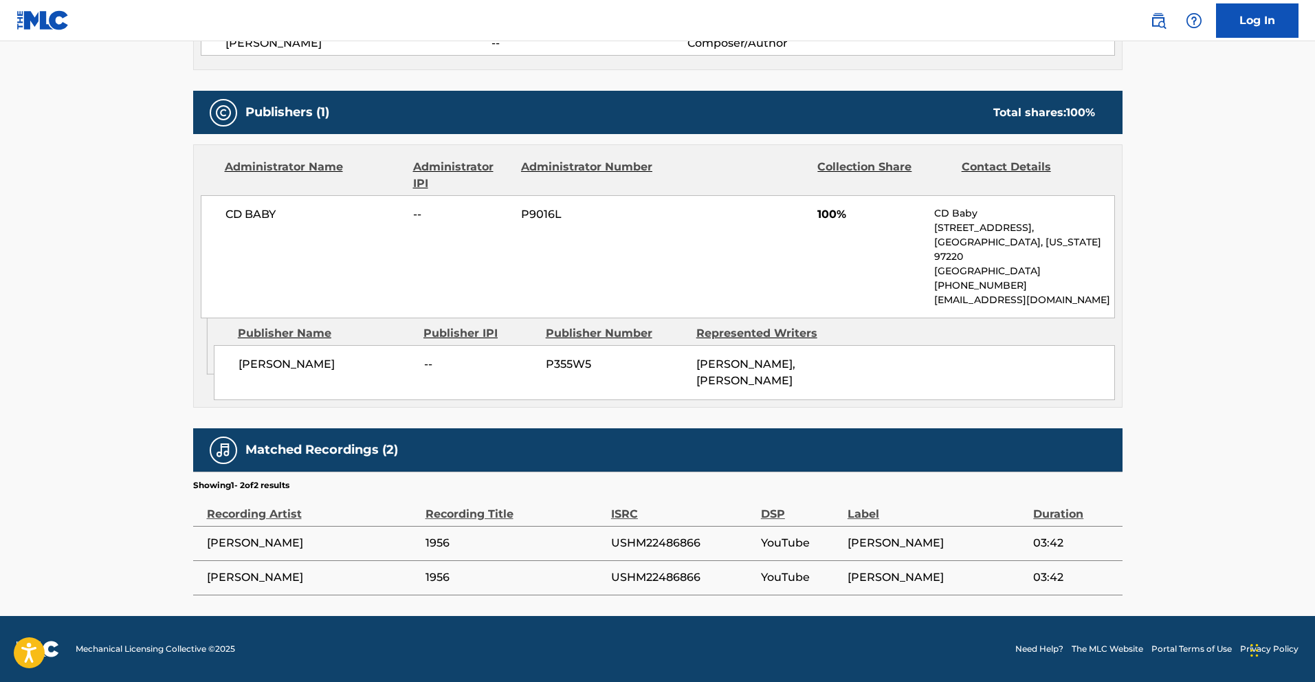
scroll to position [148, 0]
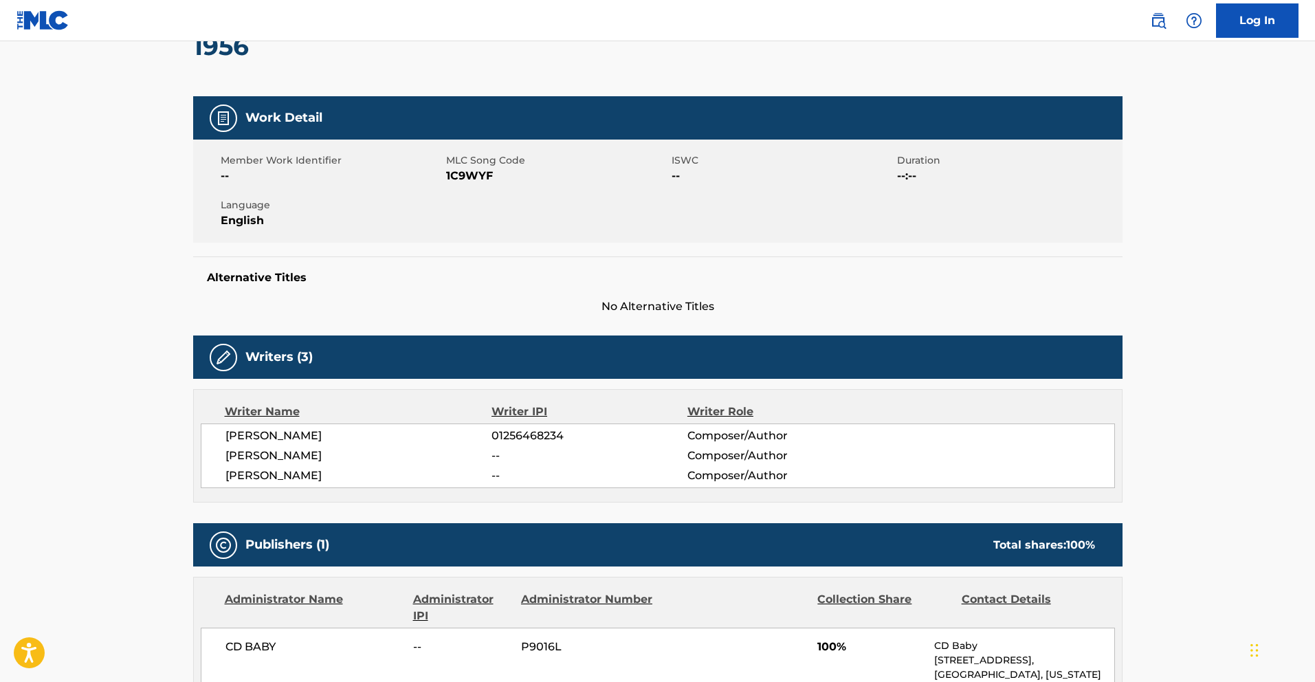
click at [503, 430] on span "01256468234" at bounding box center [588, 436] width 195 height 16
click at [465, 177] on span "1C9WYF" at bounding box center [557, 176] width 222 height 16
copy span "1C9WYF"
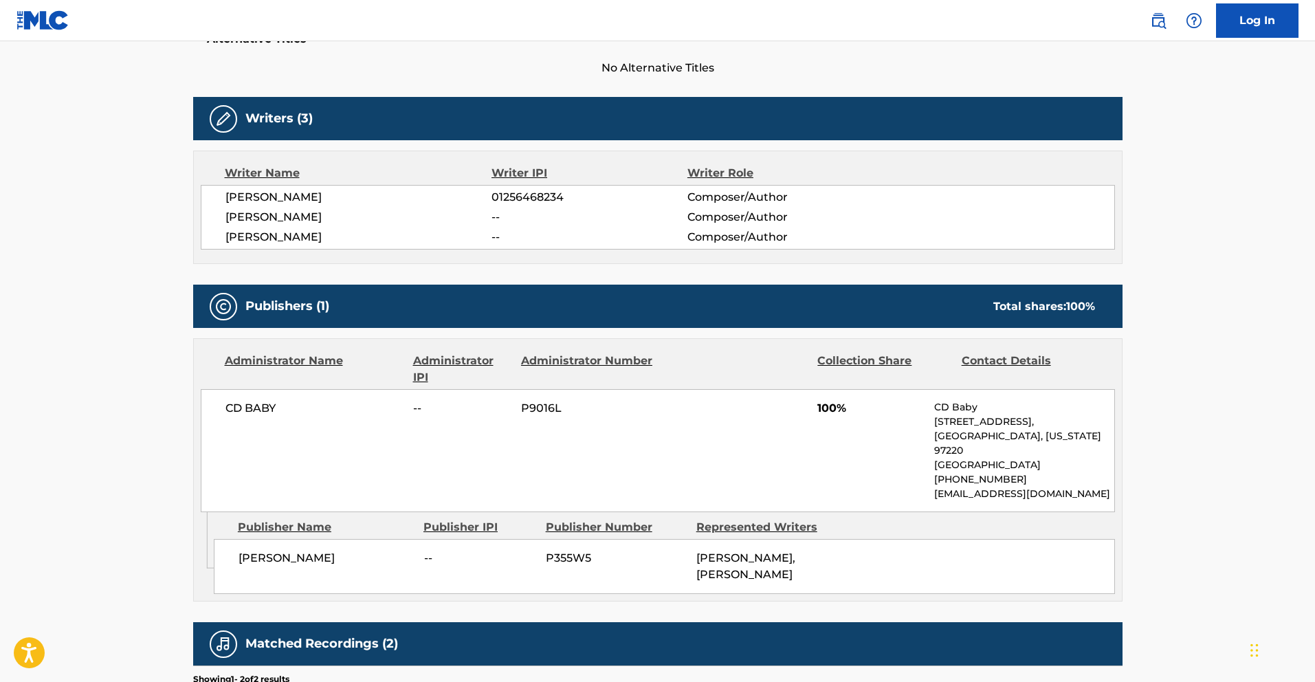
scroll to position [458, 0]
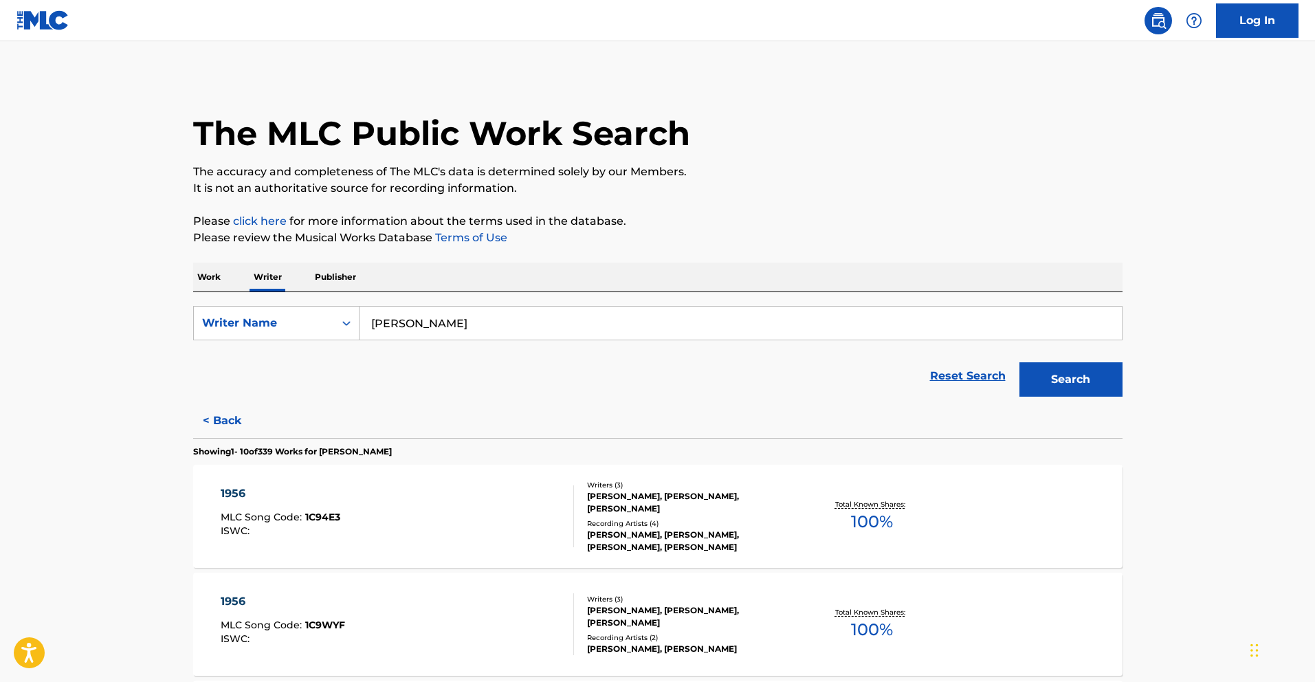
scroll to position [27, 0]
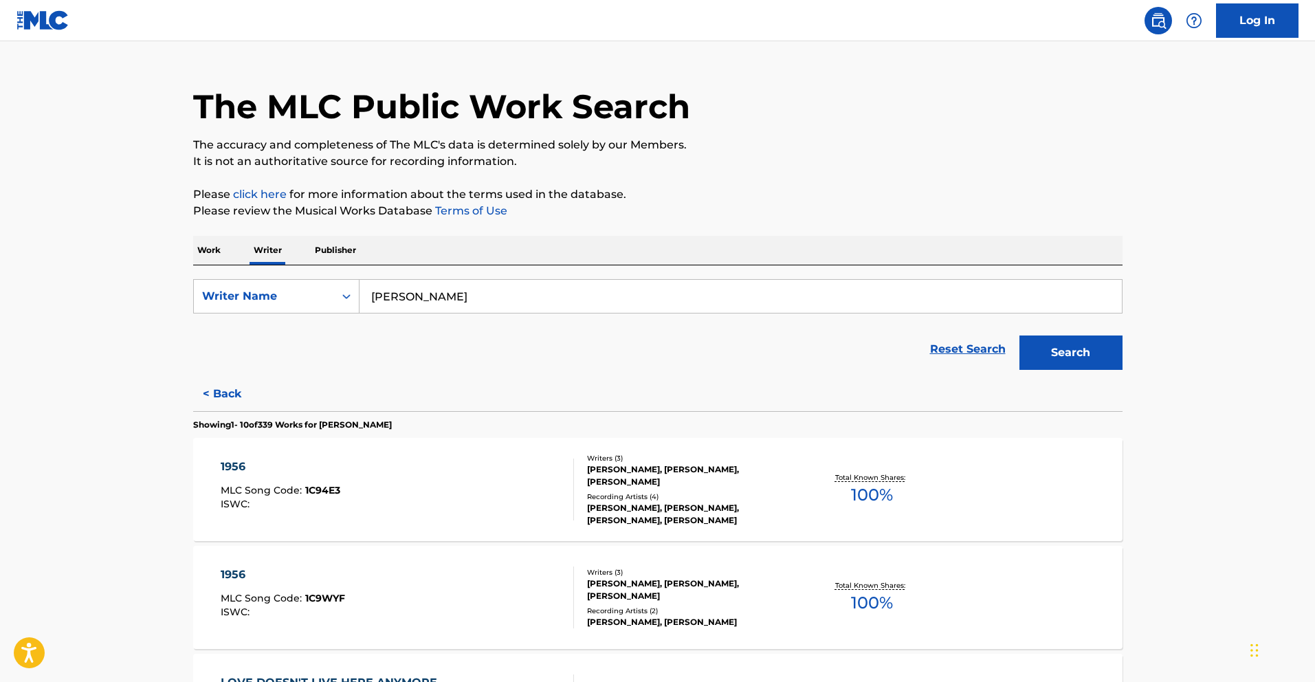
click at [514, 465] on div "1956 MLC Song Code : 1C94E3 ISWC :" at bounding box center [397, 489] width 353 height 62
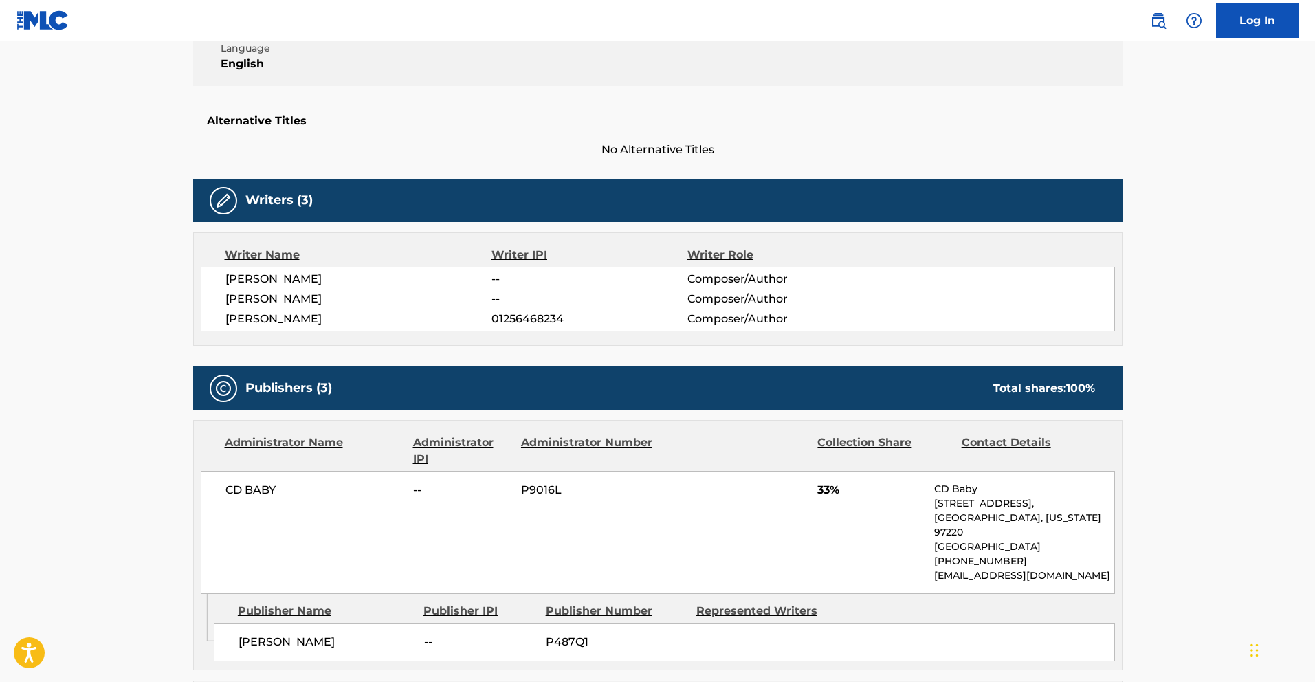
scroll to position [166, 0]
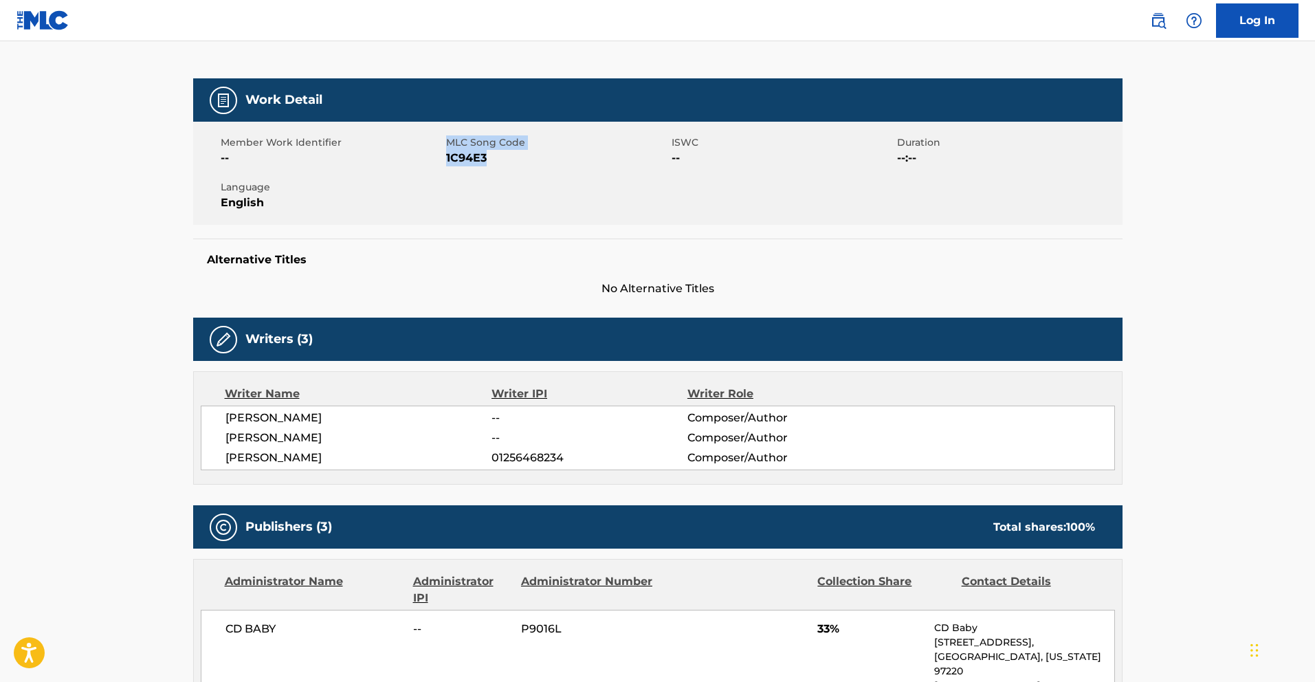
drag, startPoint x: 484, startPoint y: 157, endPoint x: 444, endPoint y: 153, distance: 40.1
click at [445, 153] on div "Member Work Identifier -- MLC Song Code 1C94E3 ISWC -- Duration --:-- Language …" at bounding box center [657, 173] width 929 height 103
click at [528, 155] on span "1C94E3" at bounding box center [557, 158] width 222 height 16
click at [448, 153] on span "1C94E3" at bounding box center [557, 158] width 222 height 16
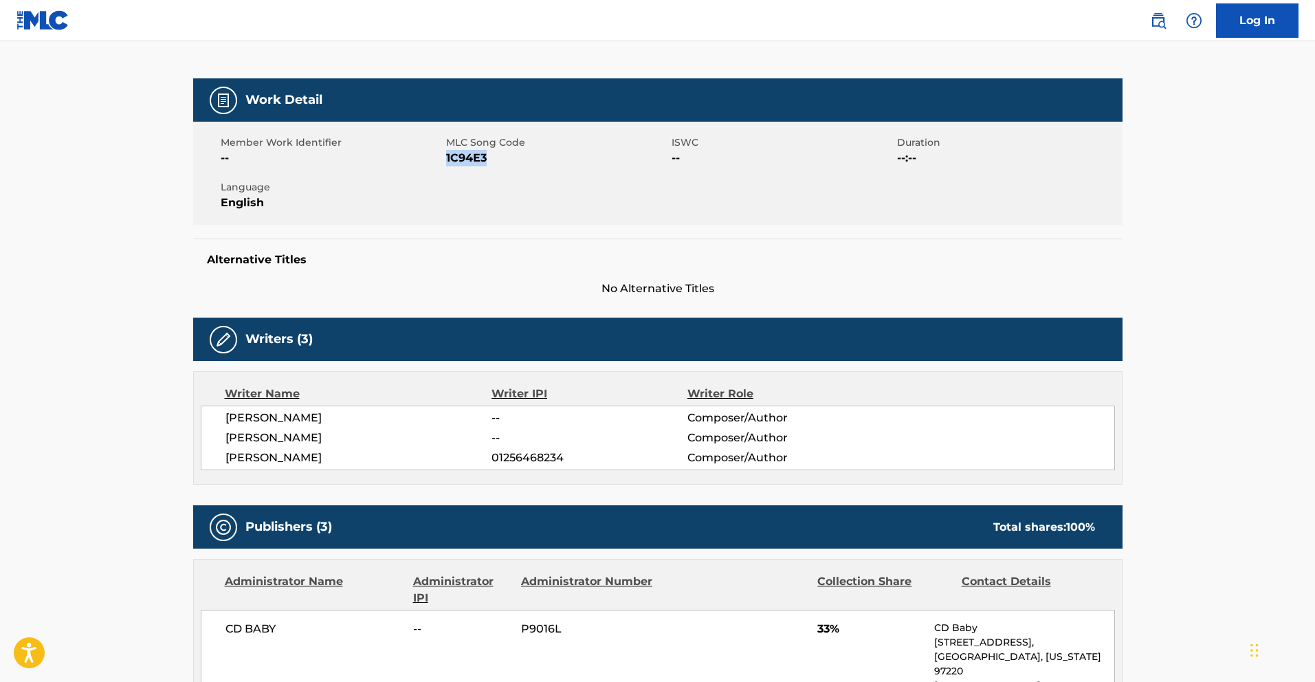
copy span "1C94E3"
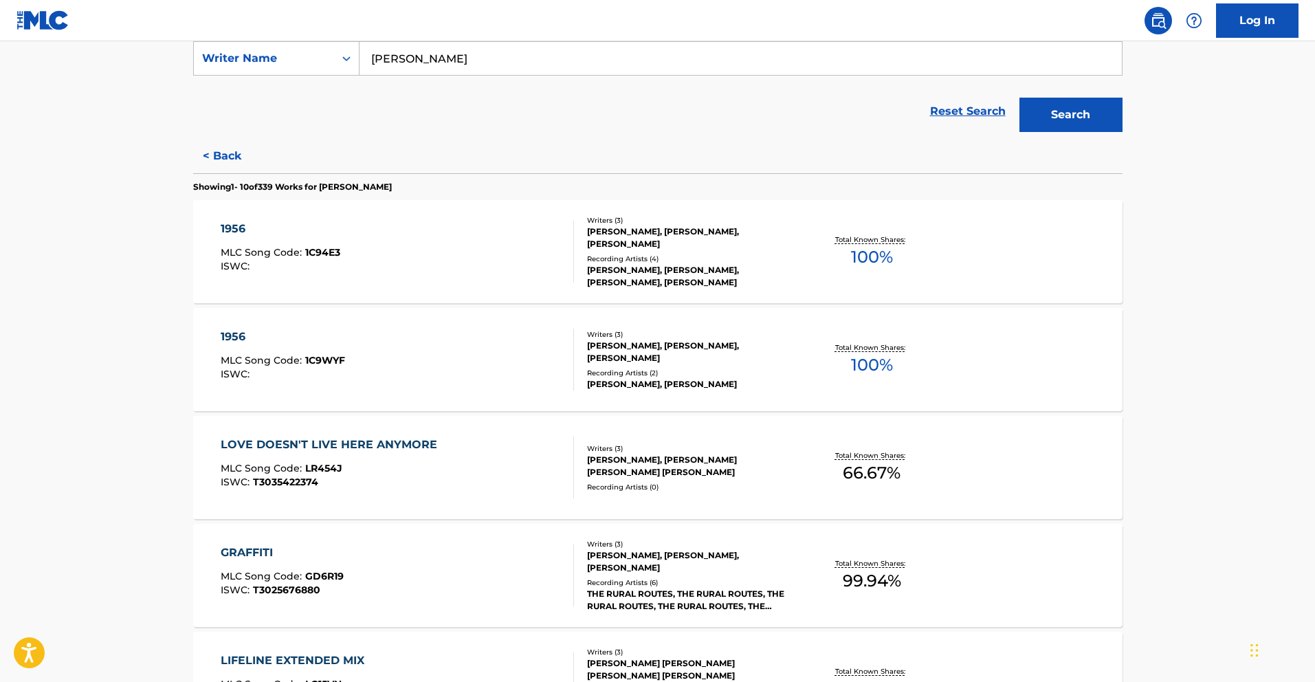
scroll to position [339, 0]
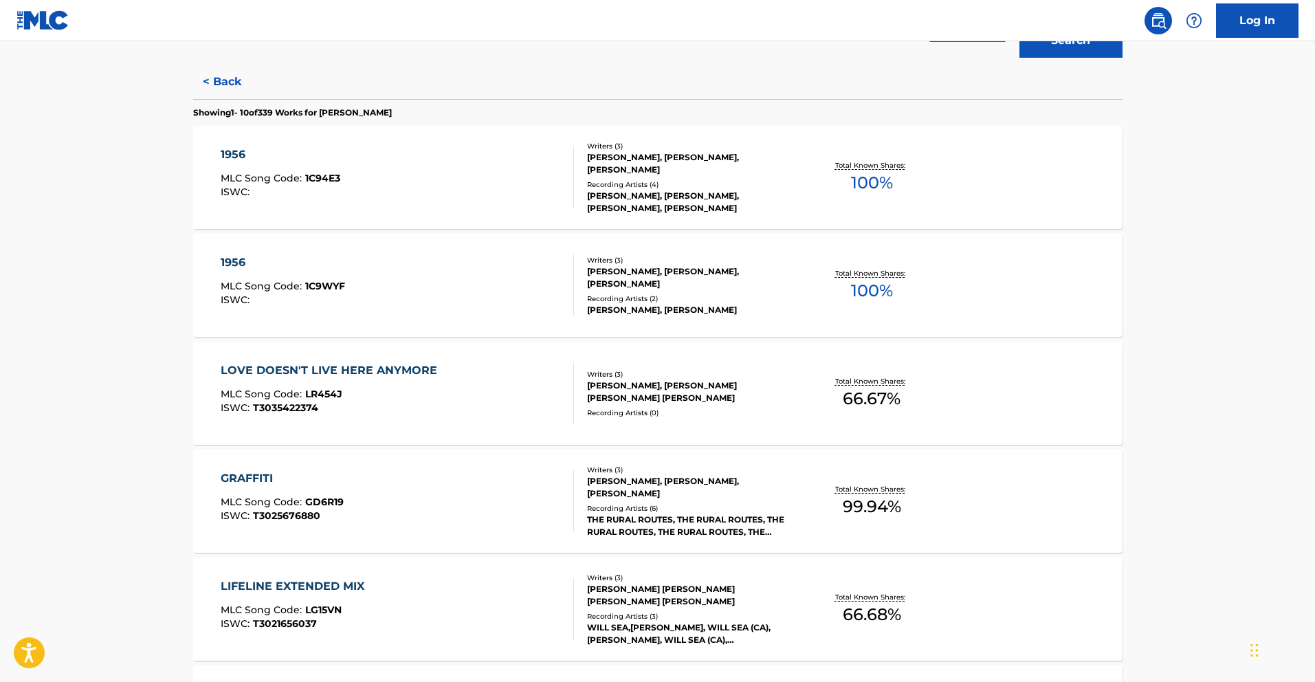
click at [496, 384] on div "LOVE DOESN'T LIVE HERE ANYMORE MLC Song Code : LR454J ISWC : T3035422374" at bounding box center [397, 393] width 353 height 62
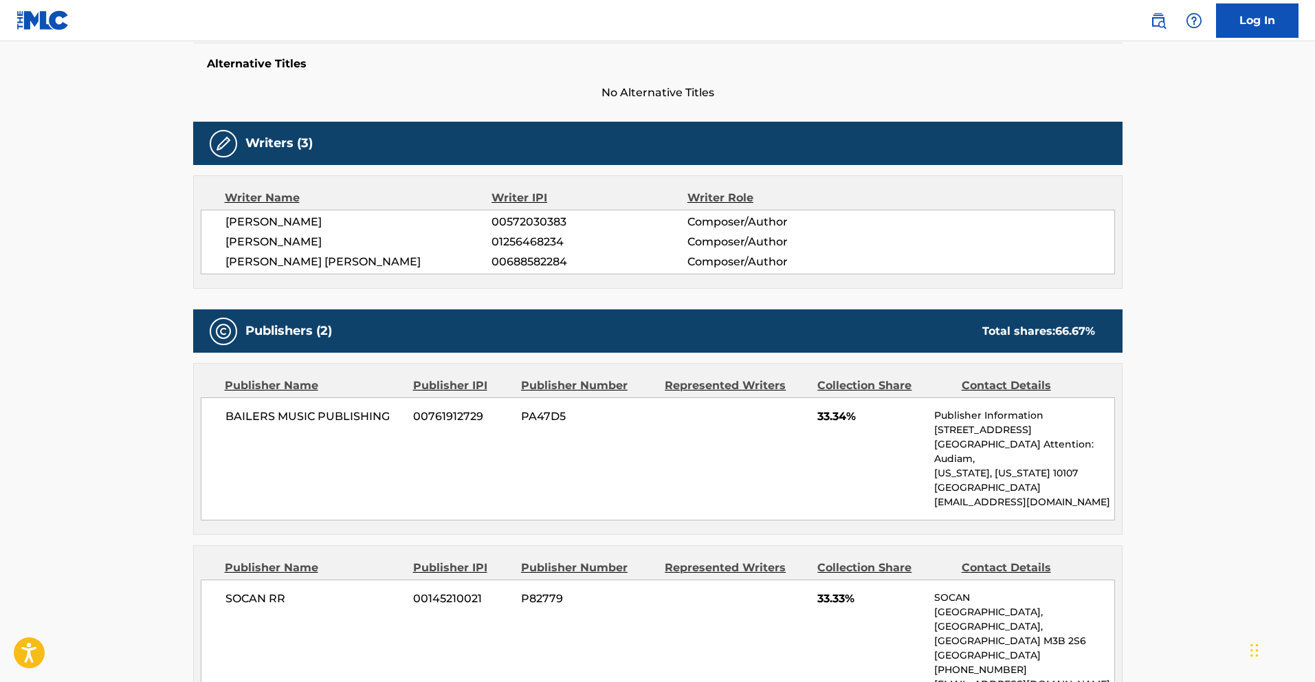
scroll to position [469, 0]
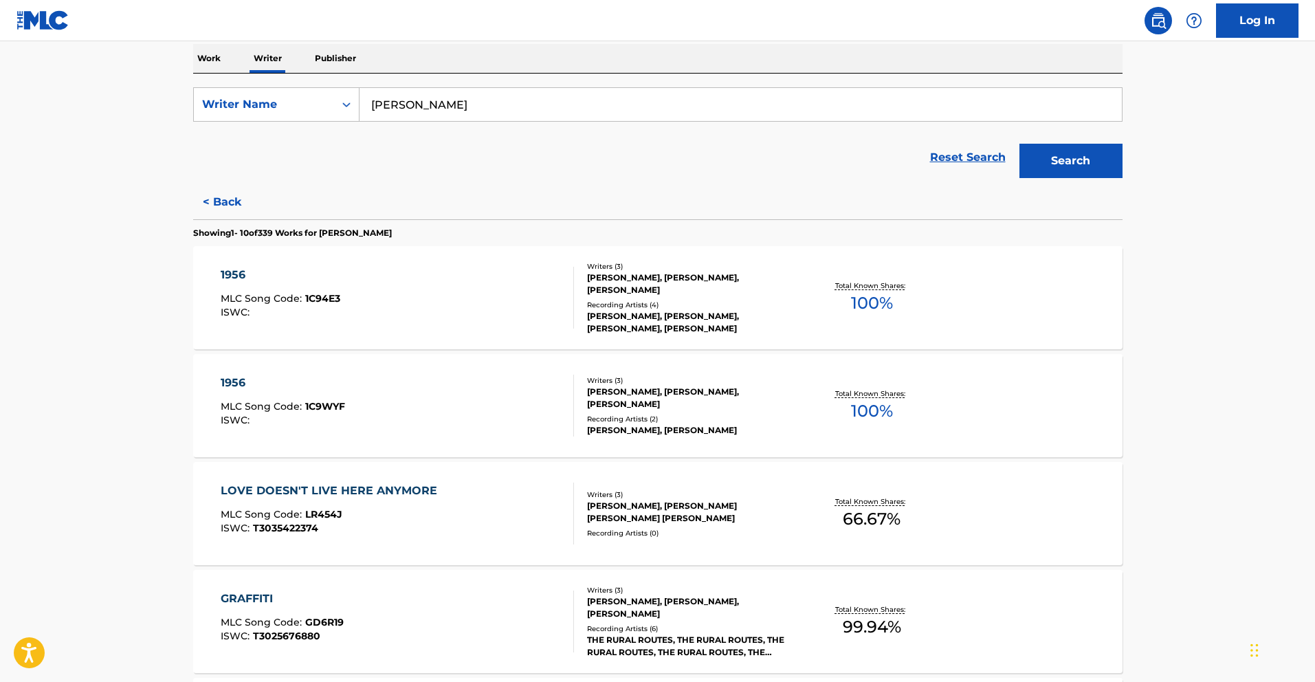
scroll to position [374, 0]
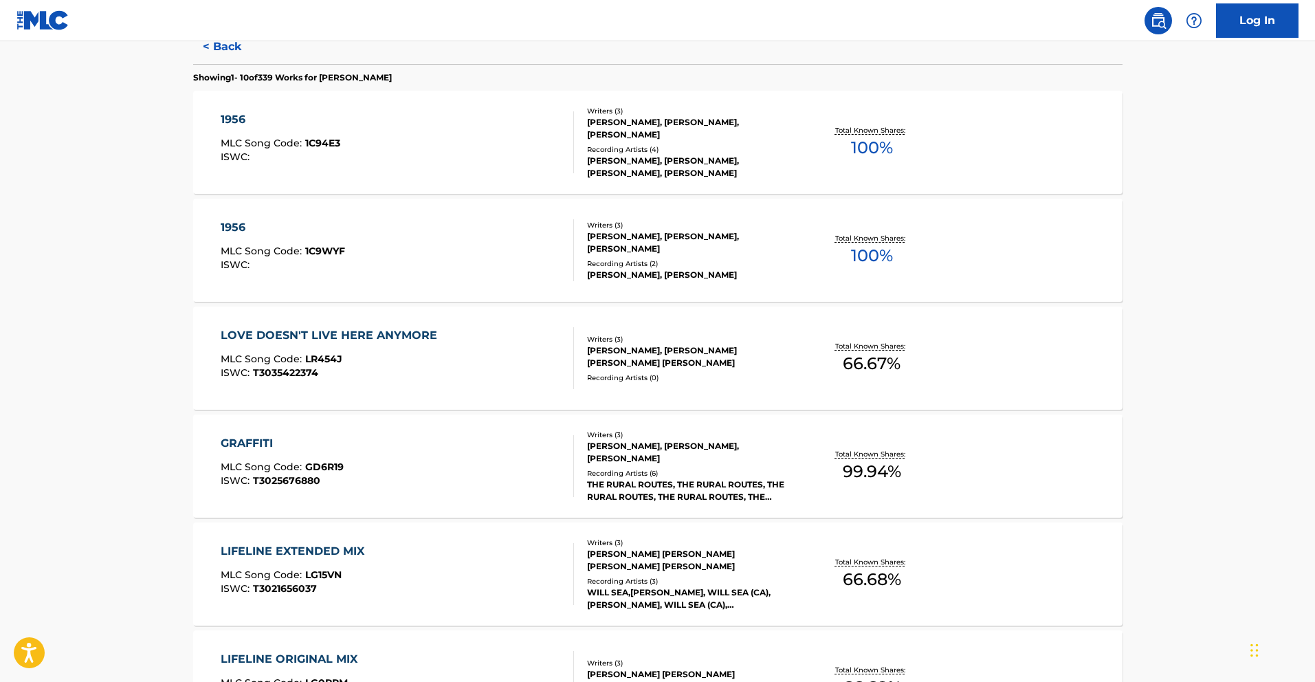
click at [438, 481] on div "GRAFFITI MLC Song Code : GD6R19 ISWC : T3025676880" at bounding box center [397, 466] width 353 height 62
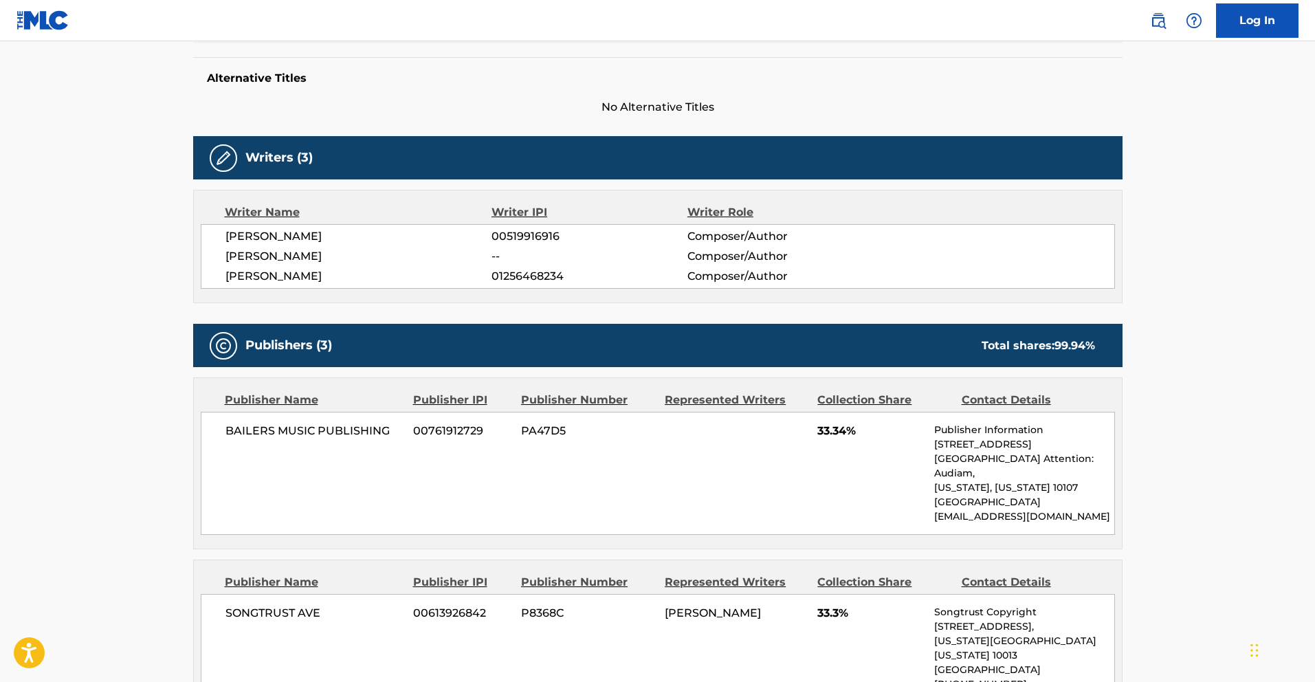
scroll to position [639, 0]
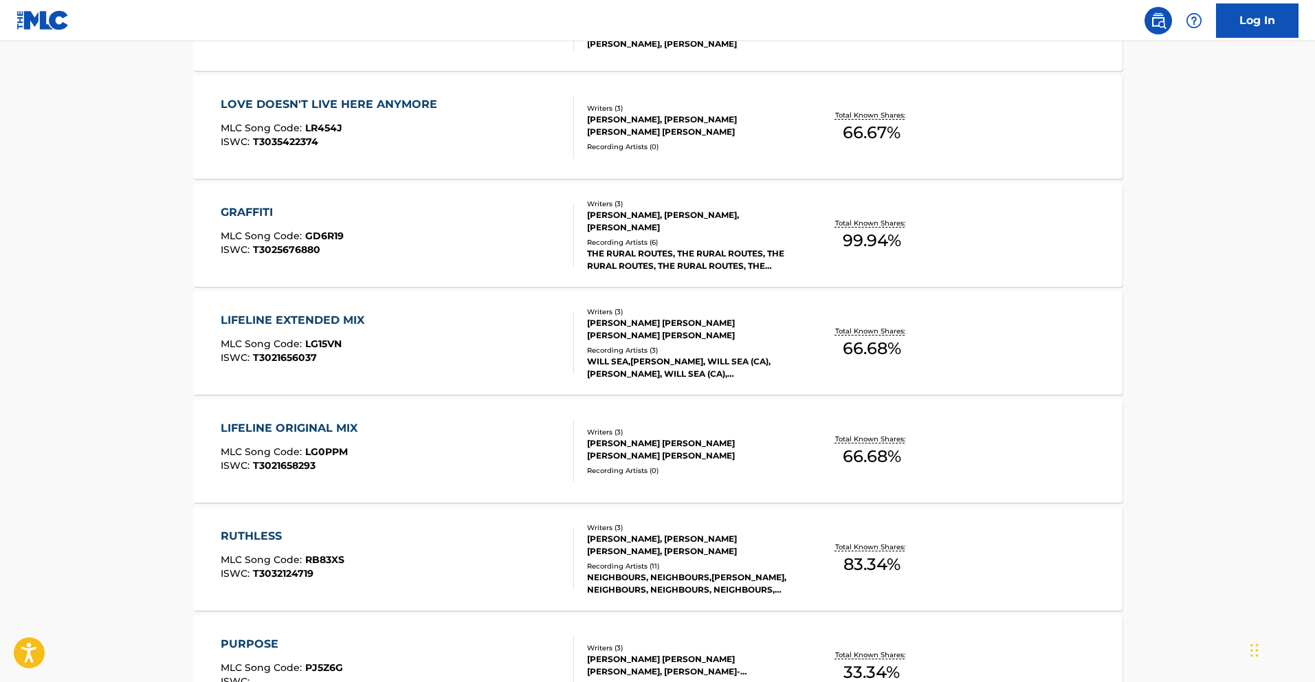
scroll to position [661, 0]
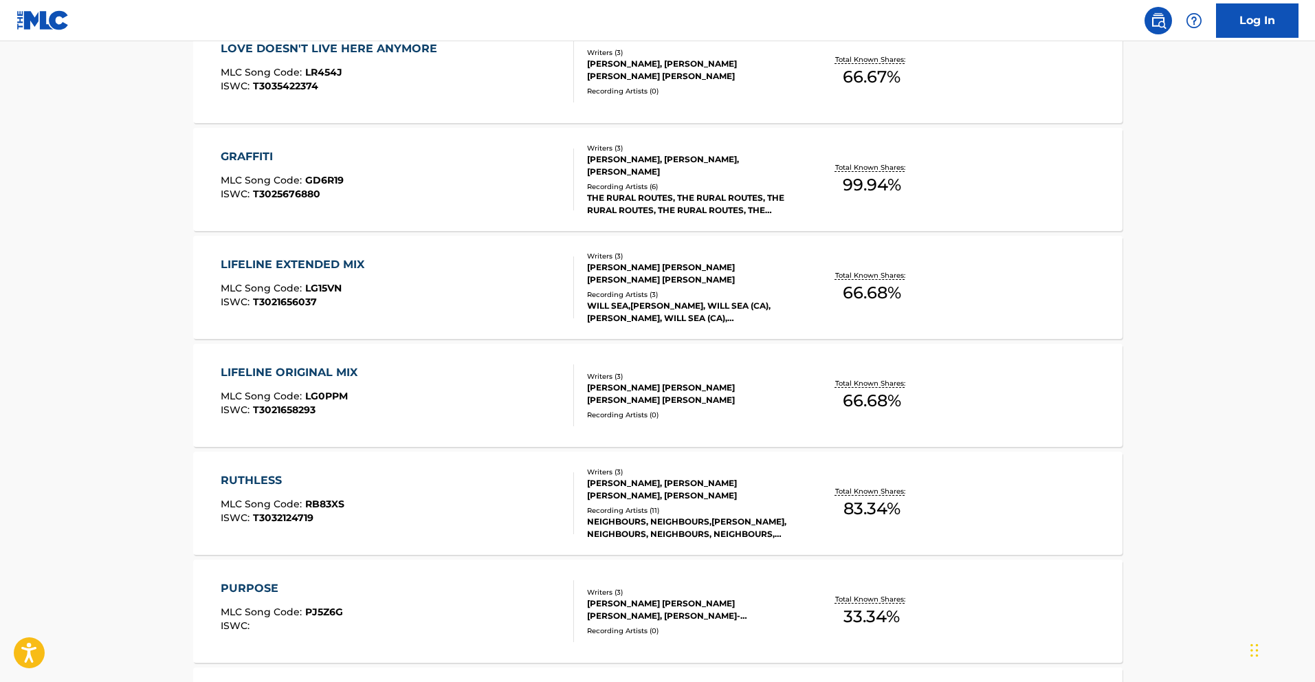
click at [443, 478] on div "RUTHLESS MLC Song Code : RB83XS ISWC : T3032124719" at bounding box center [397, 503] width 353 height 62
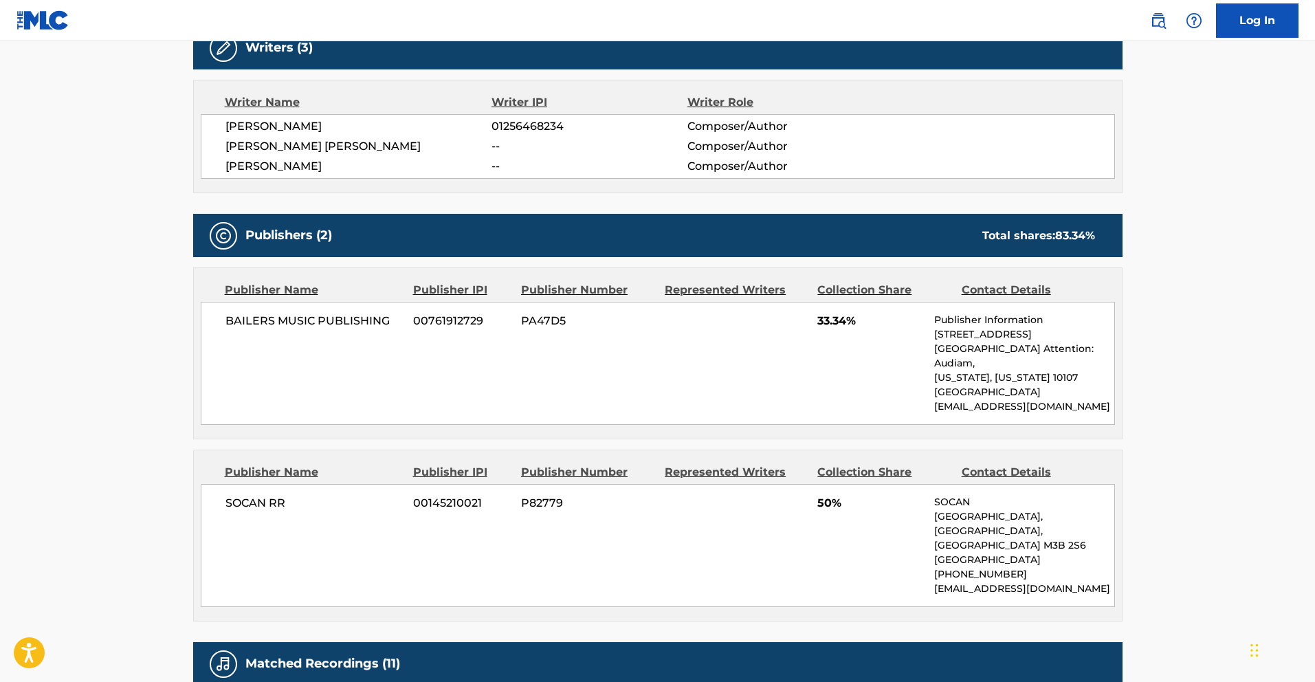
scroll to position [529, 0]
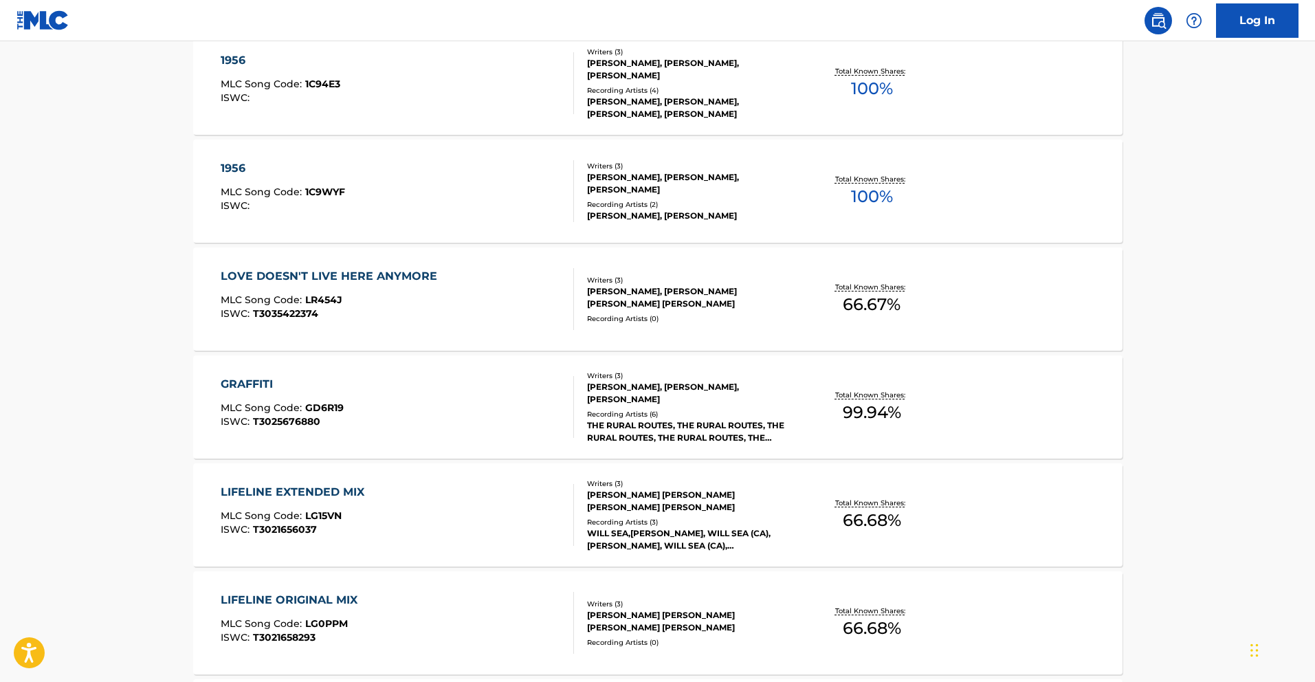
scroll to position [724, 0]
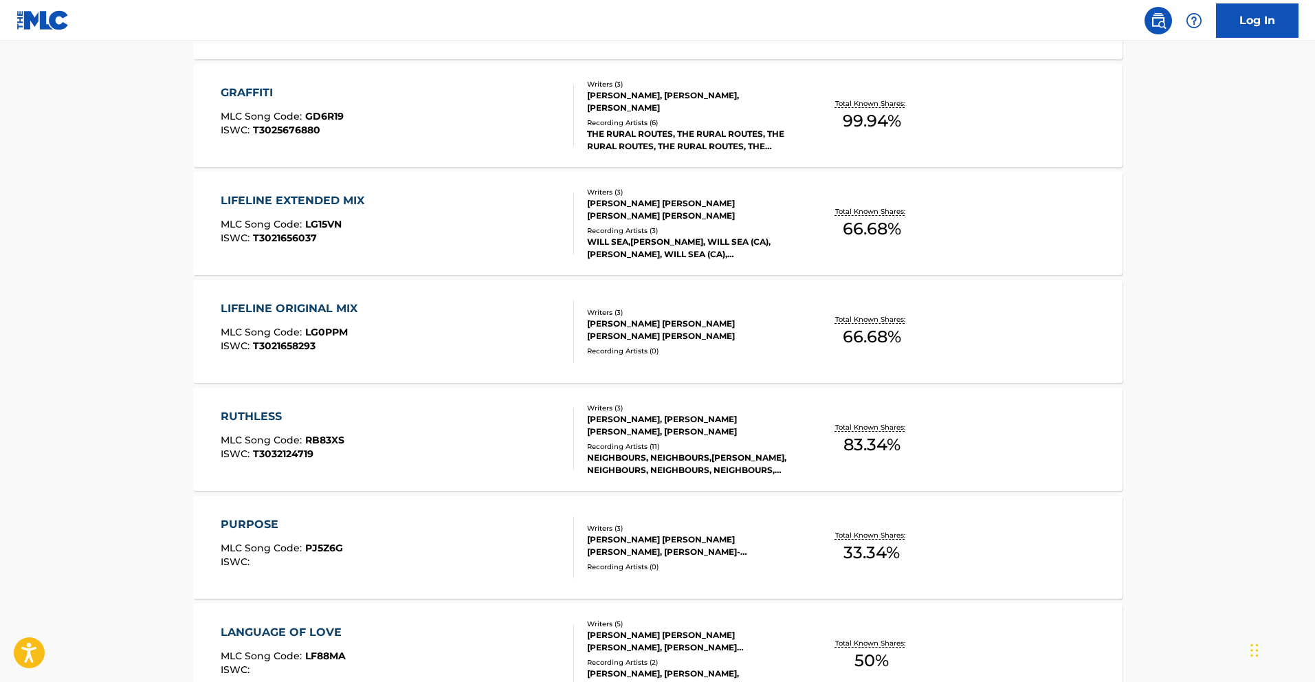
click at [425, 545] on div "PURPOSE MLC Song Code : PJ5Z6G ISWC :" at bounding box center [397, 547] width 353 height 62
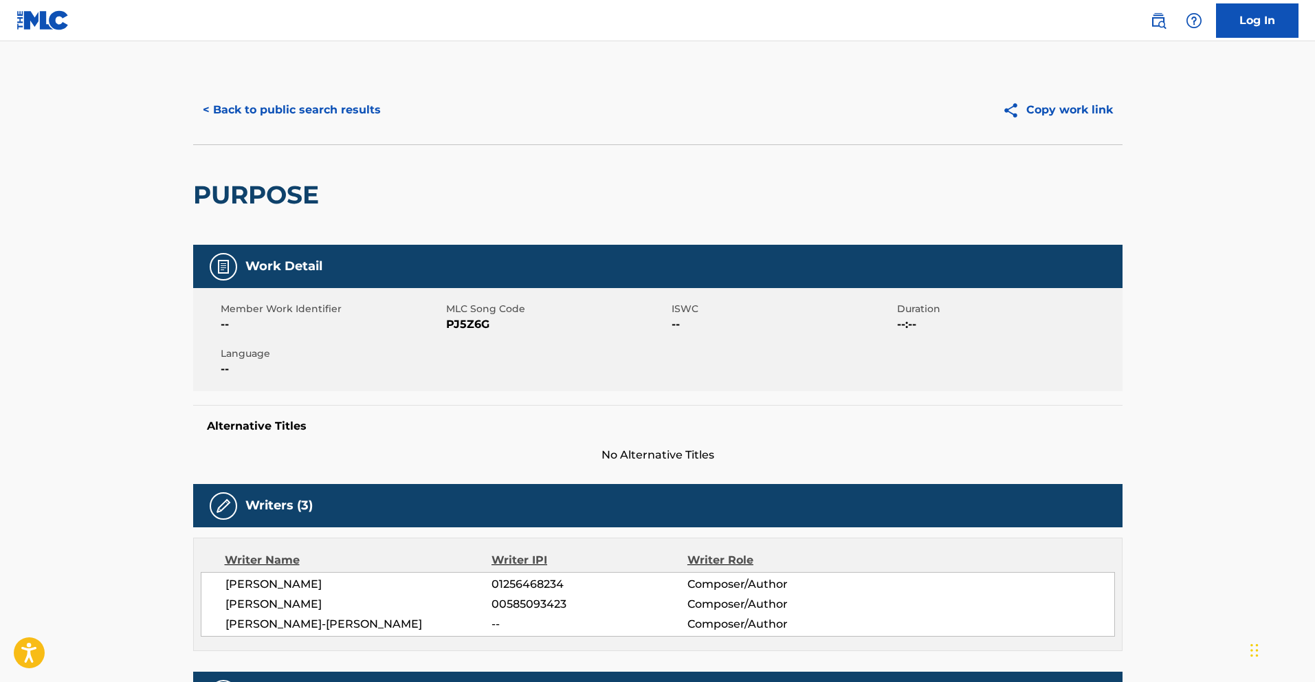
click at [466, 322] on span "PJ5Z6G" at bounding box center [557, 324] width 222 height 16
copy span "PJ5Z6G"
click at [246, 115] on button "< Back to public search results" at bounding box center [291, 110] width 197 height 34
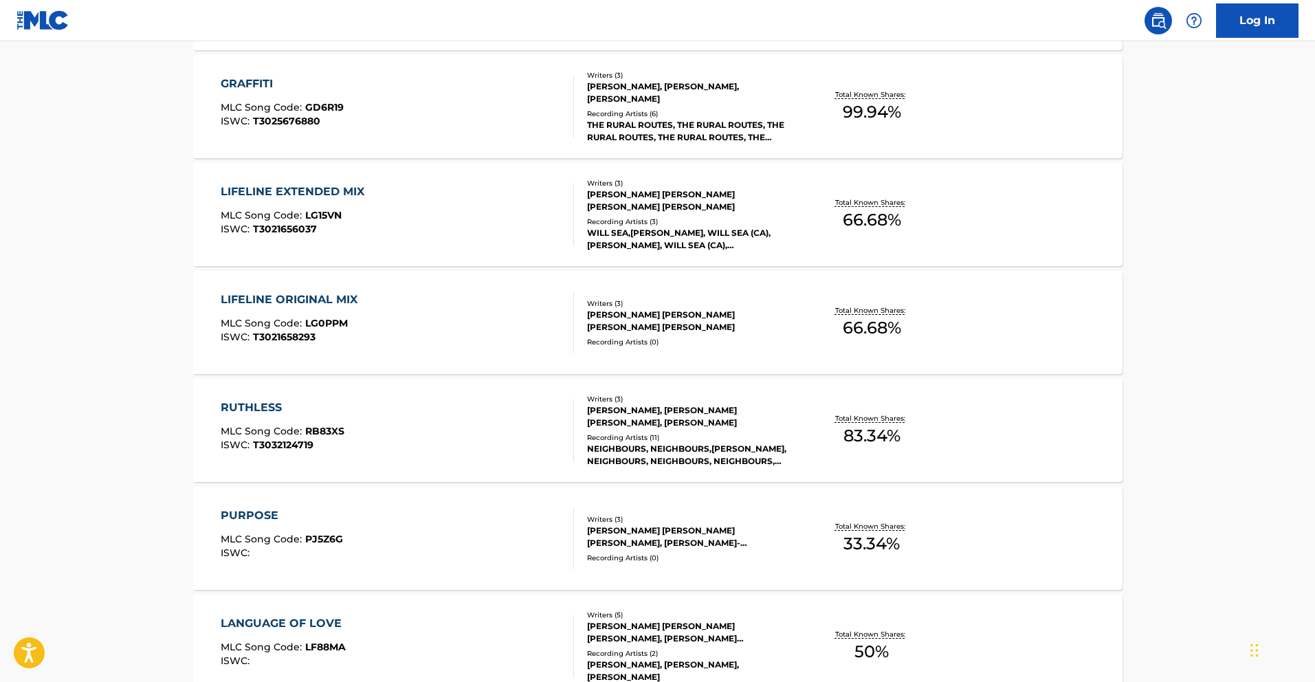
scroll to position [1001, 0]
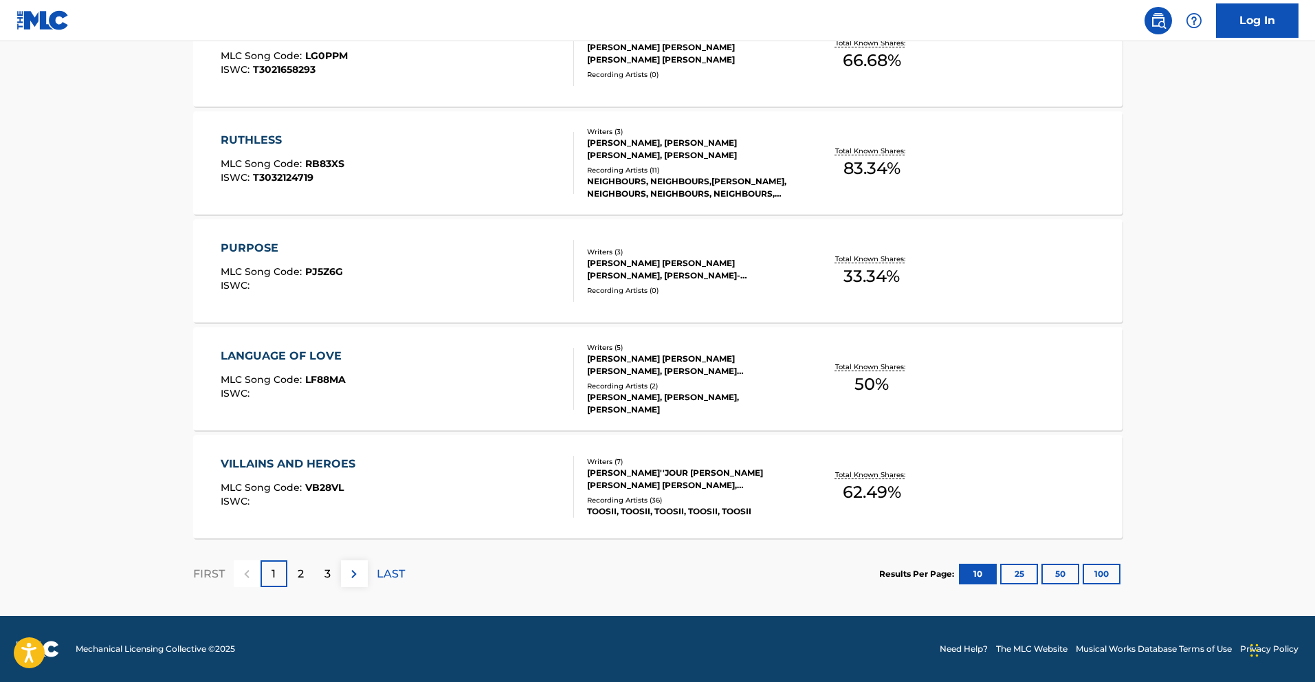
click at [466, 384] on div "LANGUAGE OF LOVE MLC Song Code : LF88MA ISWC :" at bounding box center [397, 379] width 353 height 62
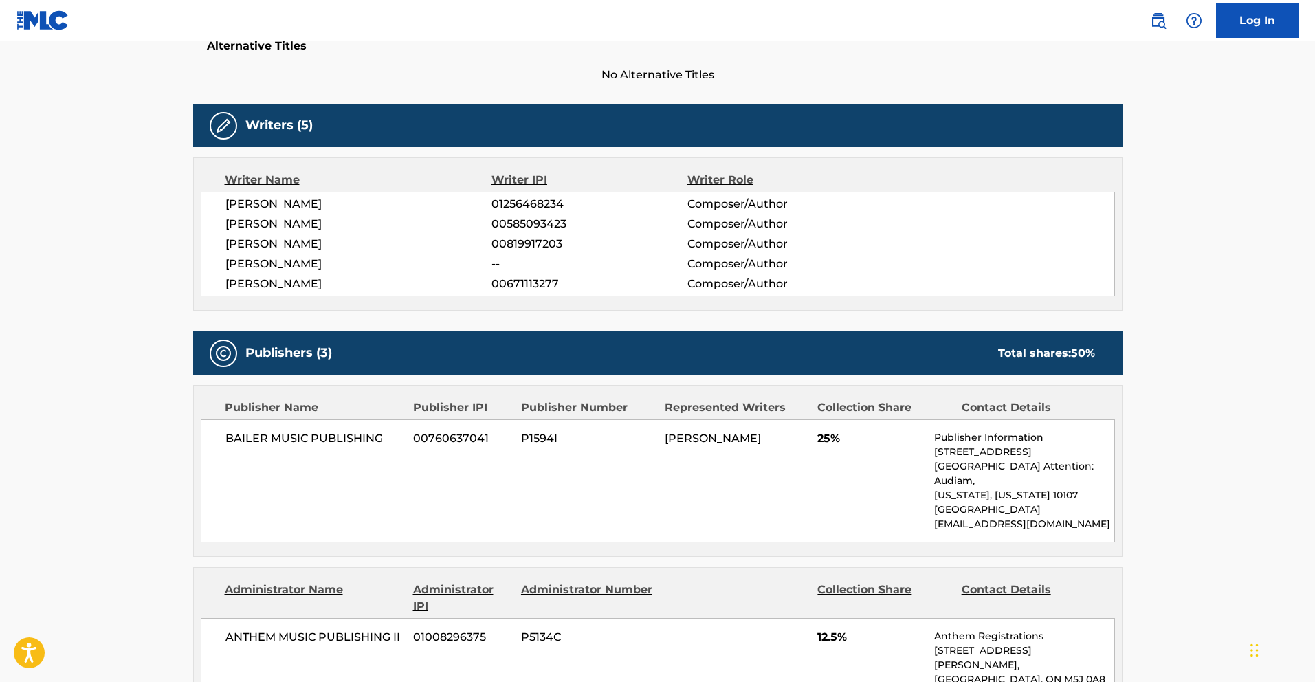
scroll to position [618, 0]
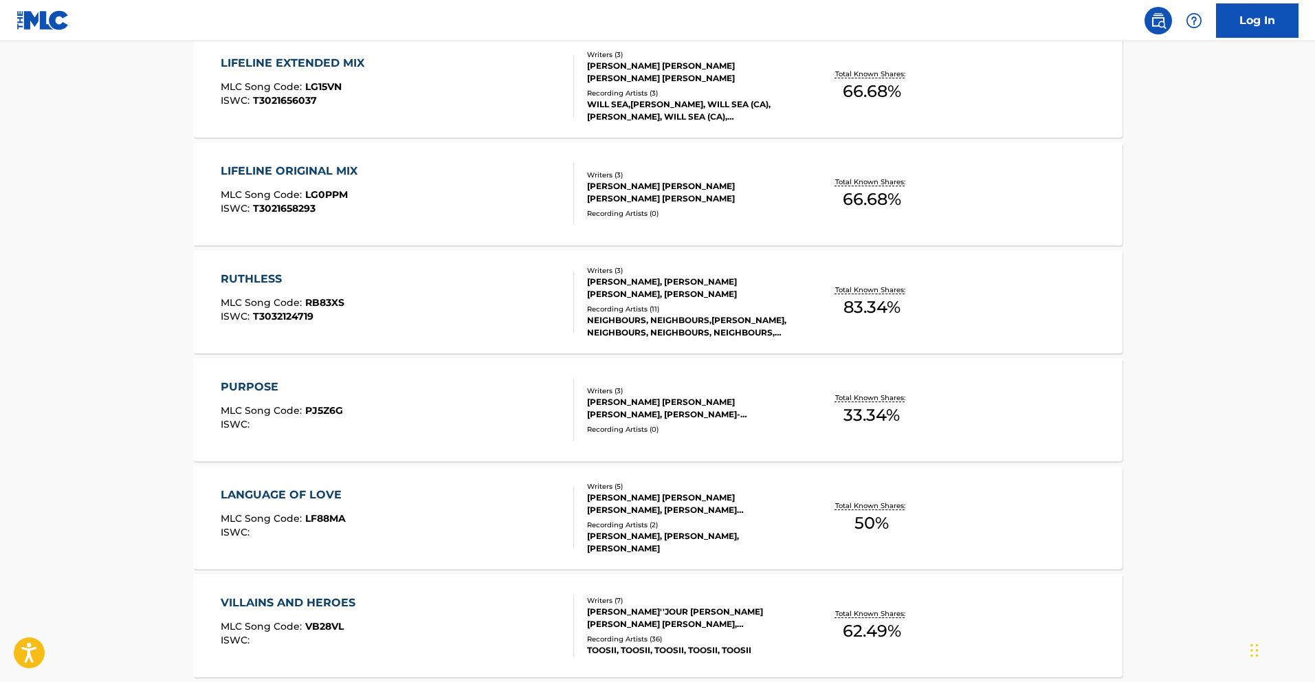
scroll to position [1001, 0]
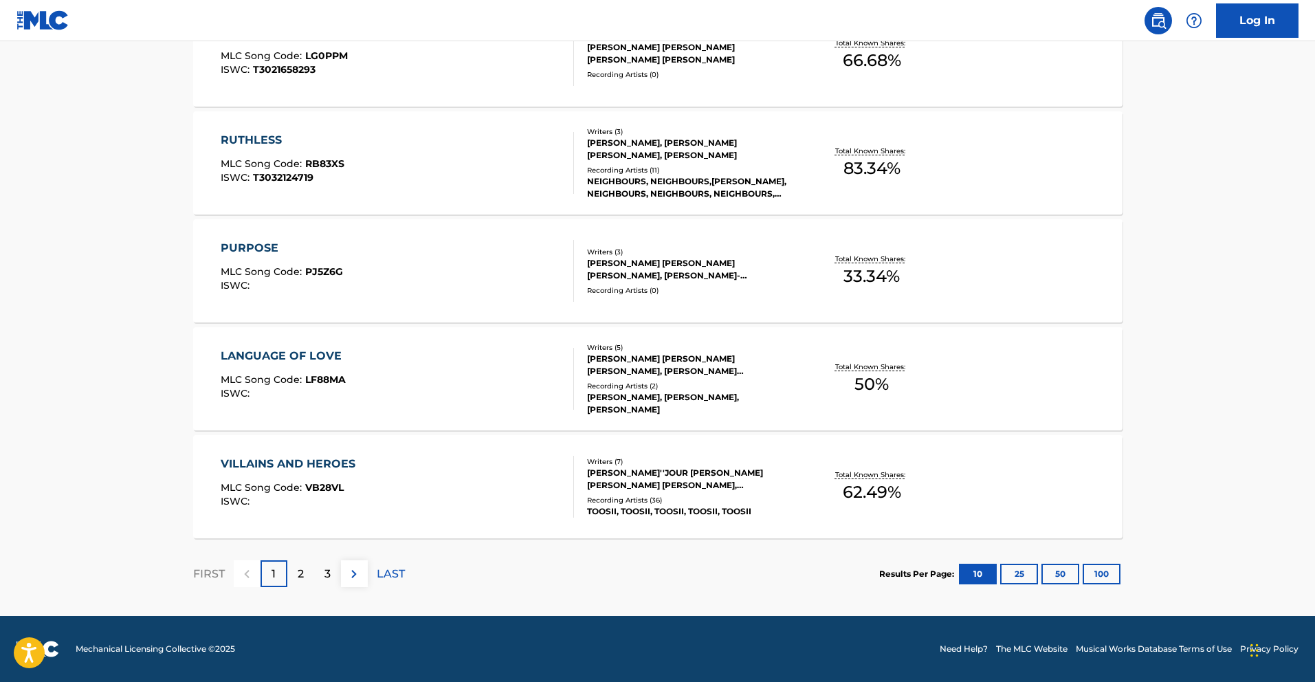
click at [395, 485] on div "VILLAINS AND HEROES MLC Song Code : VB28VL ISWC :" at bounding box center [397, 487] width 353 height 62
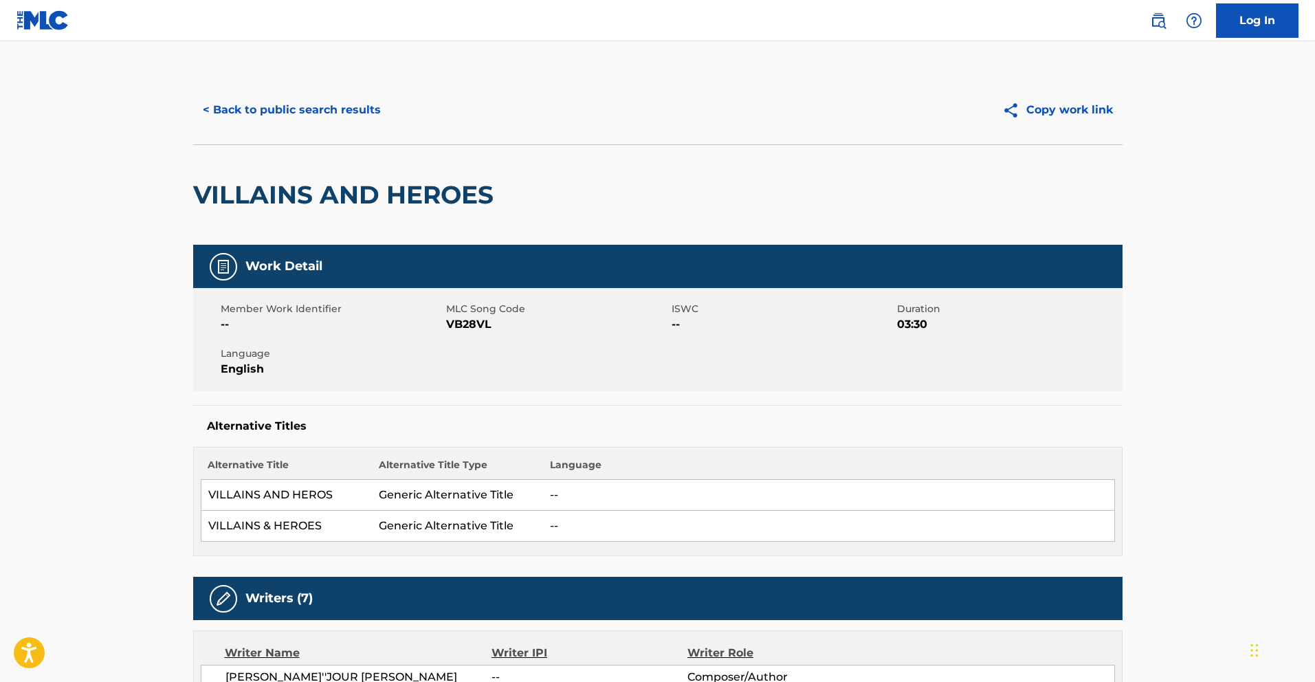
click at [384, 200] on h2 "VILLAINS AND HEROES" at bounding box center [346, 194] width 307 height 31
click at [384, 202] on h2 "VILLAINS AND HEROES" at bounding box center [346, 194] width 307 height 31
drag, startPoint x: 537, startPoint y: 187, endPoint x: 170, endPoint y: 188, distance: 366.3
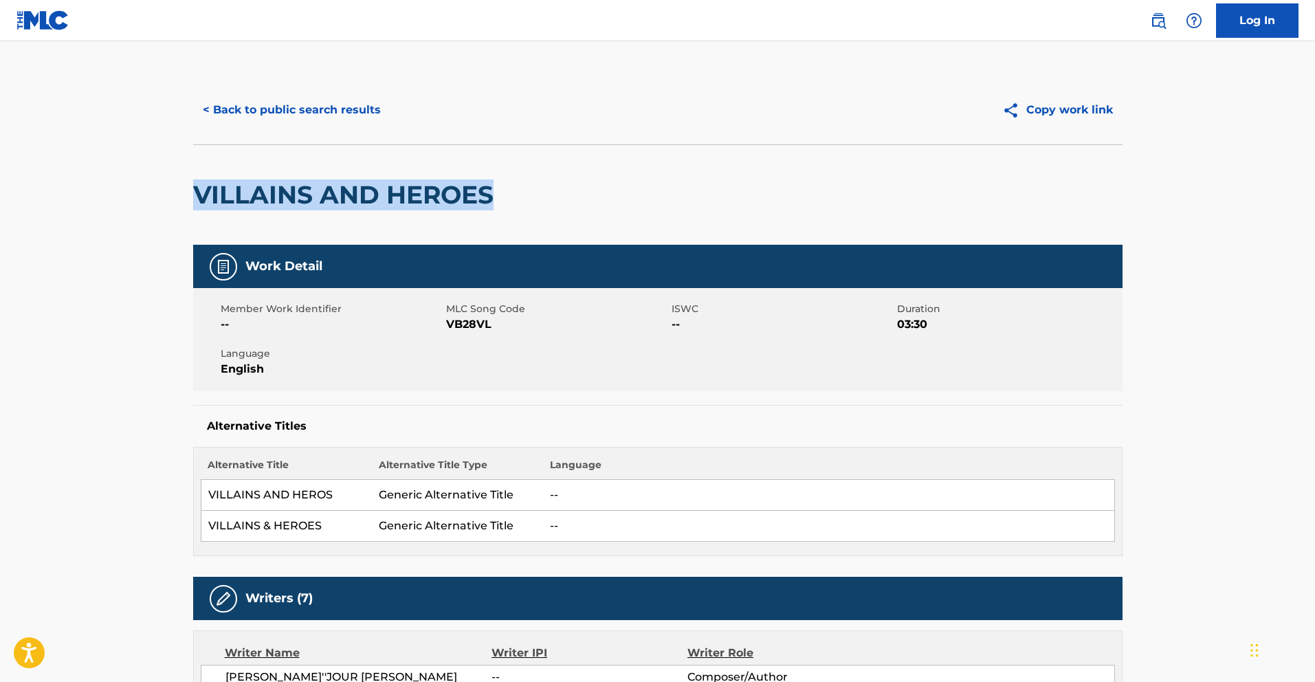
copy h2 "VILLAINS AND HEROES"
click at [474, 326] on span "VB28VL" at bounding box center [557, 324] width 222 height 16
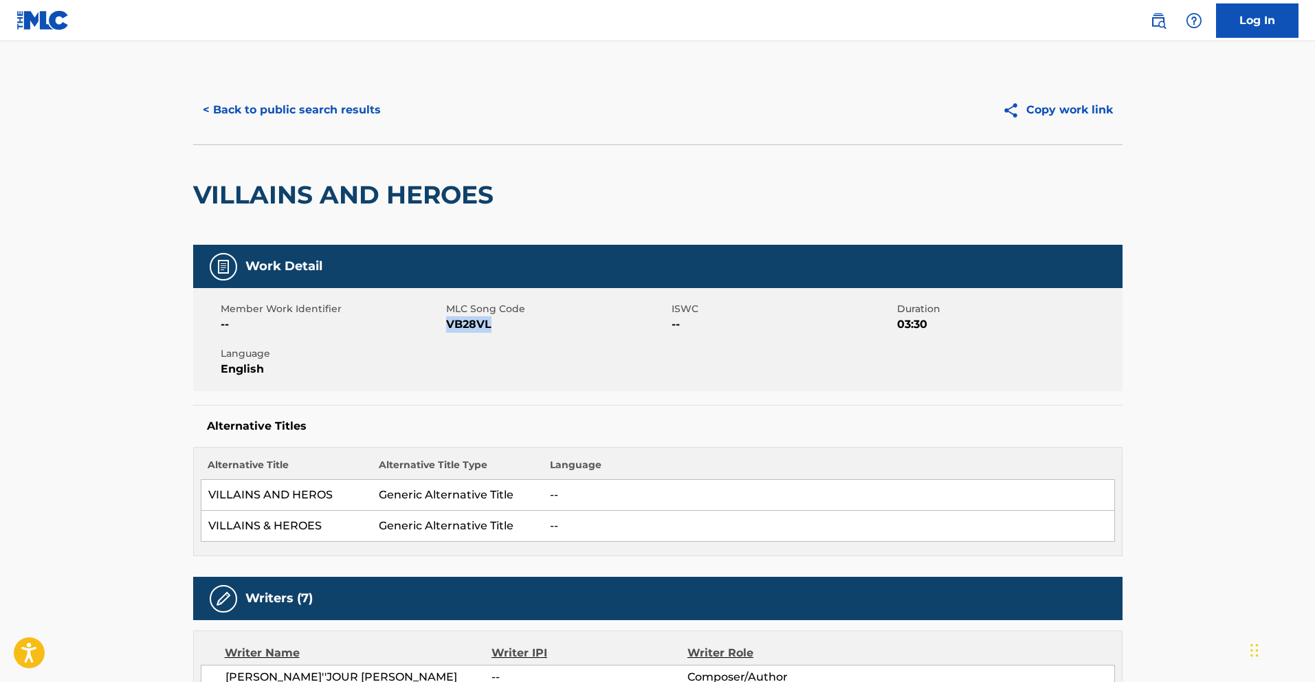
click at [474, 326] on span "VB28VL" at bounding box center [557, 324] width 222 height 16
click at [322, 95] on button "< Back to public search results" at bounding box center [291, 110] width 197 height 34
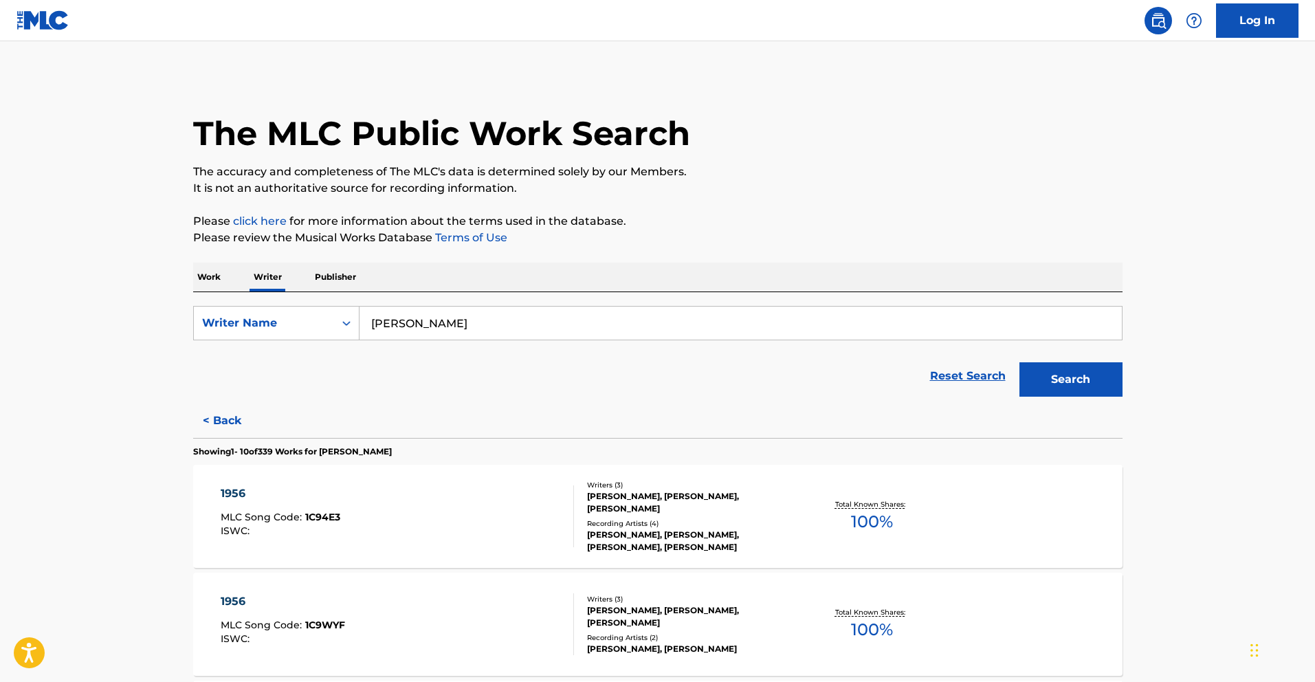
click at [411, 324] on input "[PERSON_NAME]" at bounding box center [740, 323] width 762 height 33
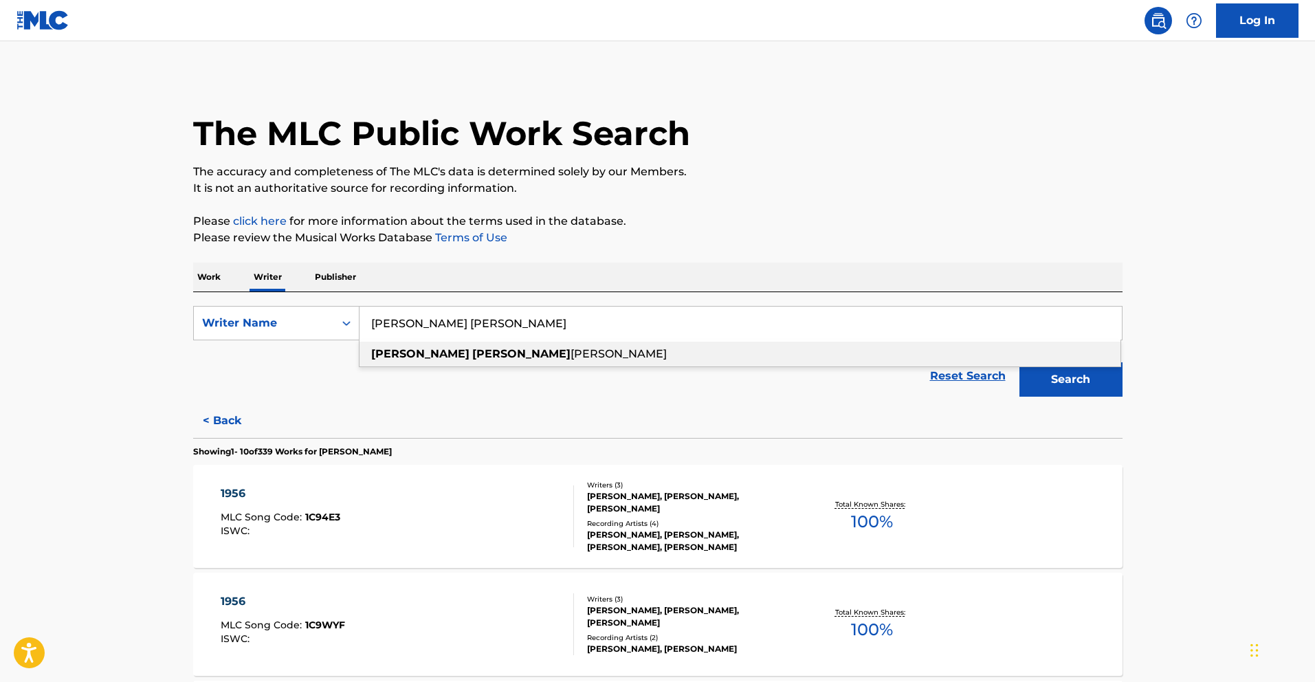
click at [472, 352] on strong "[PERSON_NAME]" at bounding box center [521, 353] width 98 height 13
type input "[PERSON_NAME] [PERSON_NAME]"
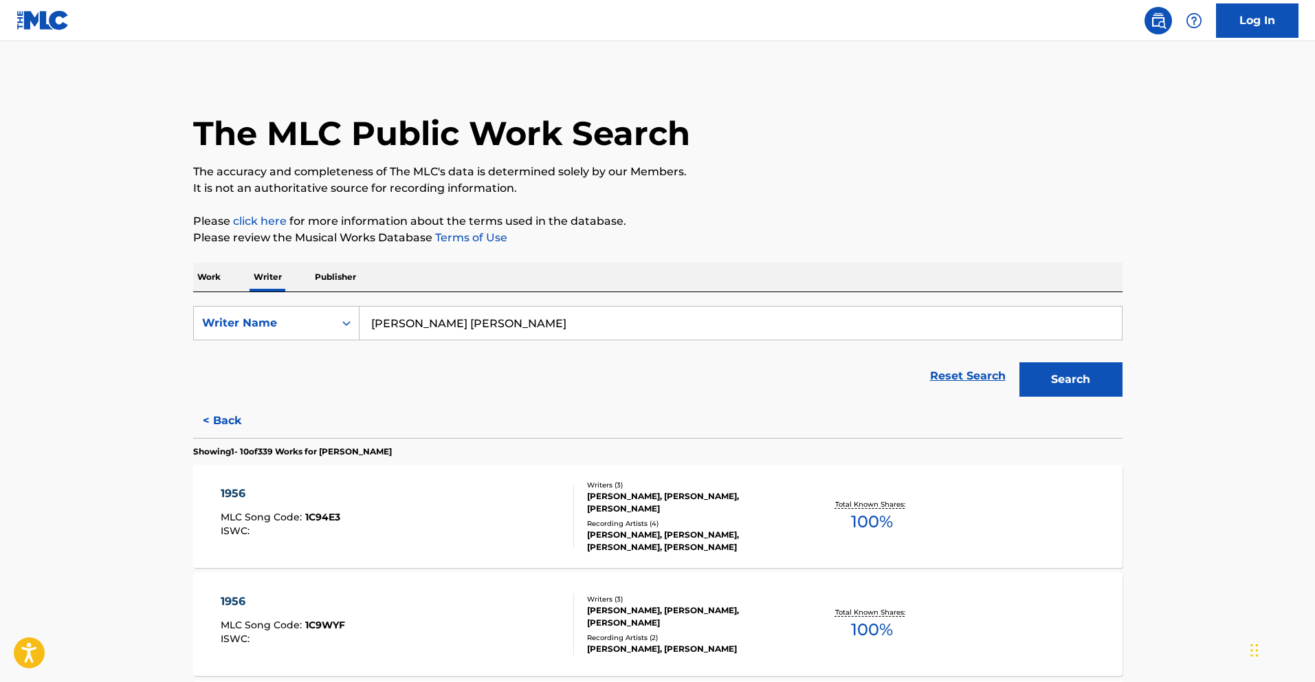
click at [1034, 392] on button "Search" at bounding box center [1070, 379] width 103 height 34
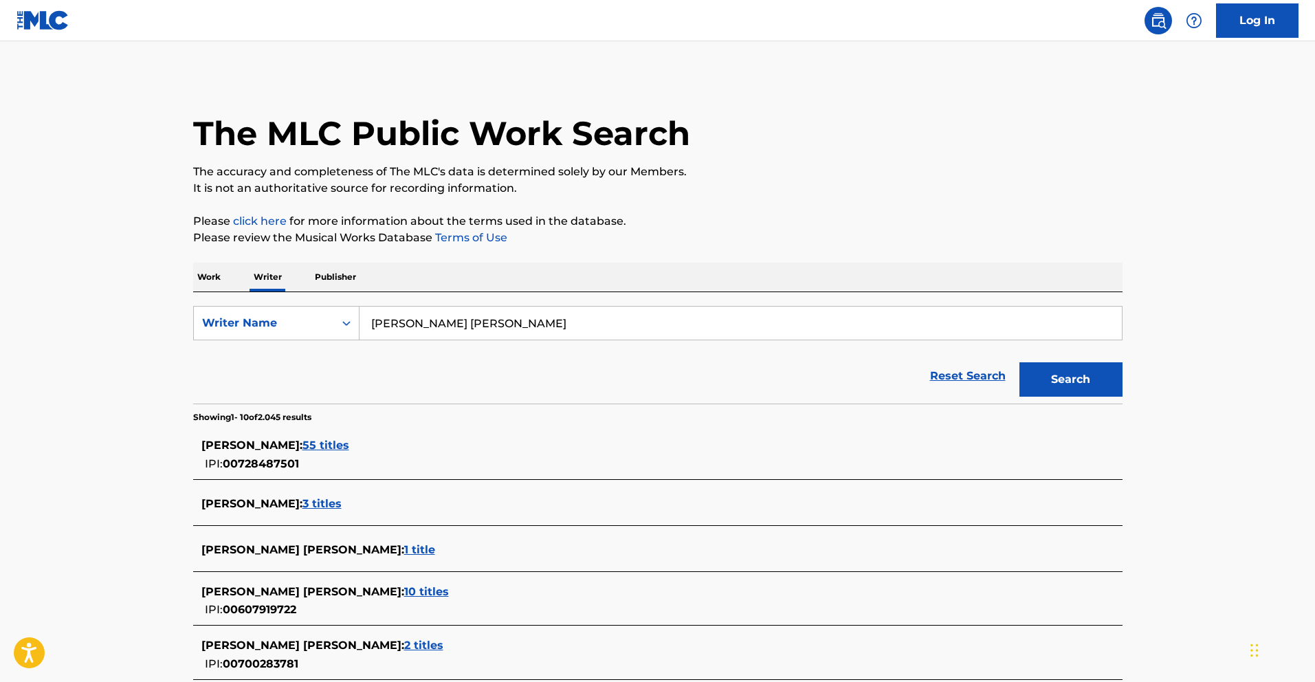
click at [349, 443] on span "55 titles" at bounding box center [325, 445] width 47 height 13
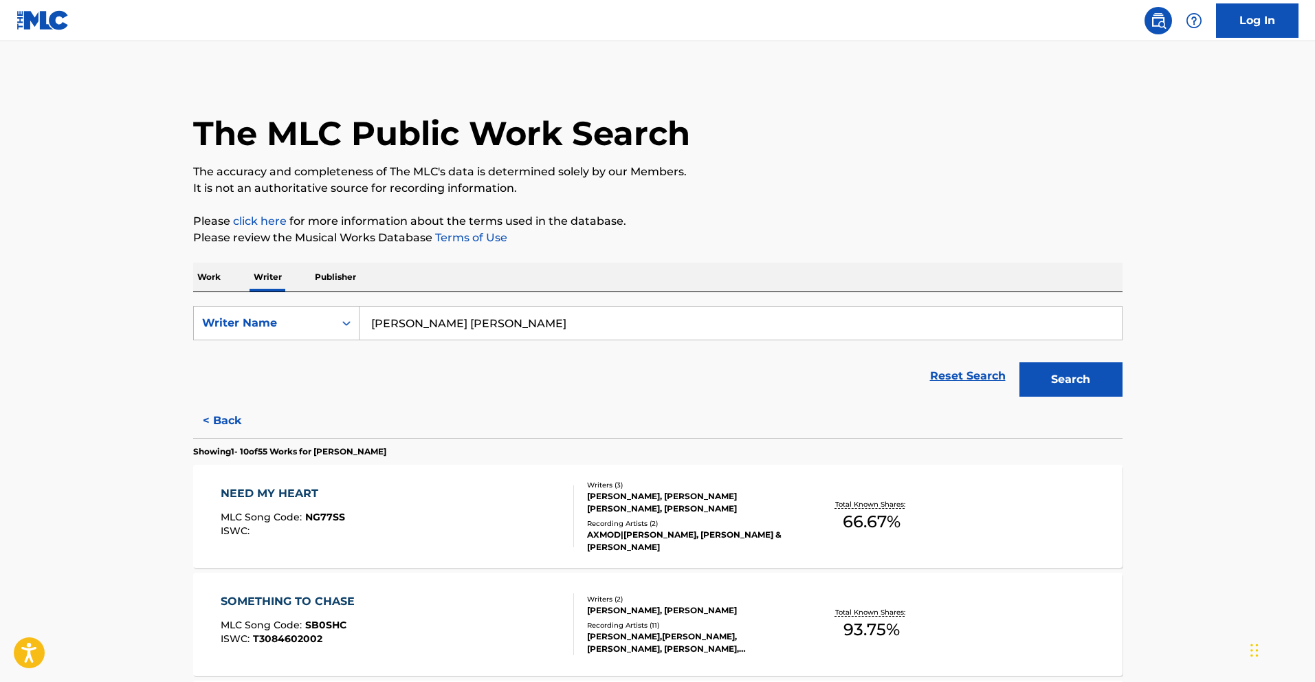
scroll to position [291, 0]
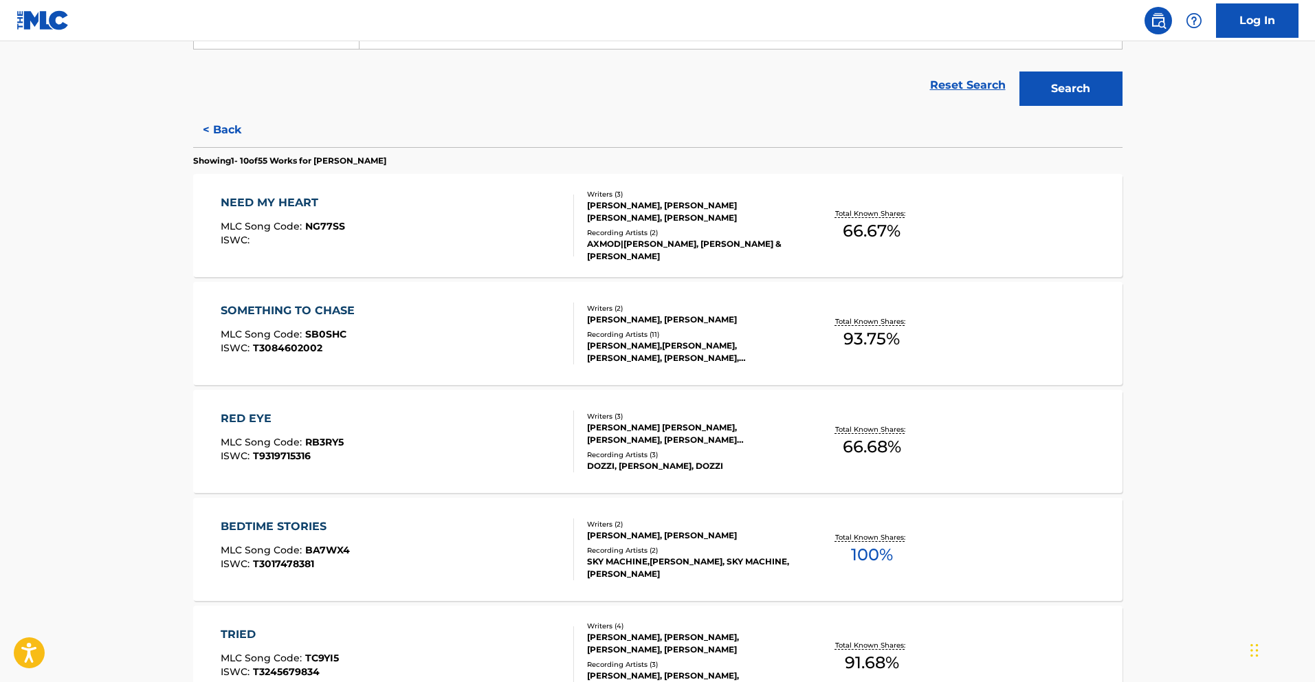
click at [423, 437] on div "[MEDICAL_DATA] MLC Song Code : RB3RY5 ISWC : T9319715316" at bounding box center [397, 441] width 353 height 62
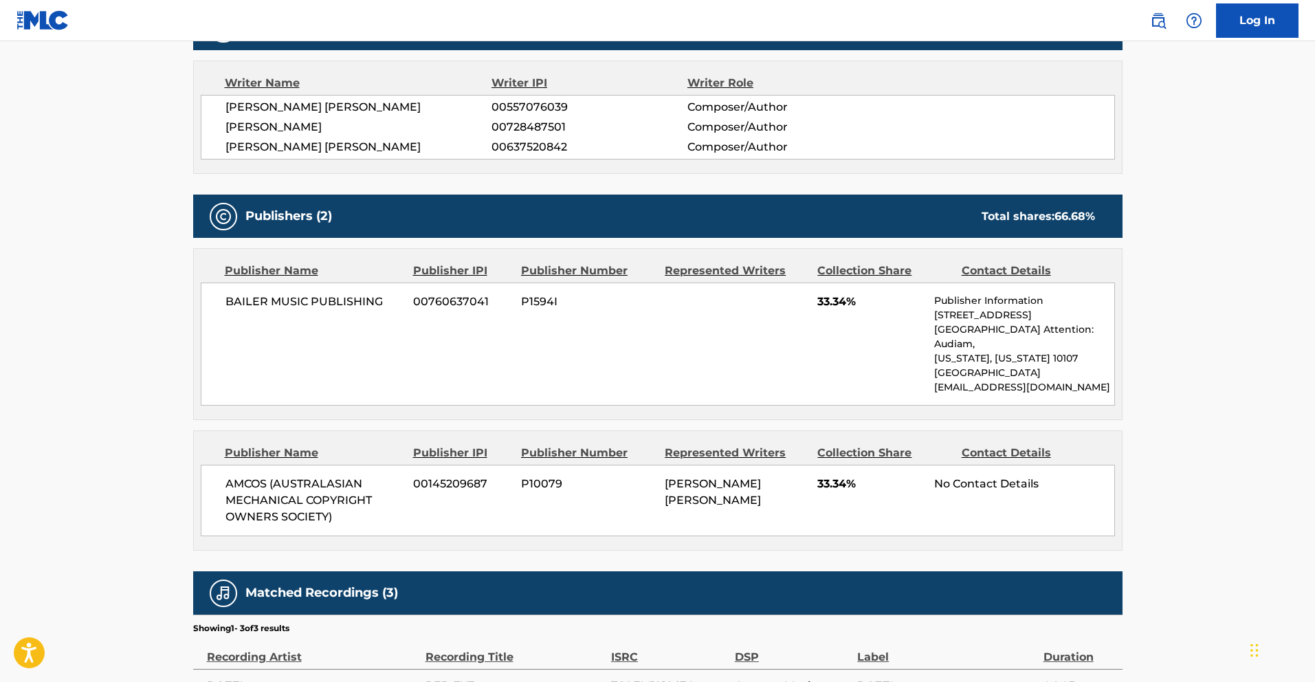
scroll to position [486, 0]
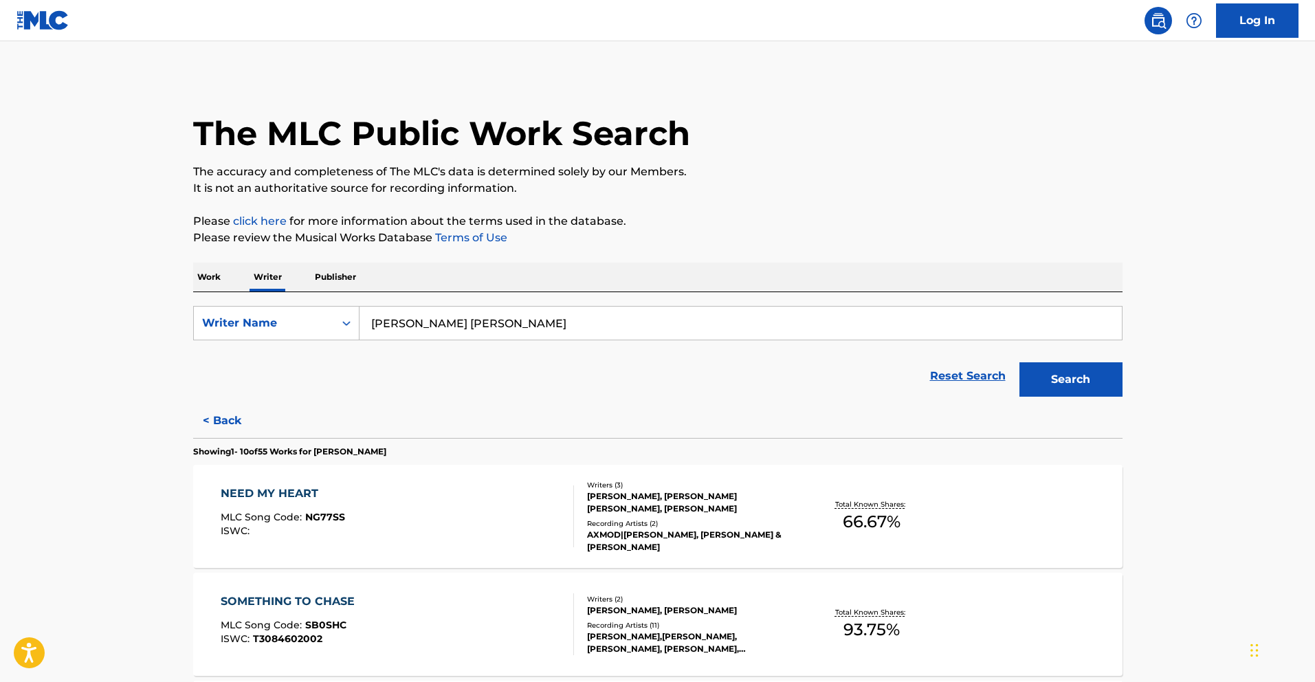
click at [355, 498] on div "NEED MY HEART MLC Song Code : NG77SS ISWC :" at bounding box center [397, 516] width 353 height 62
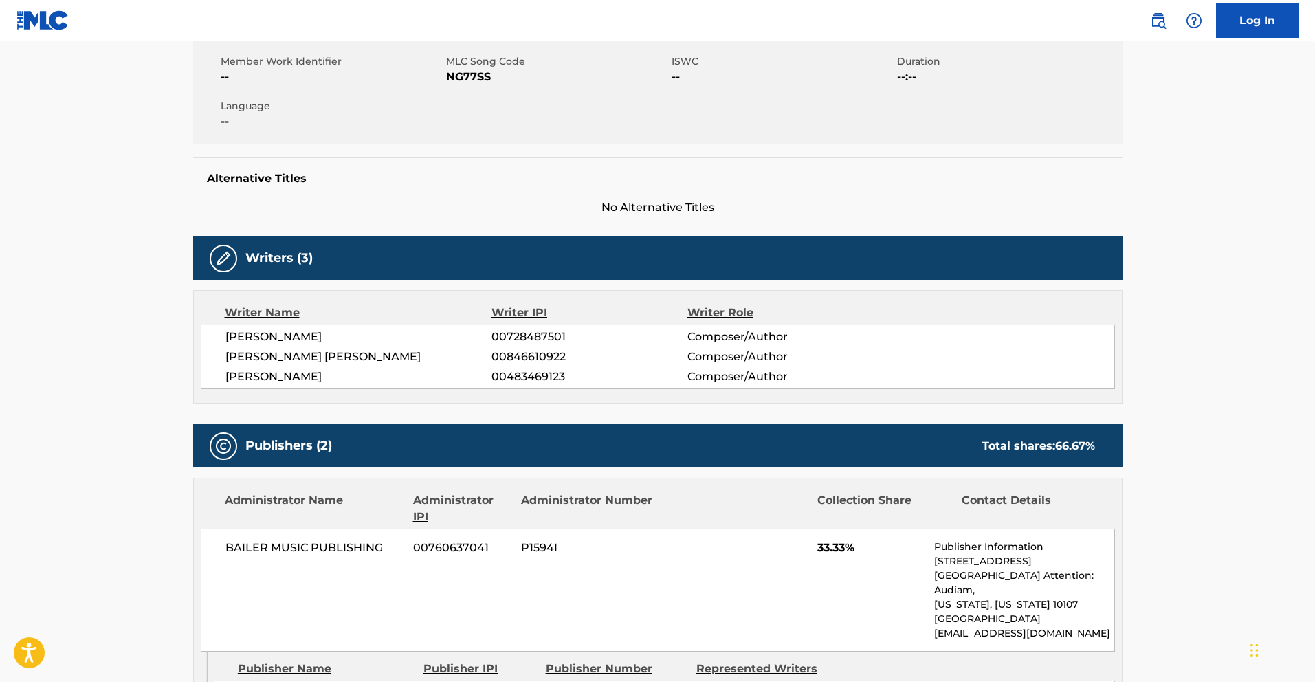
scroll to position [610, 0]
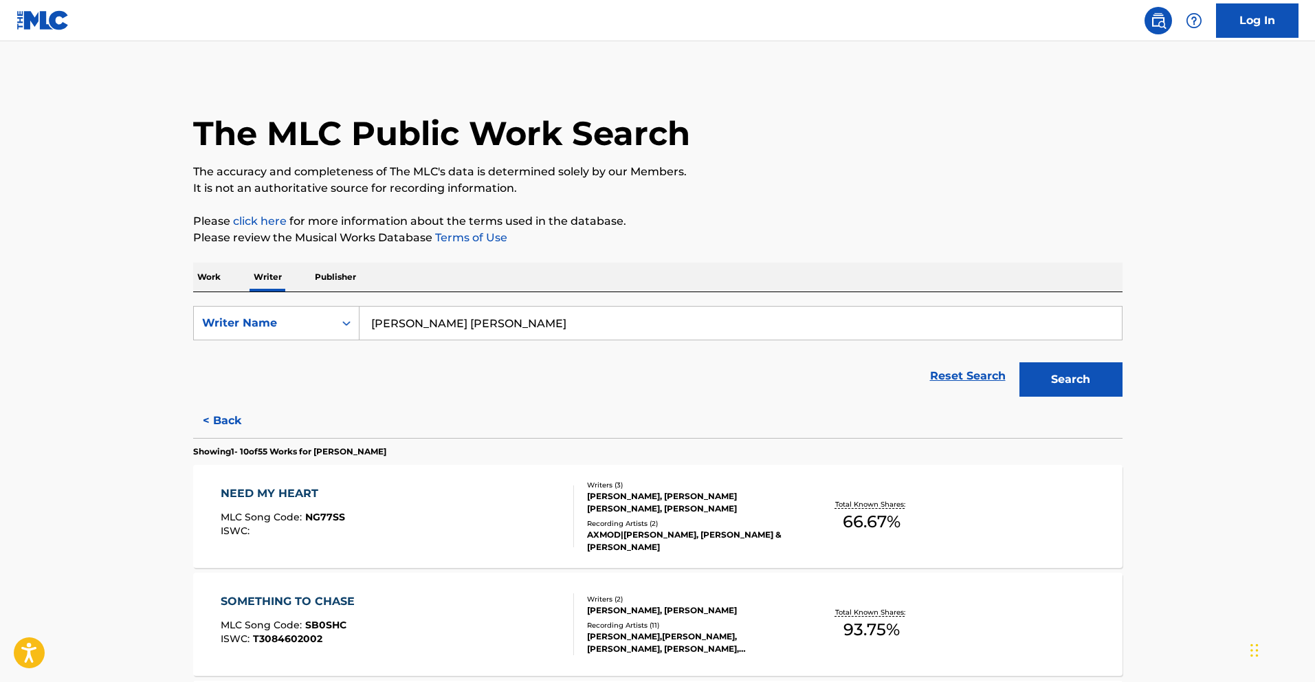
scroll to position [238, 0]
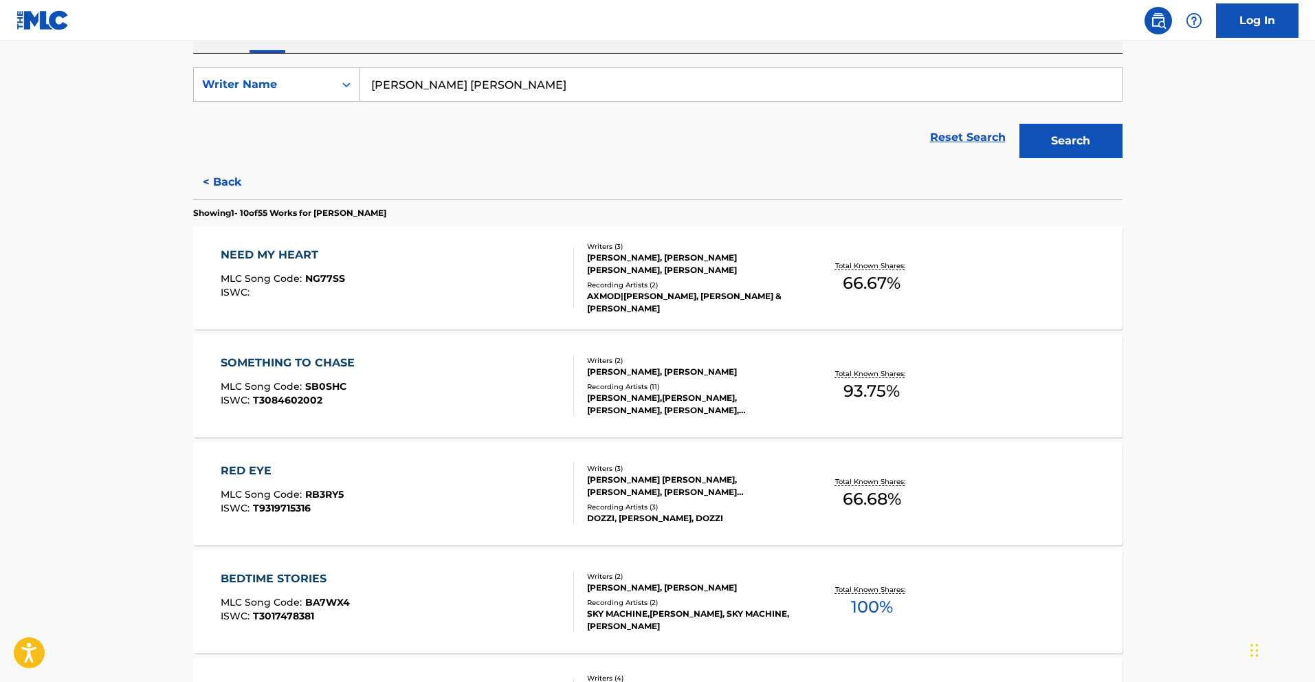
click at [415, 362] on div "SOMETHING TO CHASE MLC Song Code : SB0SHC ISWC : T3084602002" at bounding box center [397, 386] width 353 height 62
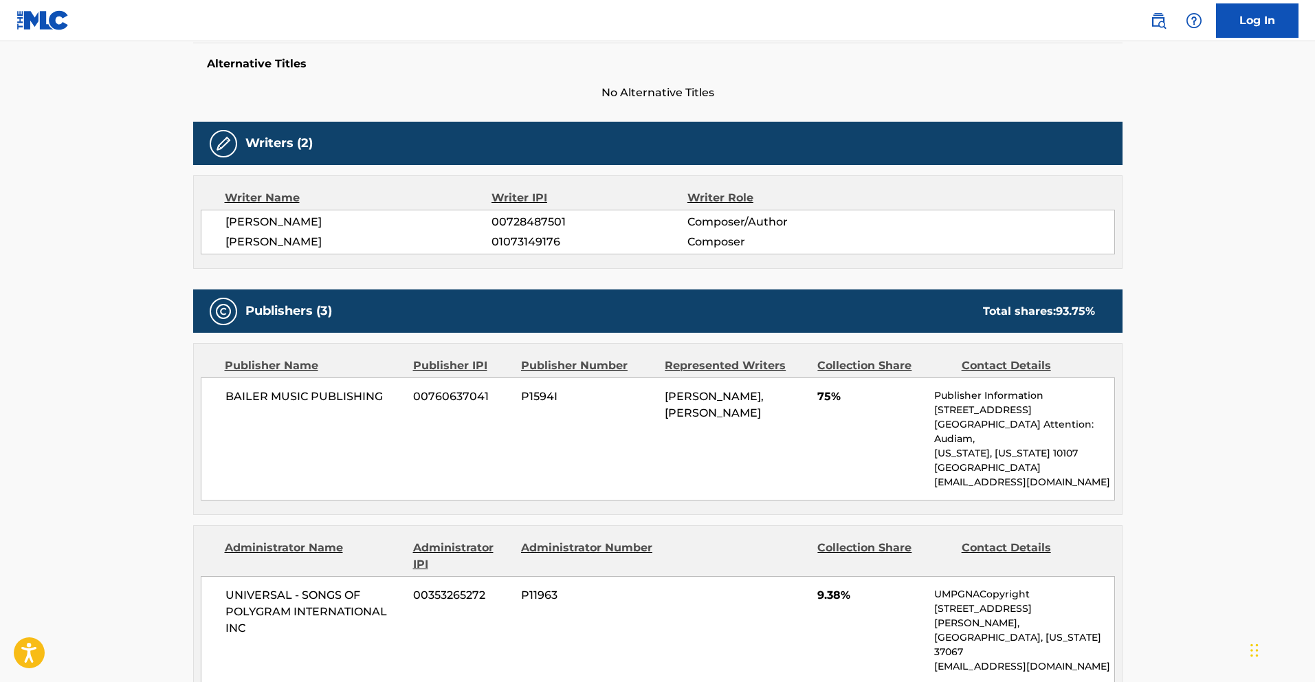
scroll to position [599, 0]
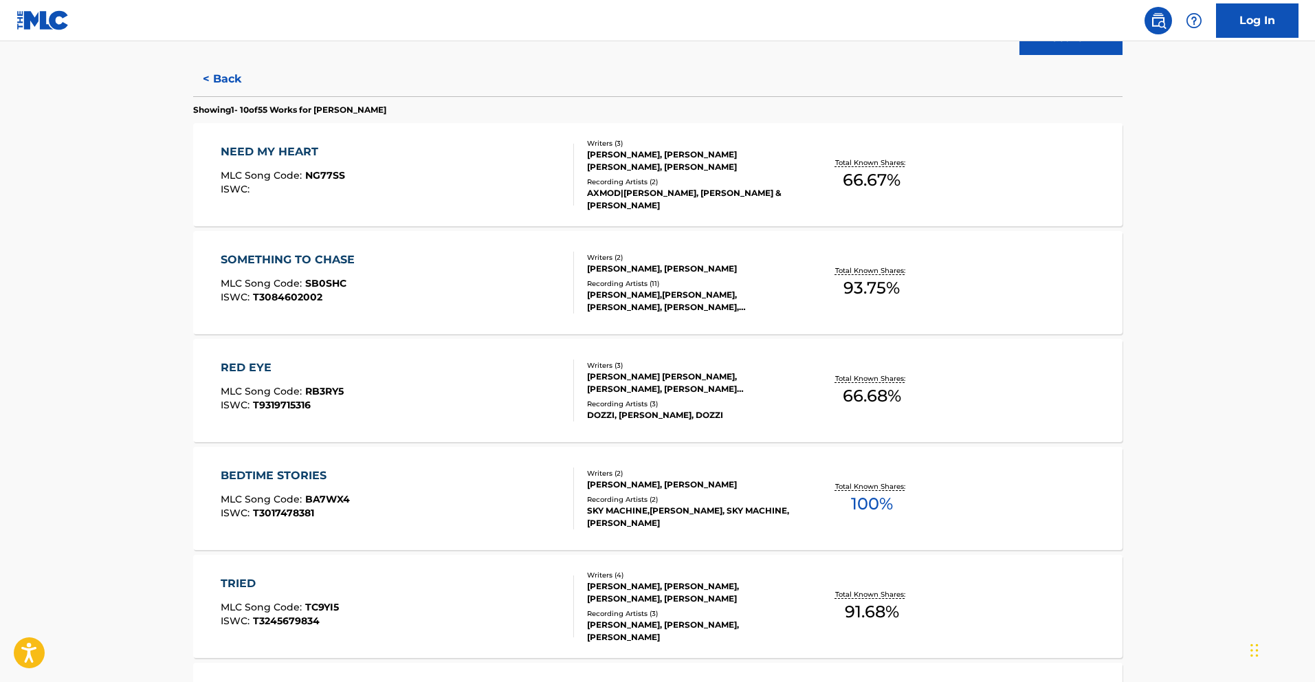
scroll to position [562, 0]
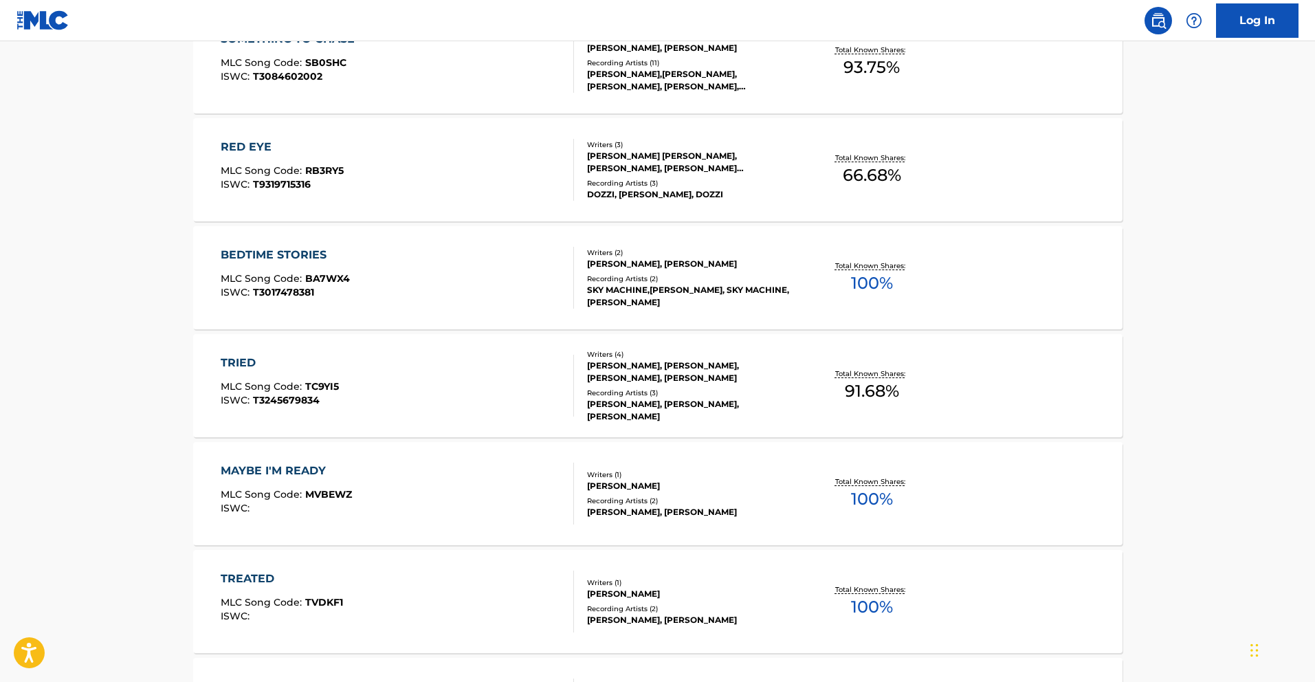
click at [397, 288] on div "BEDTIME STORIES MLC Song Code : BA7WX4 ISWC : T3017478381" at bounding box center [397, 278] width 353 height 62
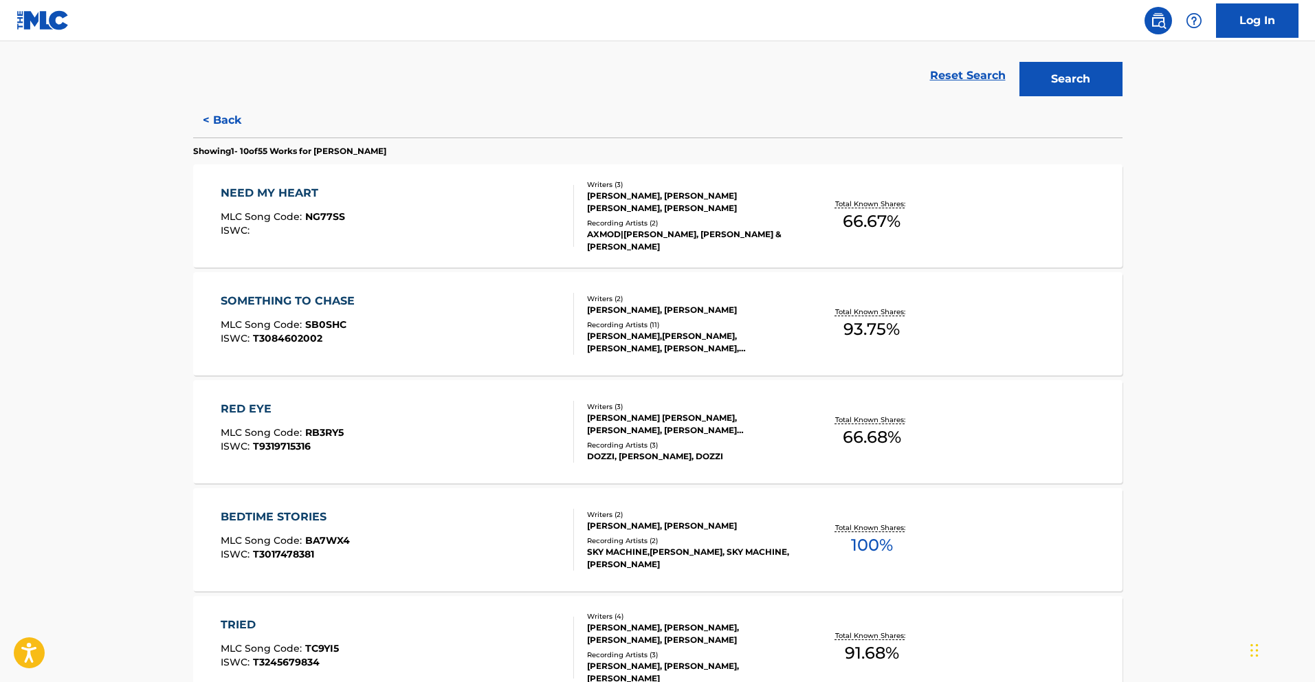
scroll to position [536, 0]
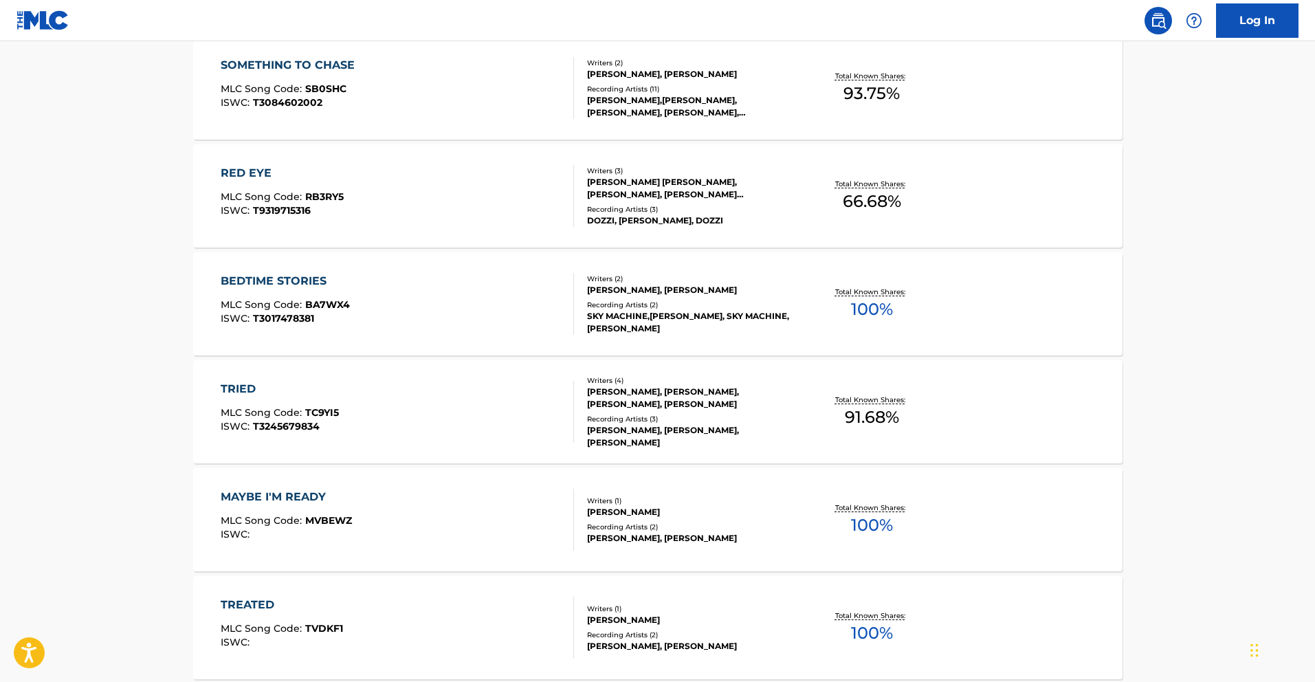
click at [472, 430] on div "TRIED MLC Song Code : TC9YI5 ISWC : T3245679834" at bounding box center [397, 412] width 353 height 62
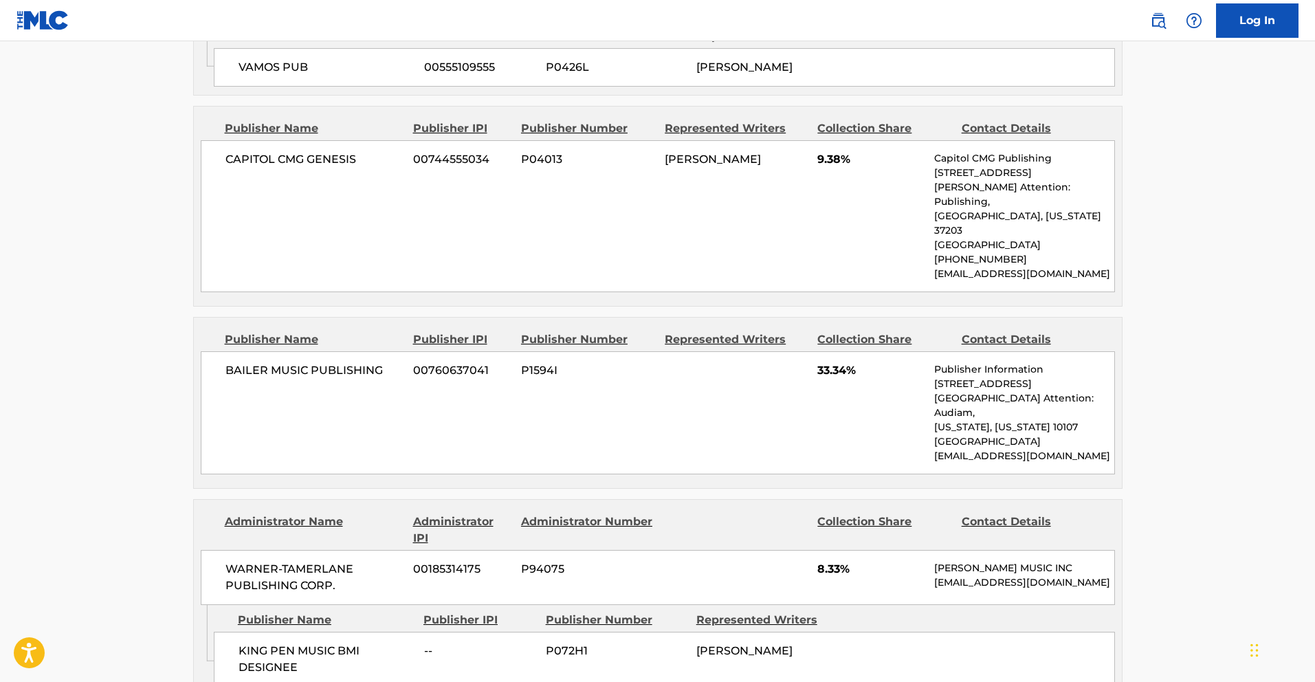
scroll to position [1302, 0]
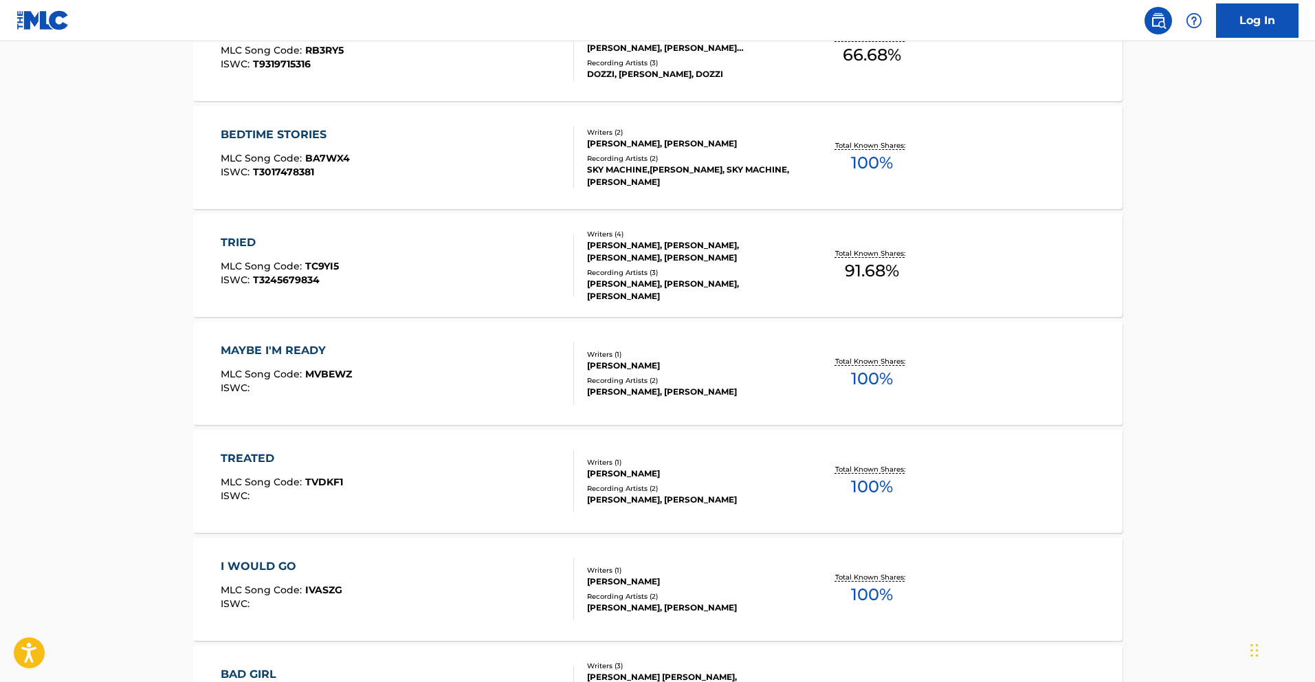
scroll to position [836, 0]
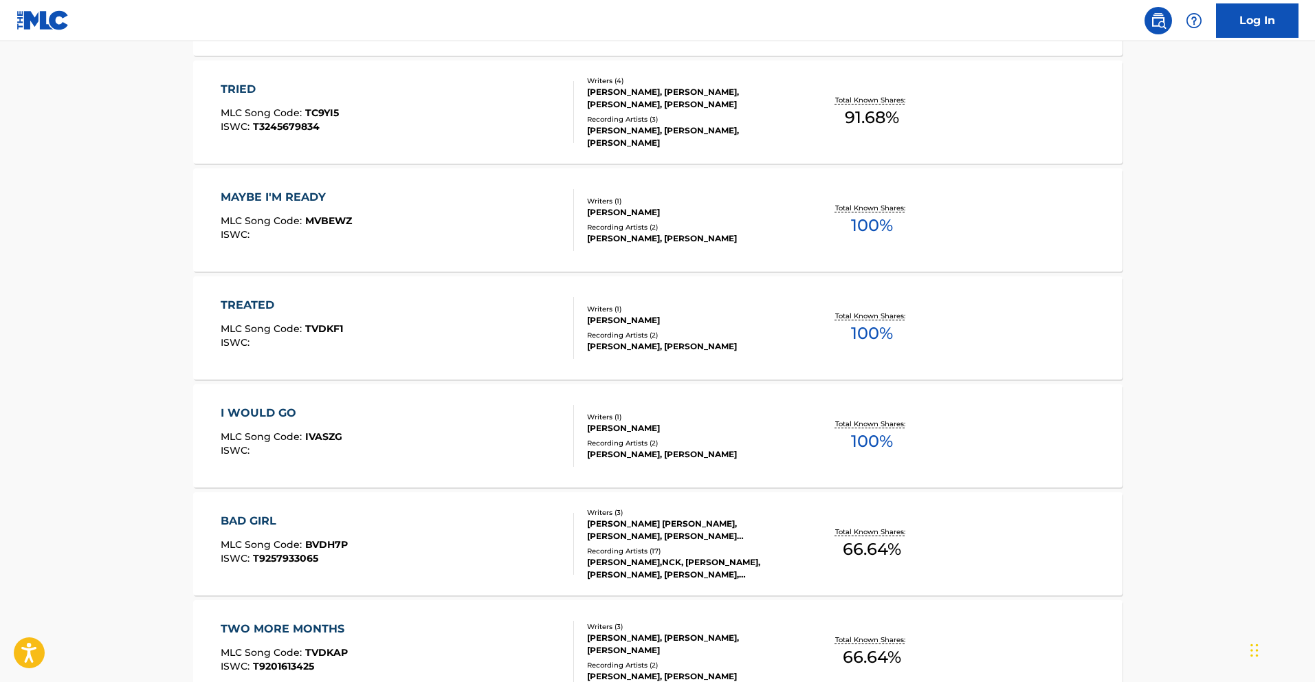
click at [419, 423] on div "I WOULD GO MLC Song Code : IVASZG ISWC :" at bounding box center [397, 436] width 353 height 62
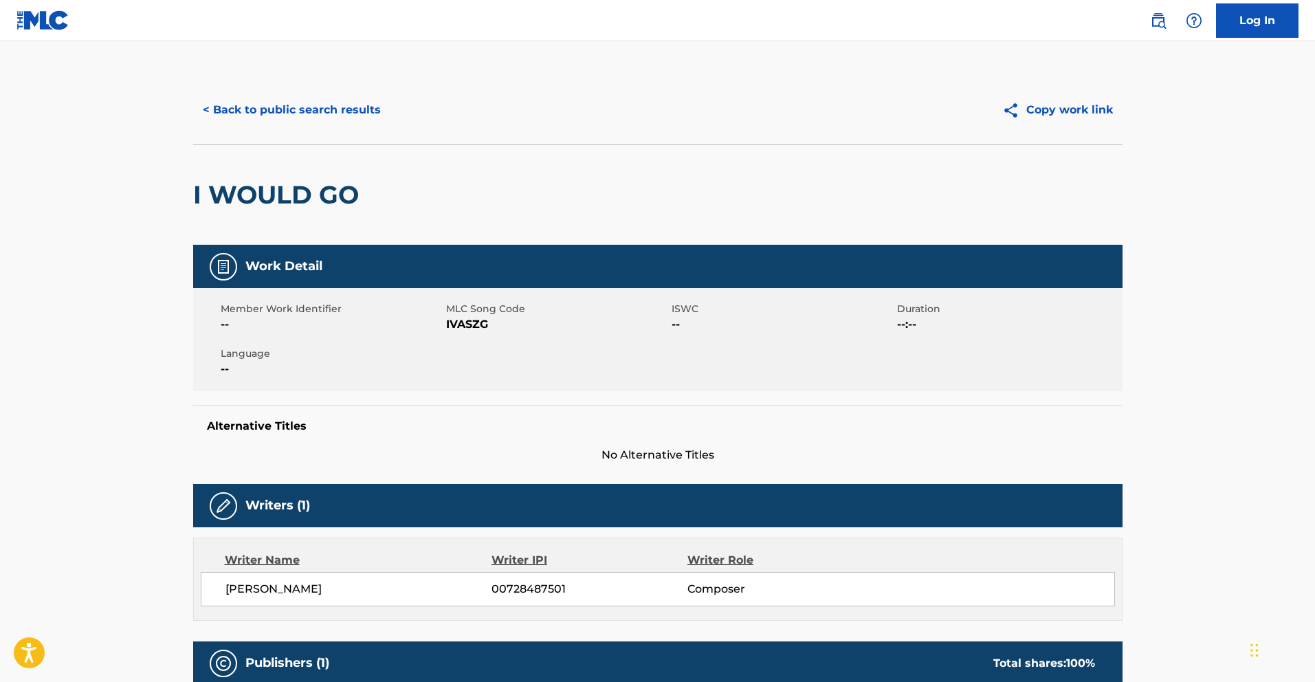
click at [246, 117] on button "< Back to public search results" at bounding box center [291, 110] width 197 height 34
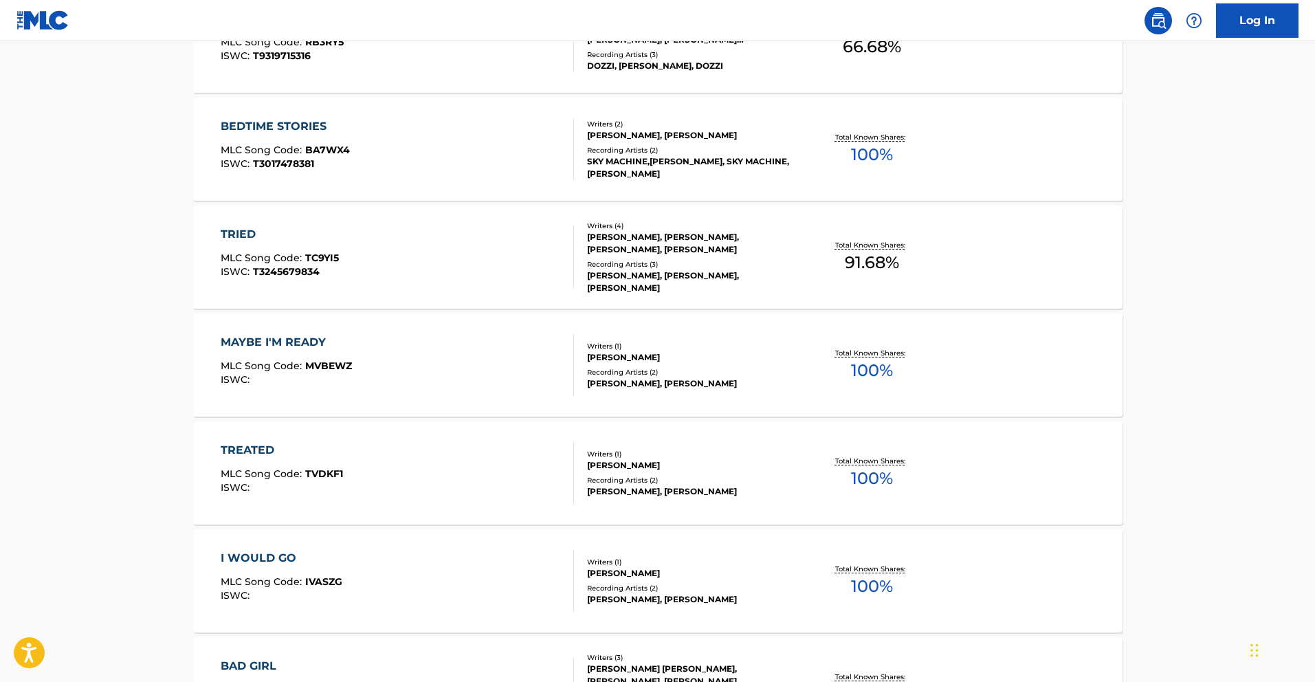
scroll to position [1001, 0]
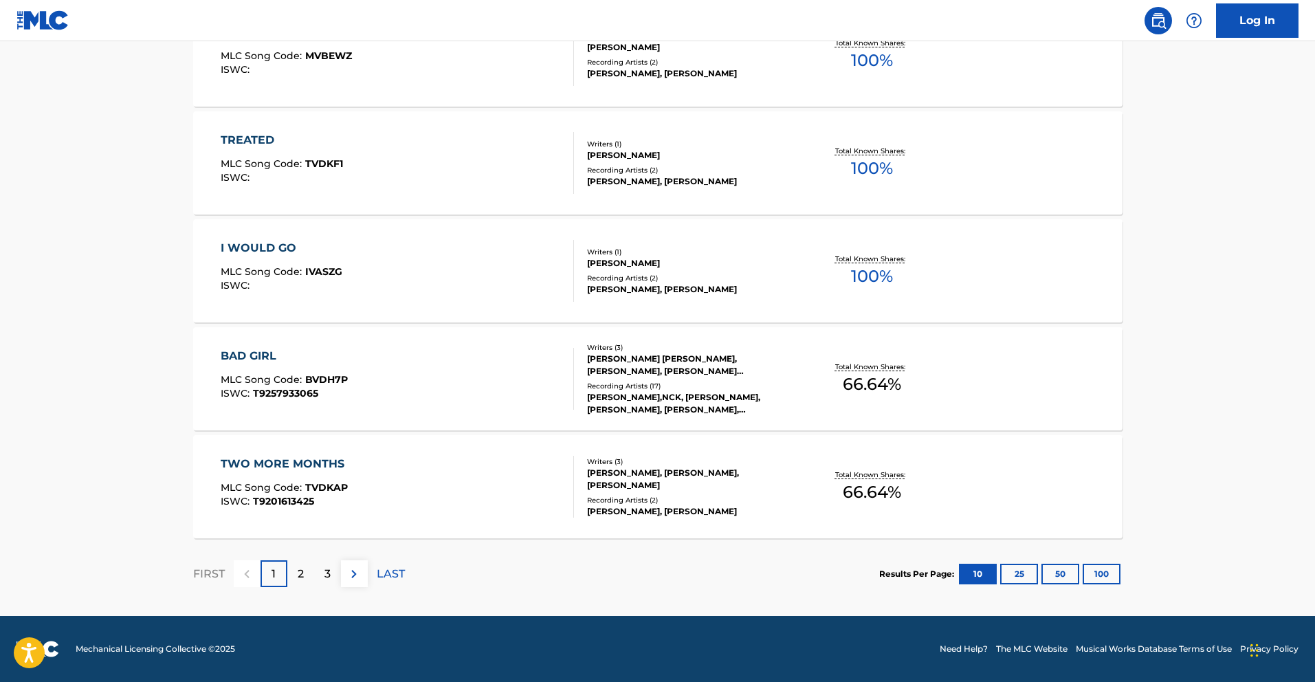
click at [1023, 583] on button "25" at bounding box center [1019, 574] width 38 height 21
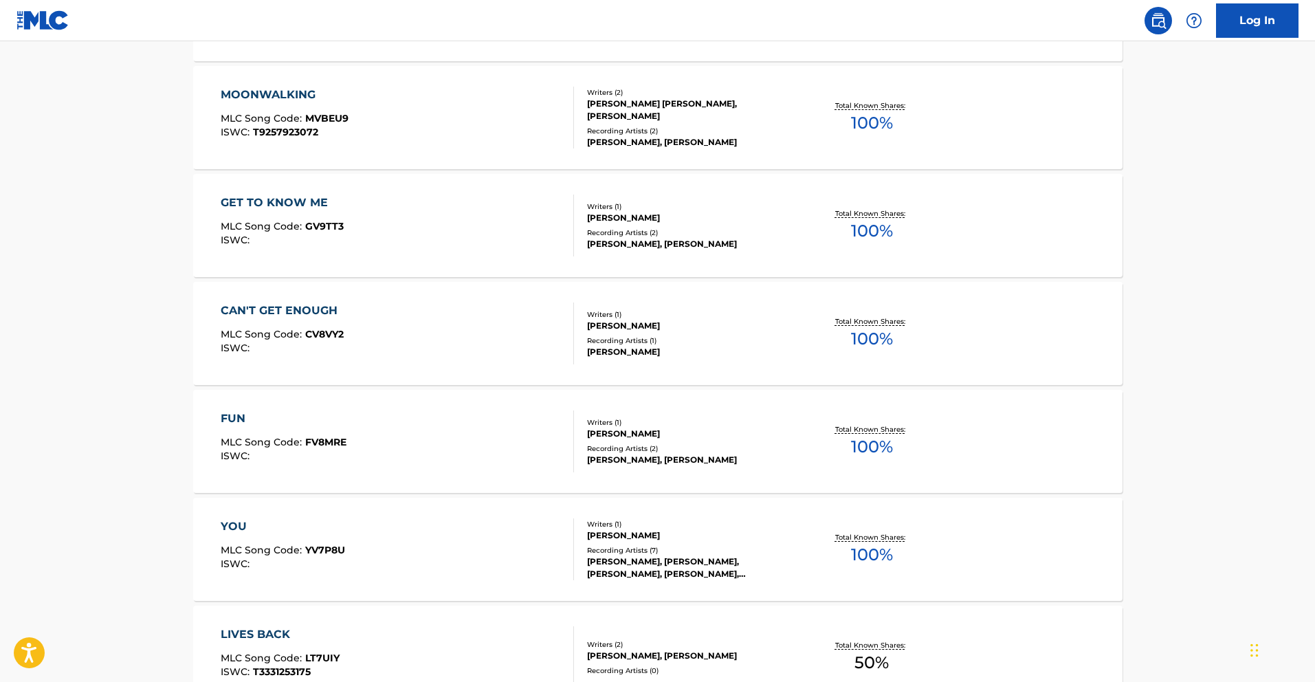
scroll to position [1414, 0]
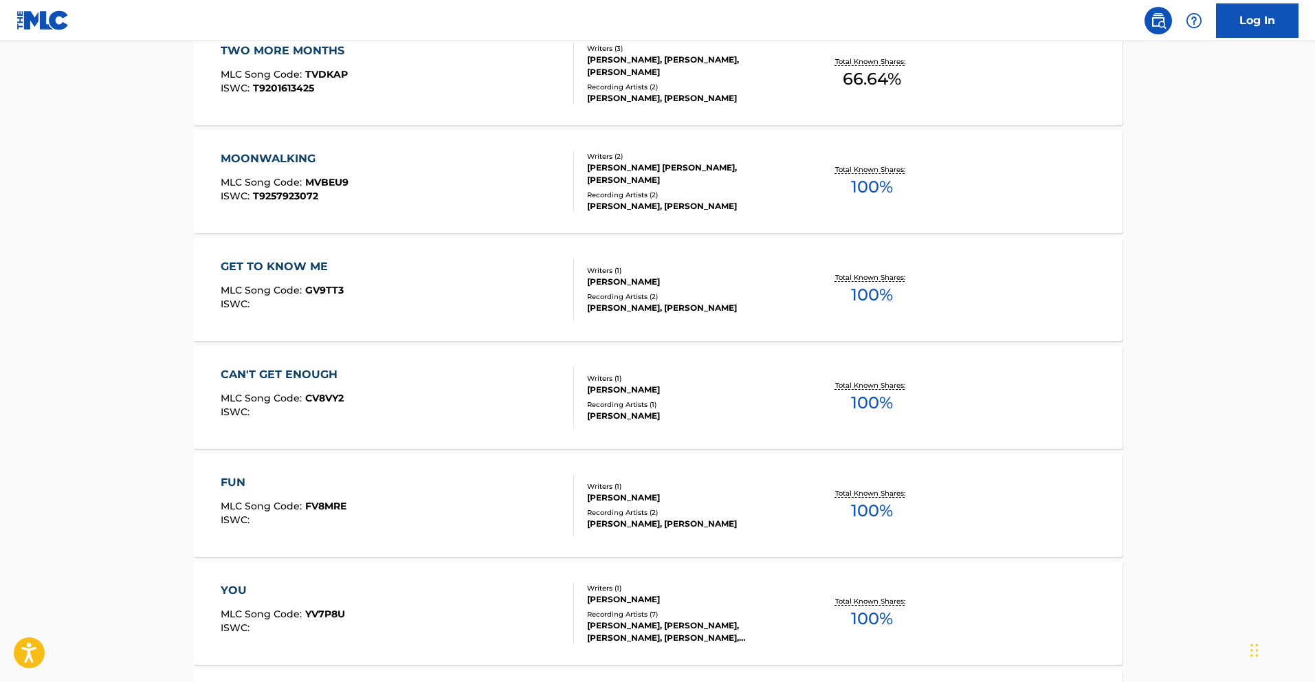
click at [411, 261] on div "GET TO KNOW ME MLC Song Code : GV9TT3 ISWC :" at bounding box center [397, 289] width 353 height 62
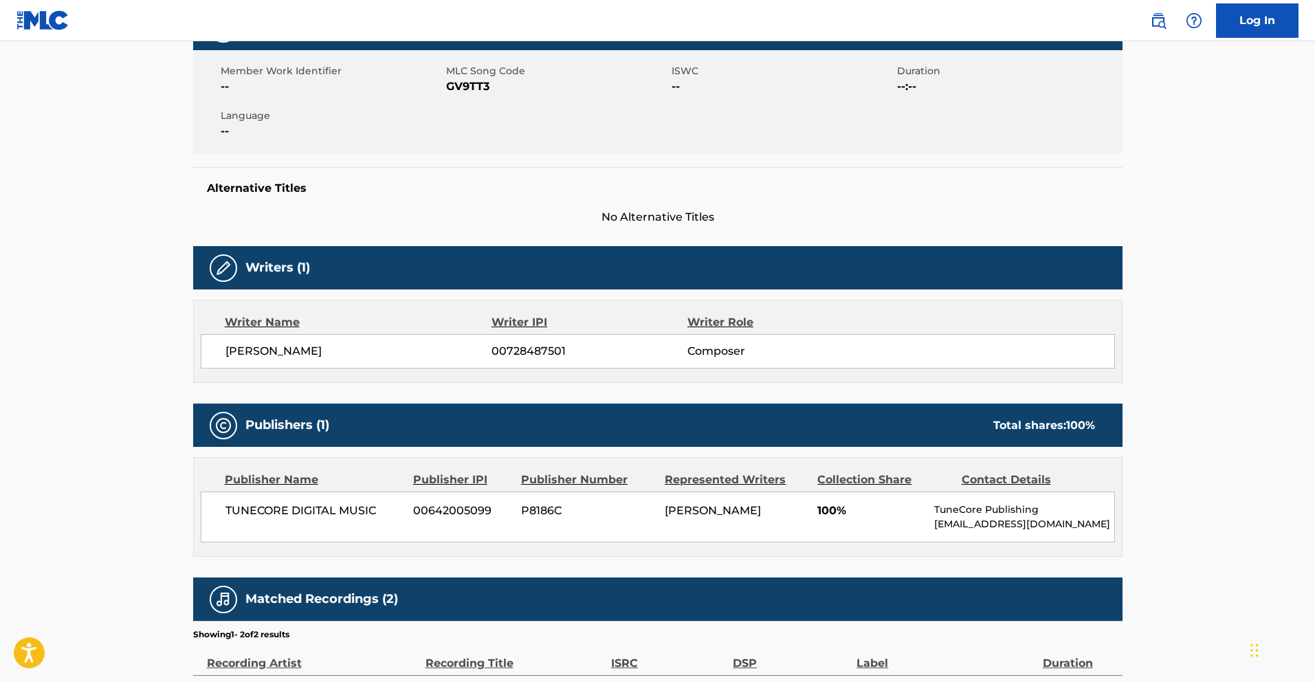
scroll to position [309, 0]
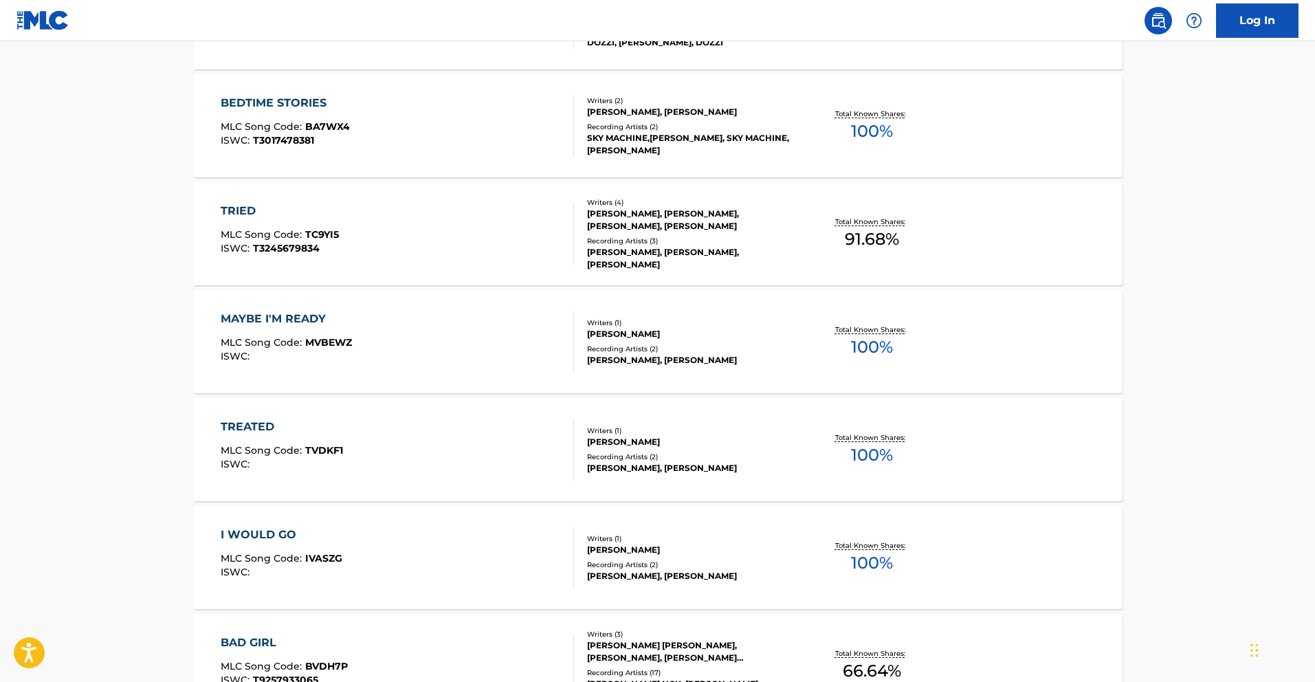
scroll to position [1116, 0]
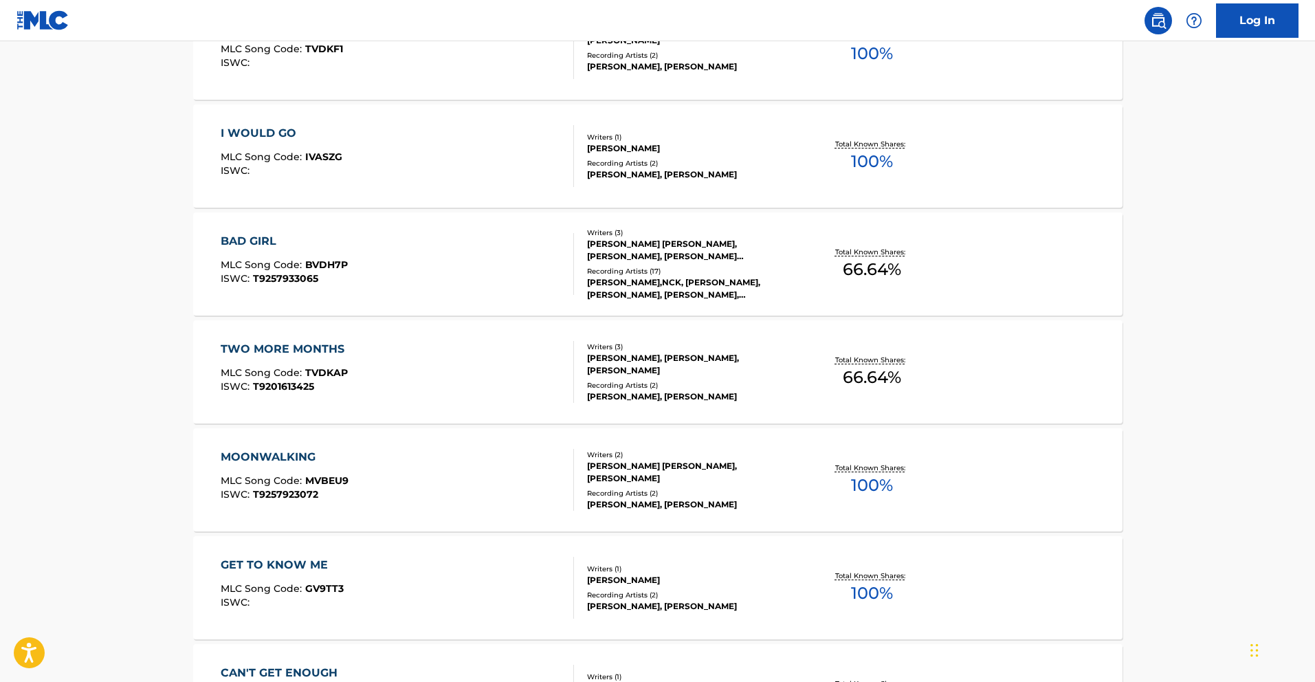
click at [415, 171] on div "I WOULD GO MLC Song Code : IVASZG ISWC :" at bounding box center [397, 156] width 353 height 62
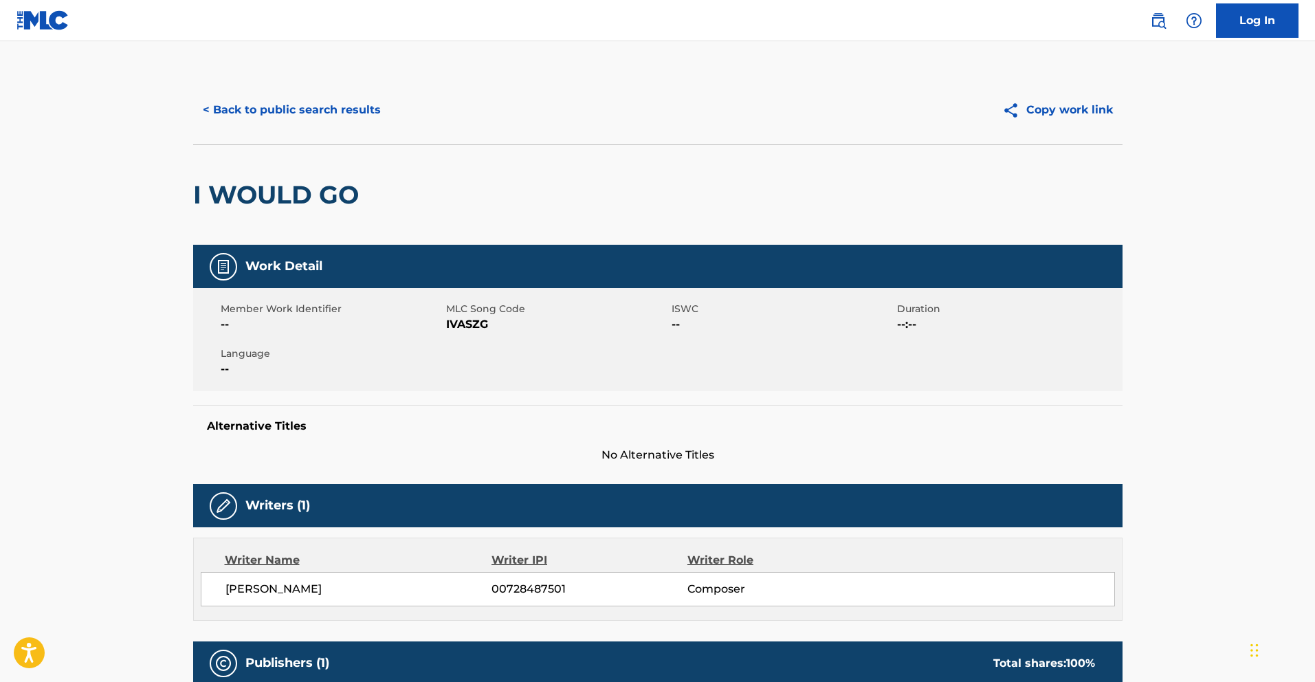
click at [249, 110] on button "< Back to public search results" at bounding box center [291, 110] width 197 height 34
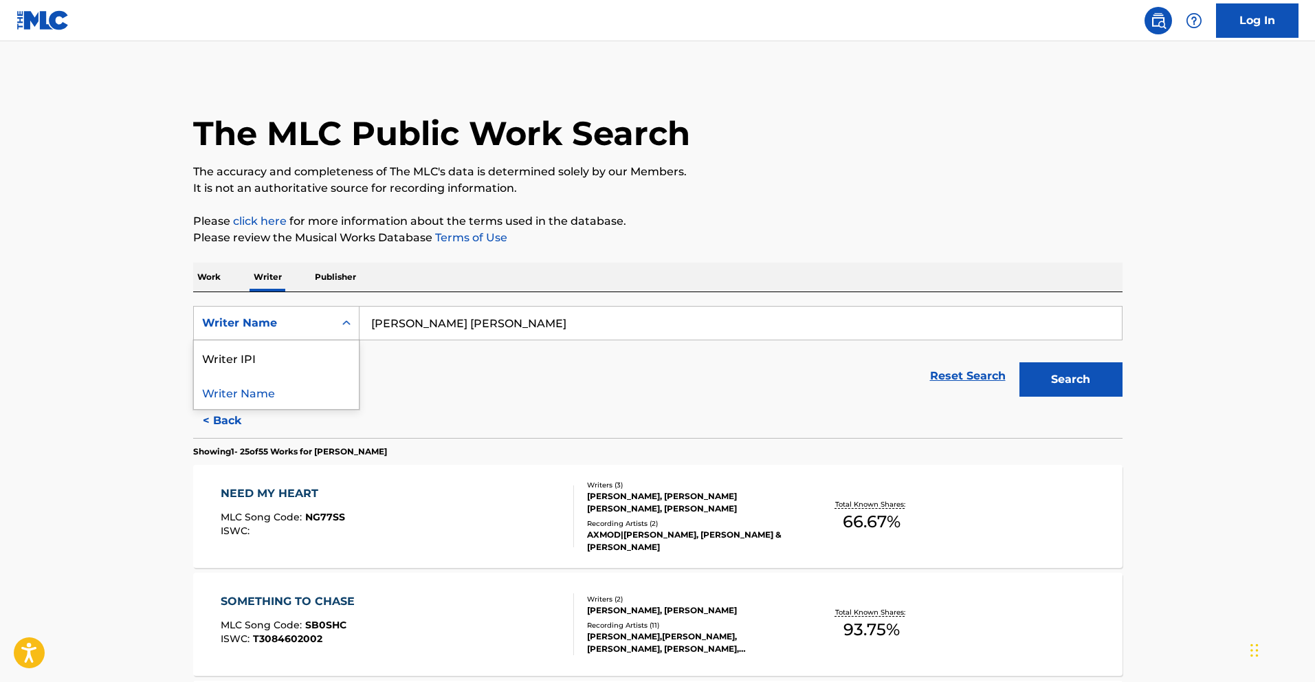
click at [270, 324] on div "Writer Name" at bounding box center [264, 323] width 124 height 16
click at [211, 281] on p "Work" at bounding box center [209, 277] width 32 height 29
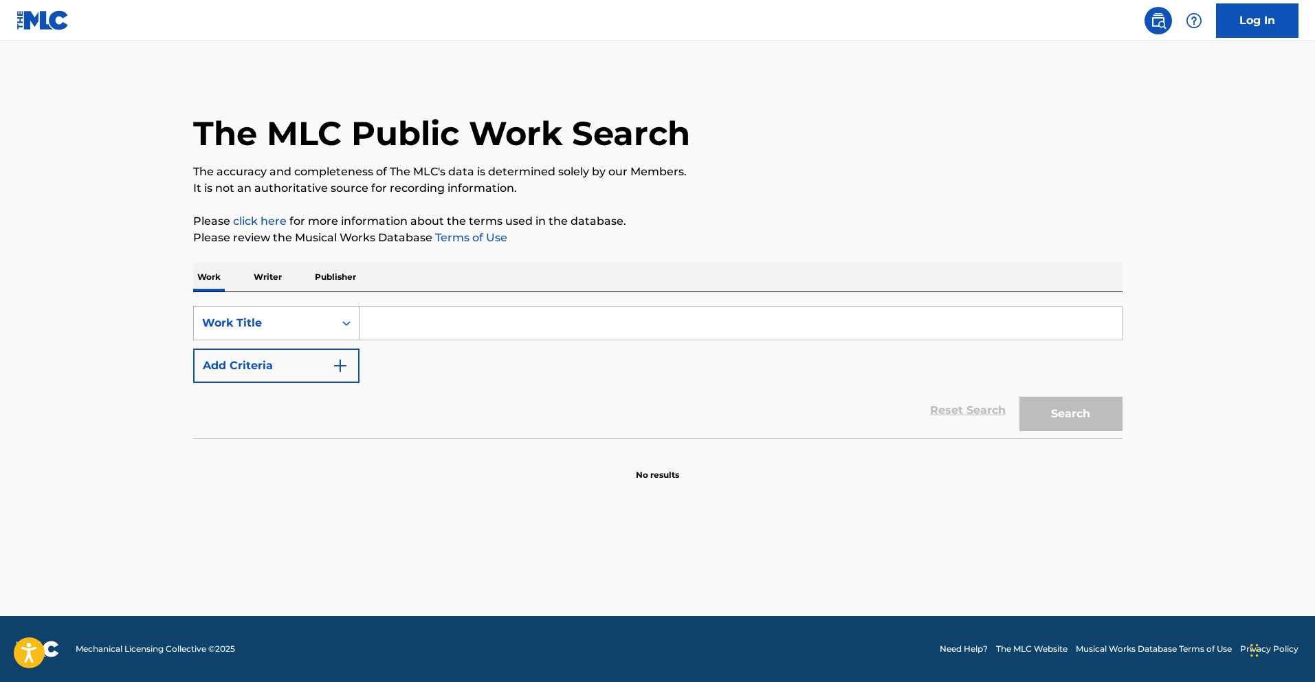
click at [222, 326] on div "Work Title" at bounding box center [264, 323] width 124 height 16
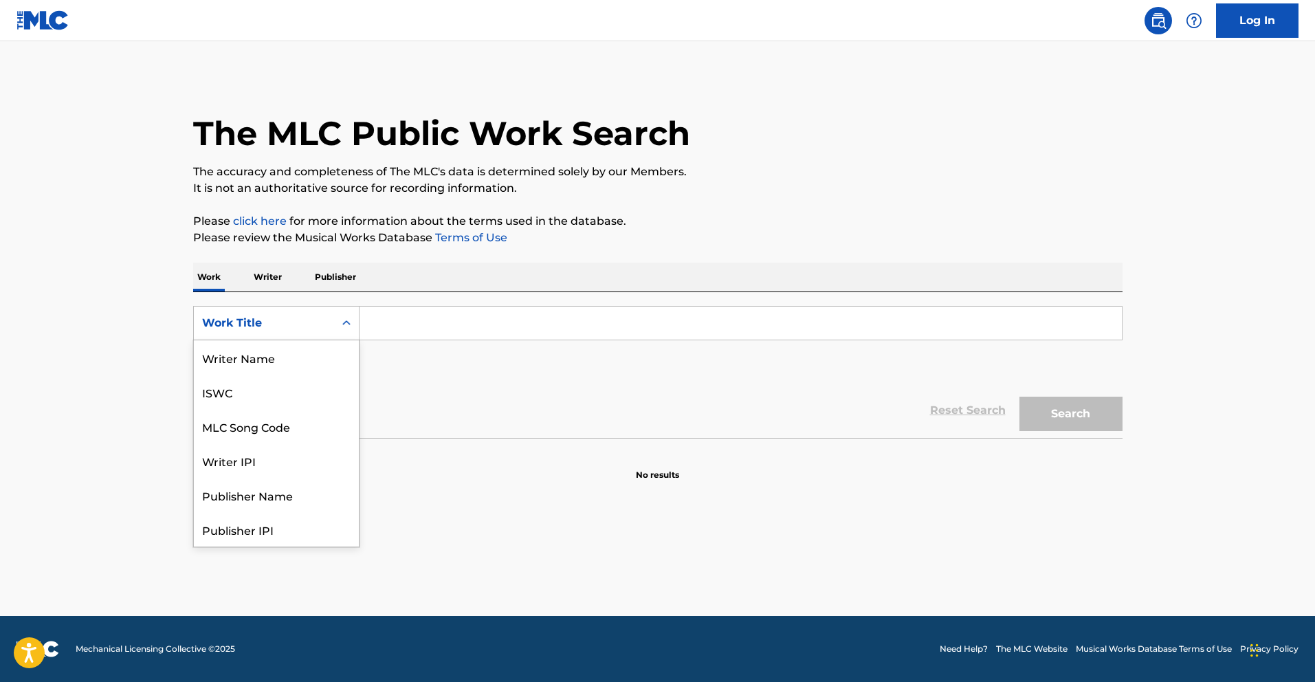
scroll to position [69, 0]
click at [252, 357] on div "MLC Song Code" at bounding box center [276, 357] width 165 height 34
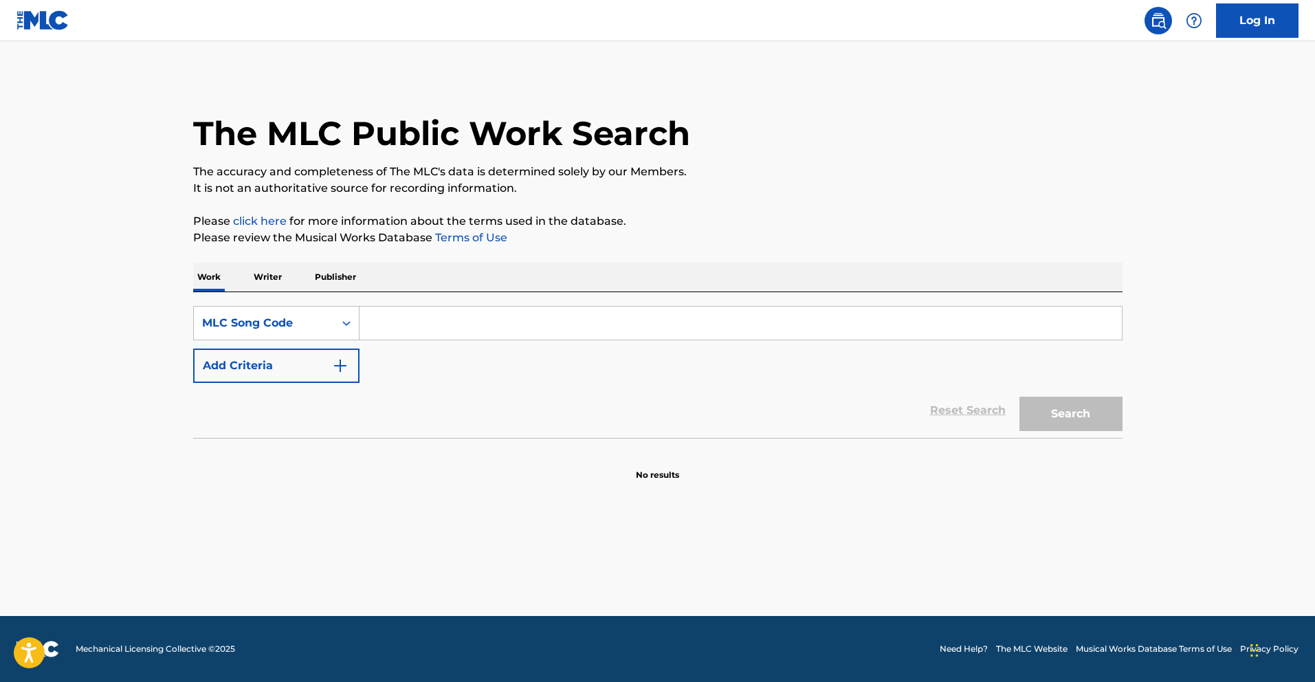
click at [421, 337] on input "Search Form" at bounding box center [740, 323] width 762 height 33
paste input "RVBLJ5"
type input "RVBLJ5"
click at [1019, 397] on button "Search" at bounding box center [1070, 414] width 103 height 34
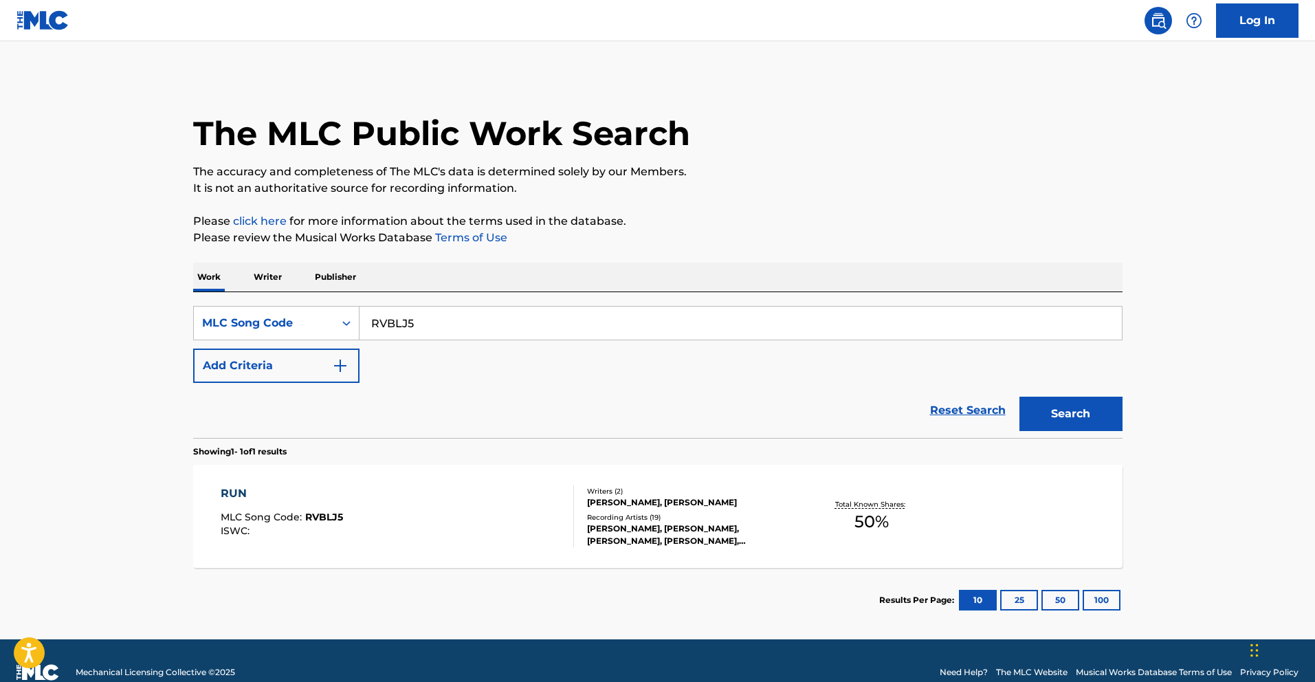
click at [462, 510] on div "RUN MLC Song Code : RVBLJ5 ISWC :" at bounding box center [397, 516] width 353 height 62
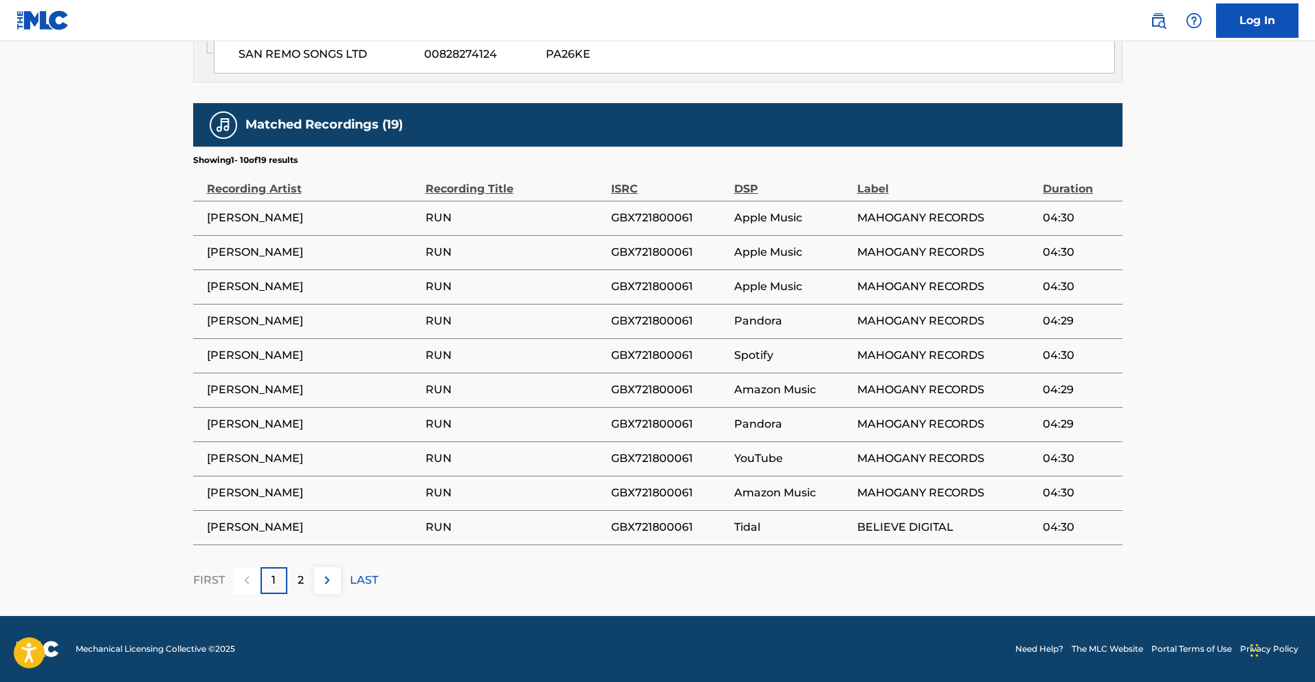
scroll to position [803, 0]
